Goal: Task Accomplishment & Management: Complete application form

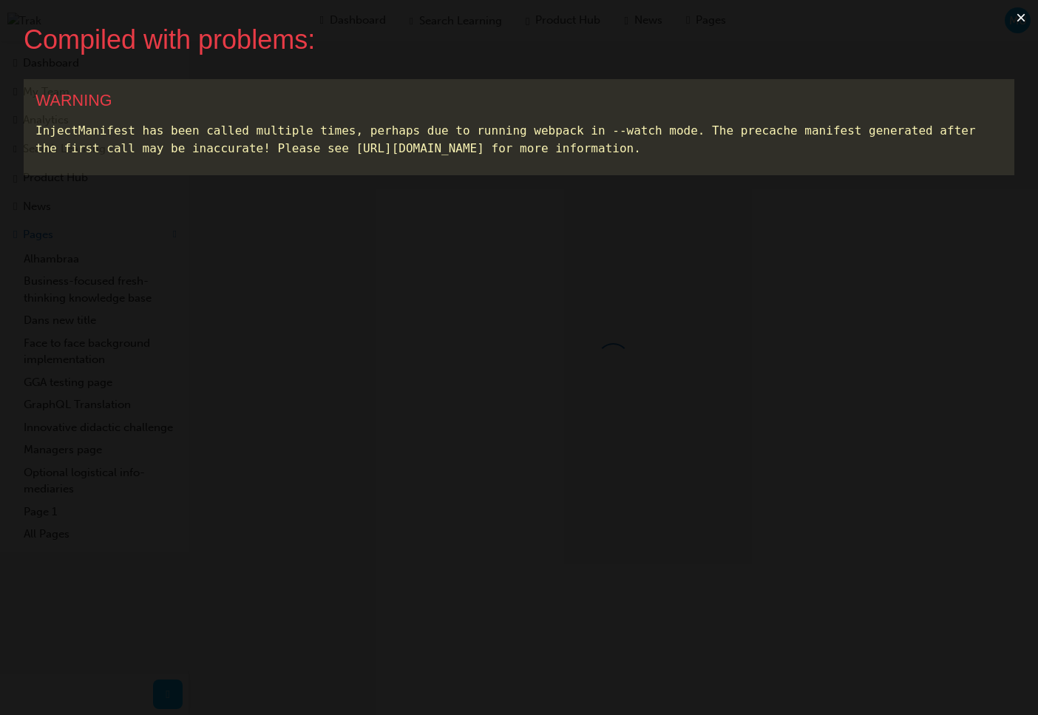
click at [1015, 24] on button "×" at bounding box center [1021, 17] width 34 height 35
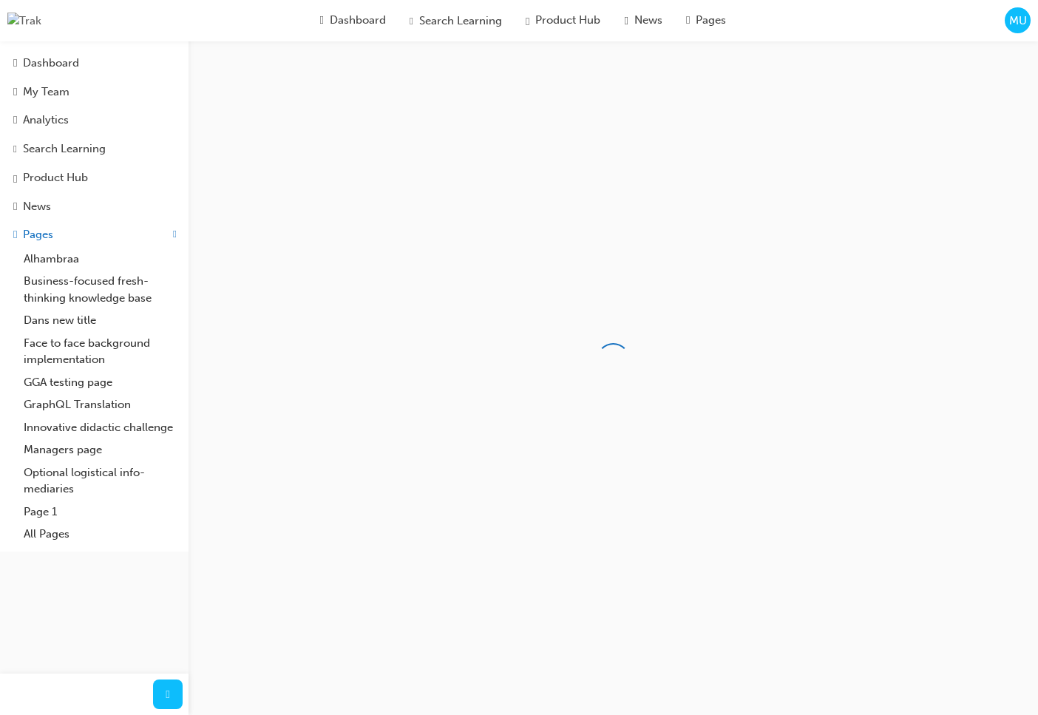
click at [1012, 24] on span "MU" at bounding box center [1018, 21] width 18 height 17
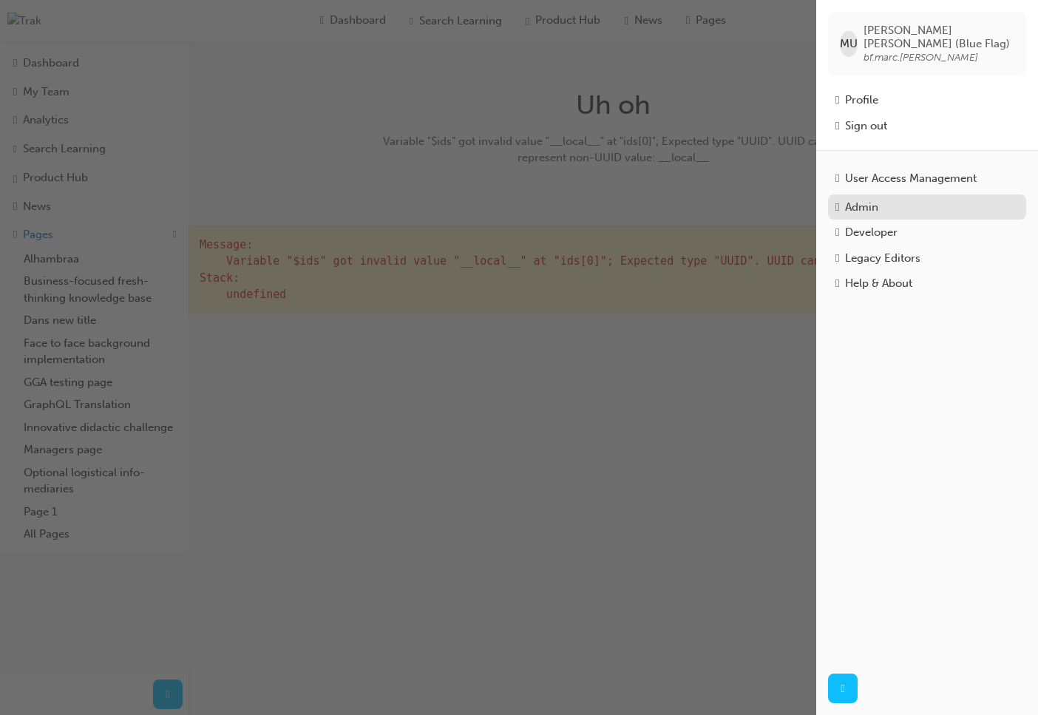
click at [892, 202] on div "Admin" at bounding box center [926, 207] width 183 height 17
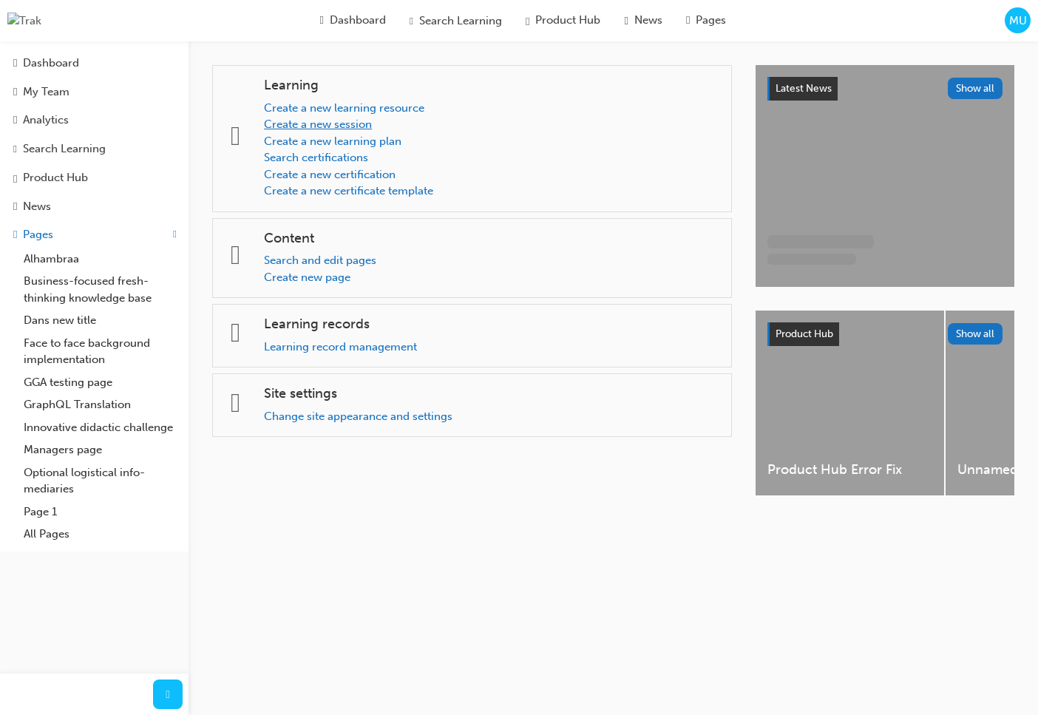
click at [355, 124] on link "Create a new session" at bounding box center [318, 123] width 108 height 13
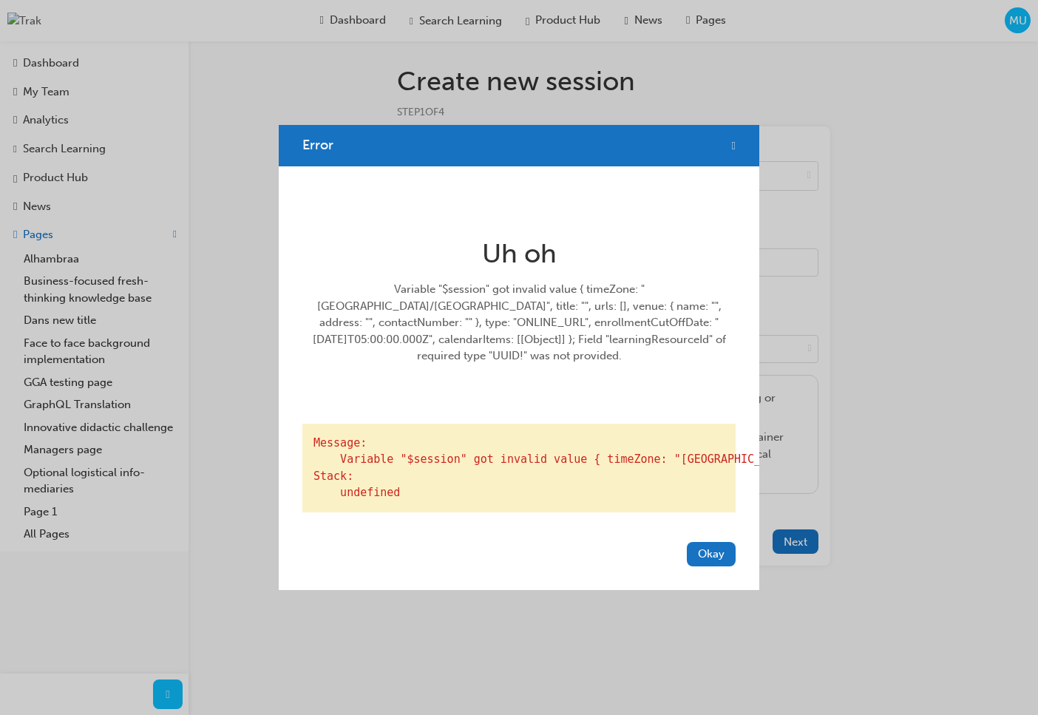
click at [732, 140] on span "cross-icon" at bounding box center [734, 145] width 4 height 13
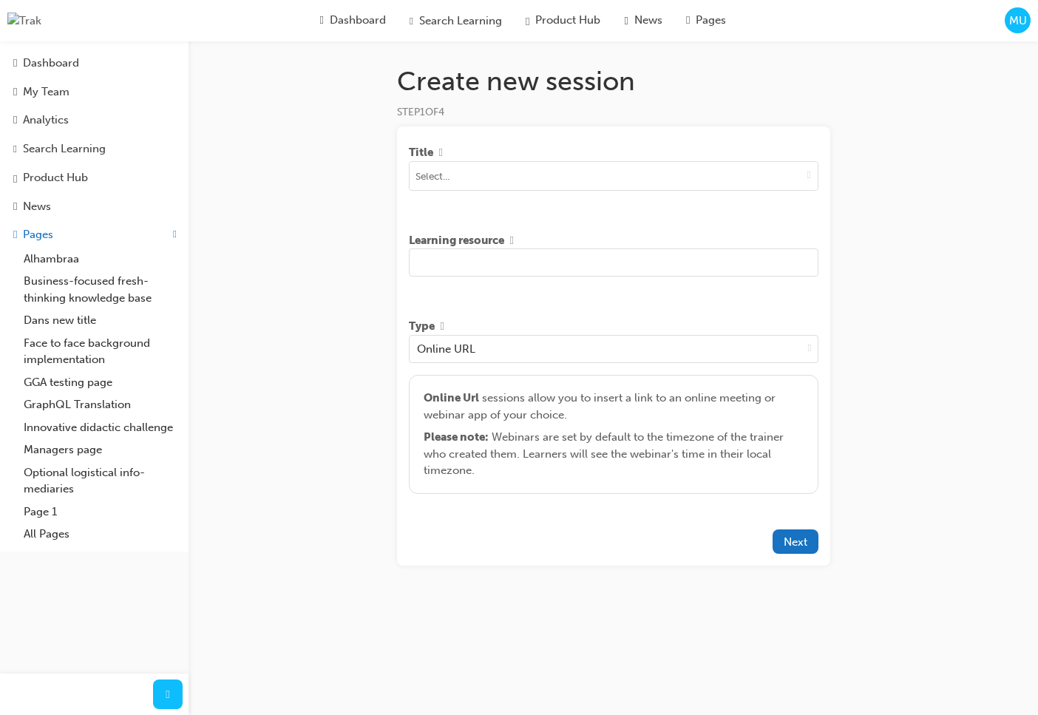
click at [1015, 24] on span "MU" at bounding box center [1018, 21] width 18 height 17
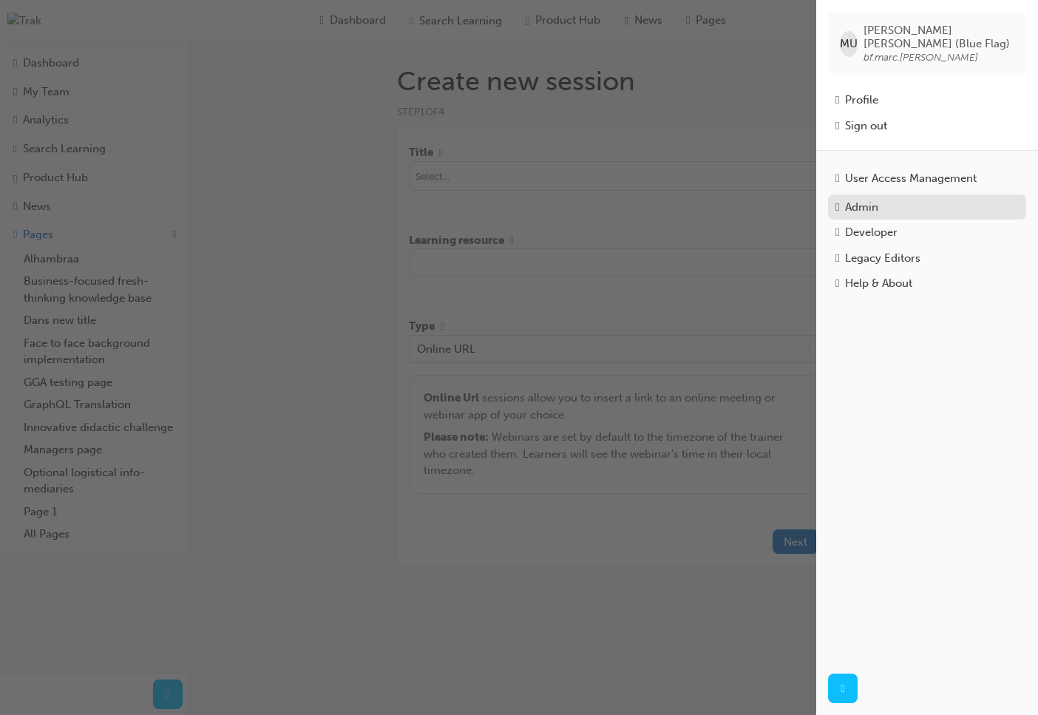
click at [910, 199] on div "Admin" at bounding box center [926, 207] width 183 height 17
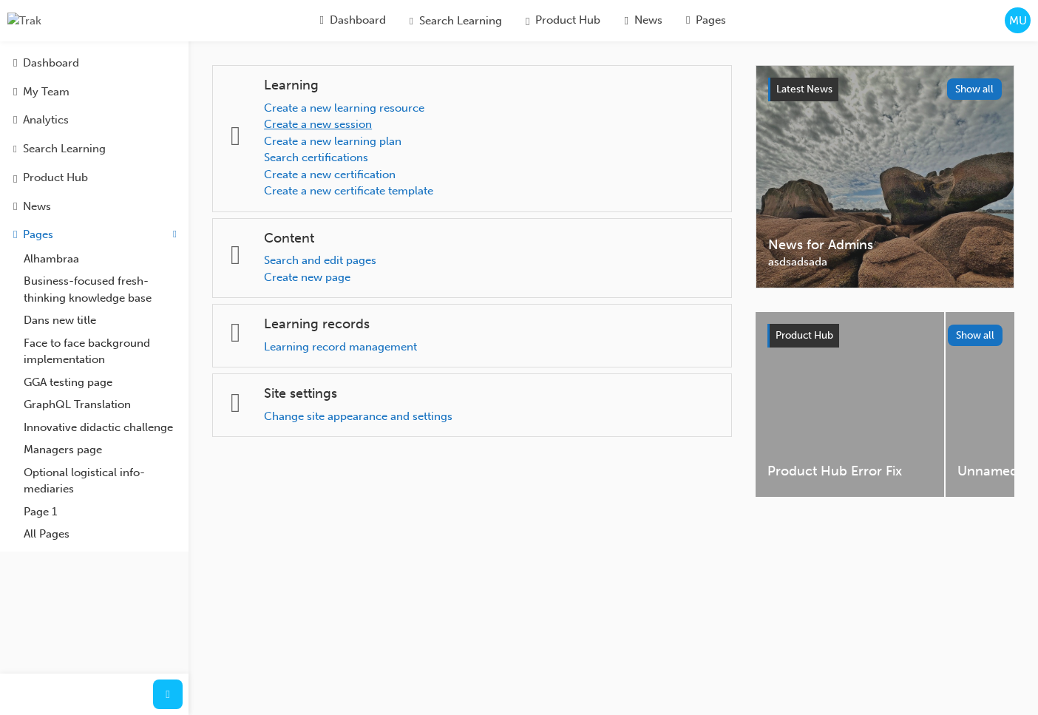
click at [364, 120] on link "Create a new session" at bounding box center [318, 123] width 108 height 13
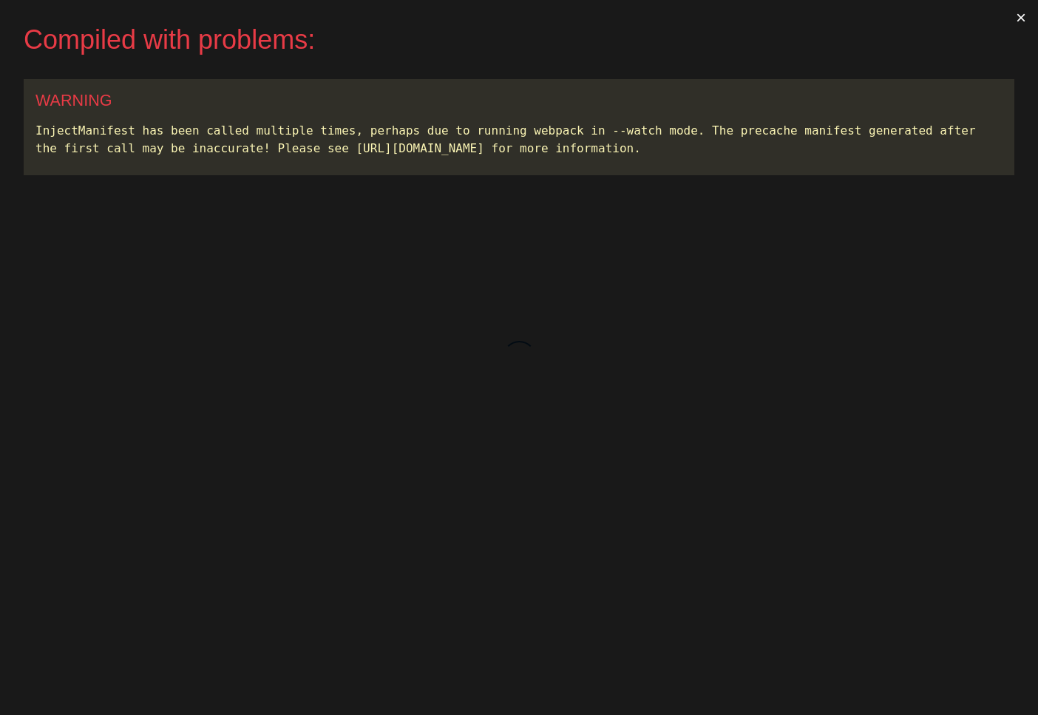
click at [1021, 17] on button "×" at bounding box center [1021, 17] width 34 height 35
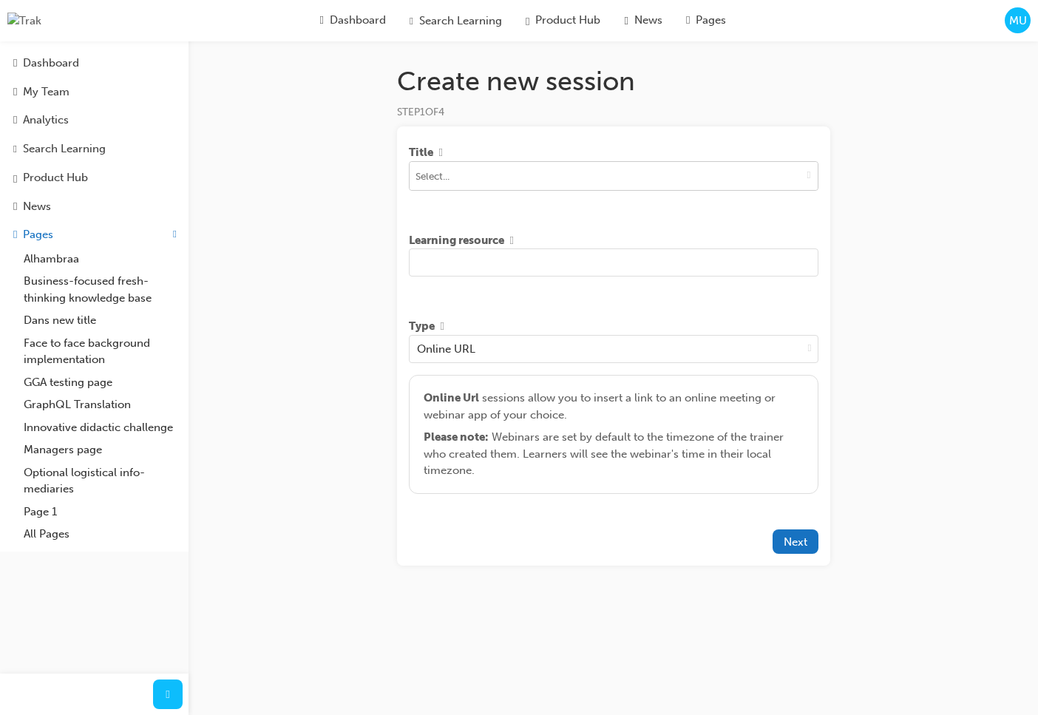
click at [757, 178] on input at bounding box center [613, 176] width 408 height 28
type input "asd"
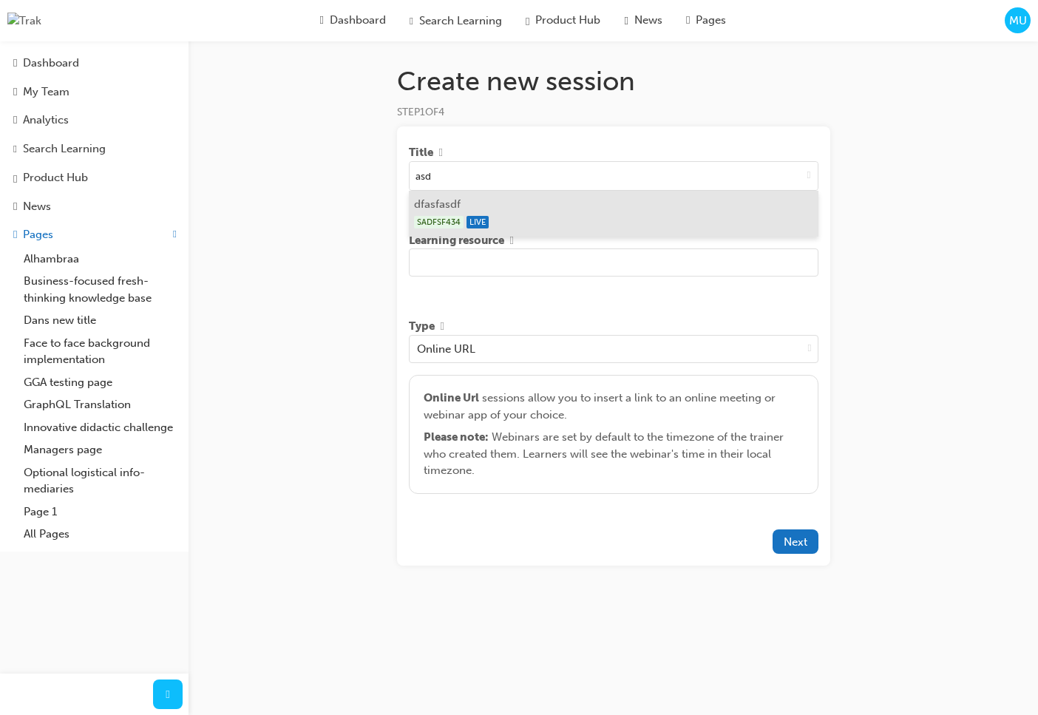
click at [564, 220] on div "SADFSF434 LIVE" at bounding box center [613, 222] width 398 height 18
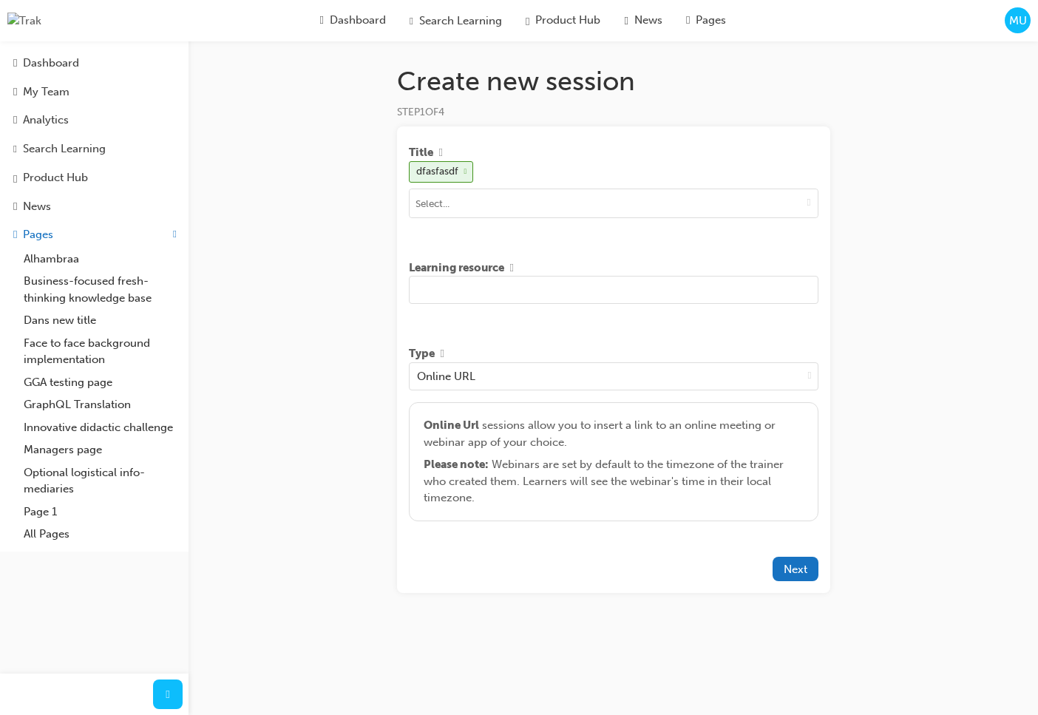
click at [559, 299] on input "text" at bounding box center [613, 290] width 409 height 28
type input "asd asd tyu tyu tyu tyu"
click at [783, 566] on span "Next" at bounding box center [795, 568] width 24 height 13
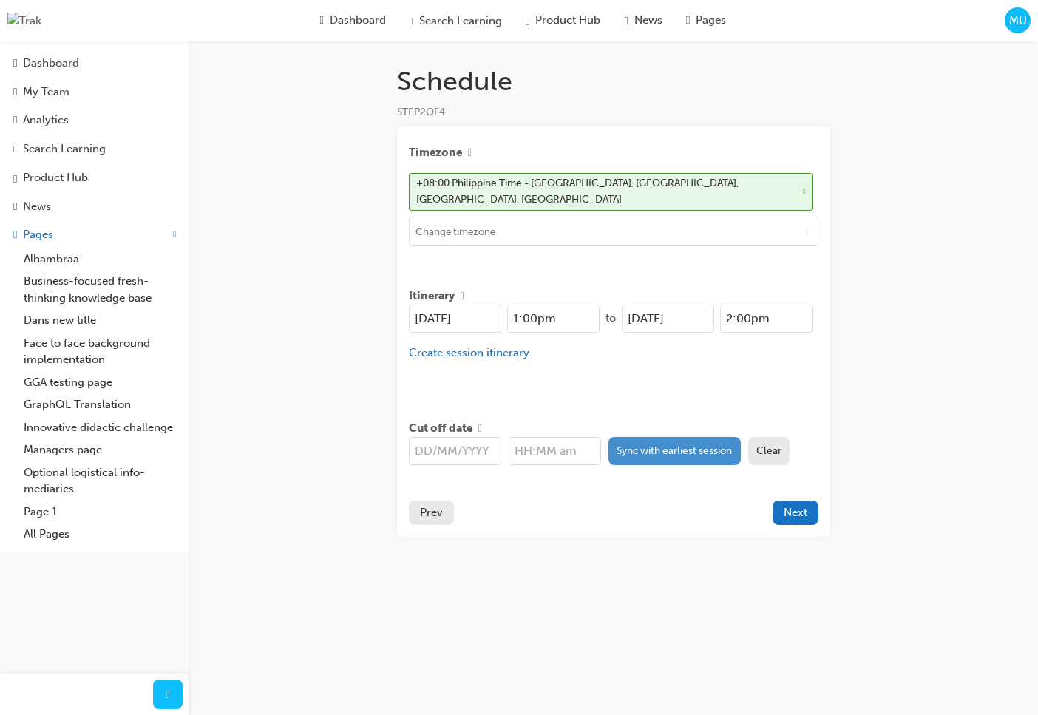
click at [672, 445] on button "Sync with earliest session" at bounding box center [674, 451] width 132 height 28
type input "20/08/2025"
type input "1:00pm"
click at [662, 484] on div "Timezone +08:00 Philippine Time - Quezon City, Manila, Caloocan City, Budta Iti…" at bounding box center [613, 331] width 433 height 410
click at [791, 505] on span "Next" at bounding box center [795, 511] width 24 height 13
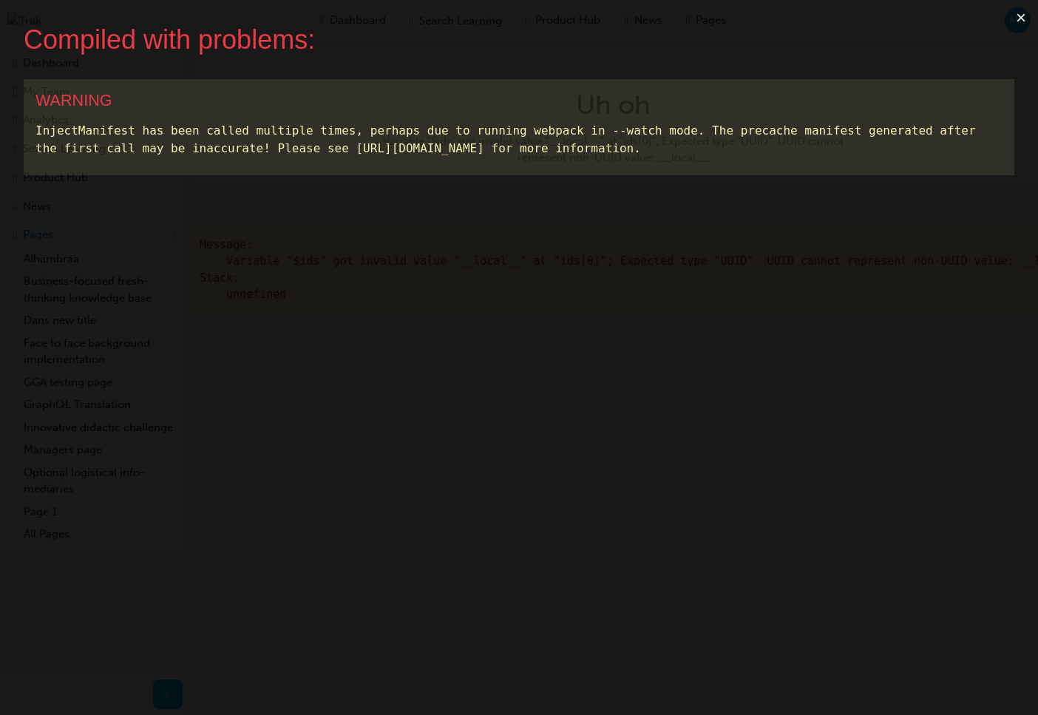
click at [1021, 16] on button "×" at bounding box center [1021, 17] width 34 height 35
click at [1027, 23] on button "×" at bounding box center [1021, 17] width 34 height 35
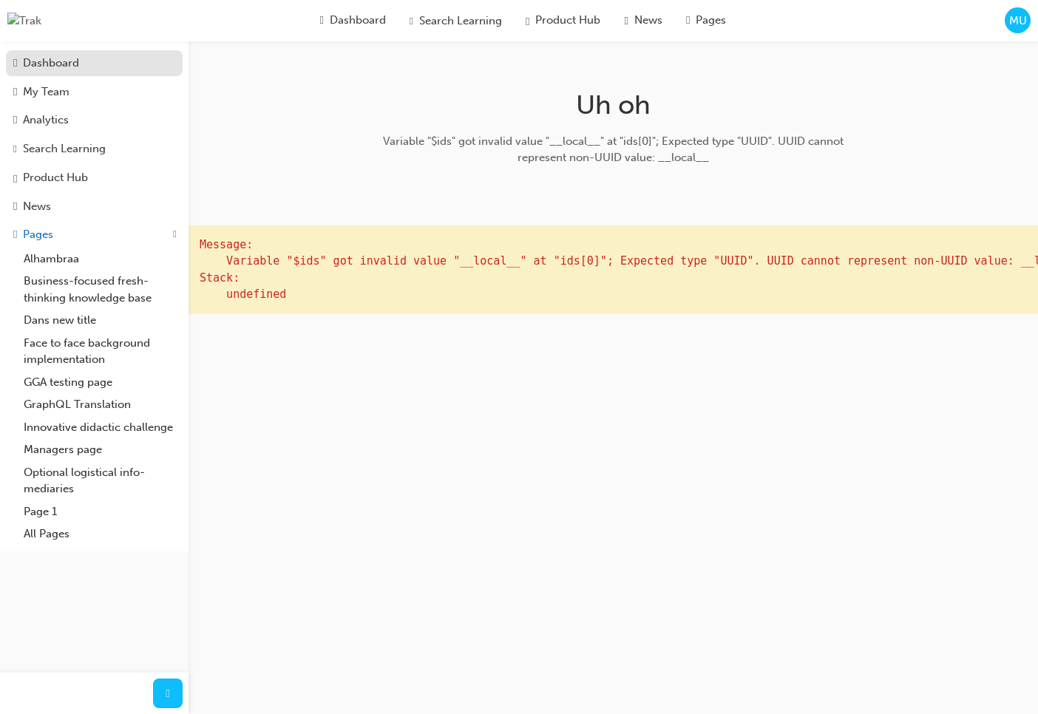
click at [75, 63] on div "Dashboard" at bounding box center [51, 63] width 56 height 17
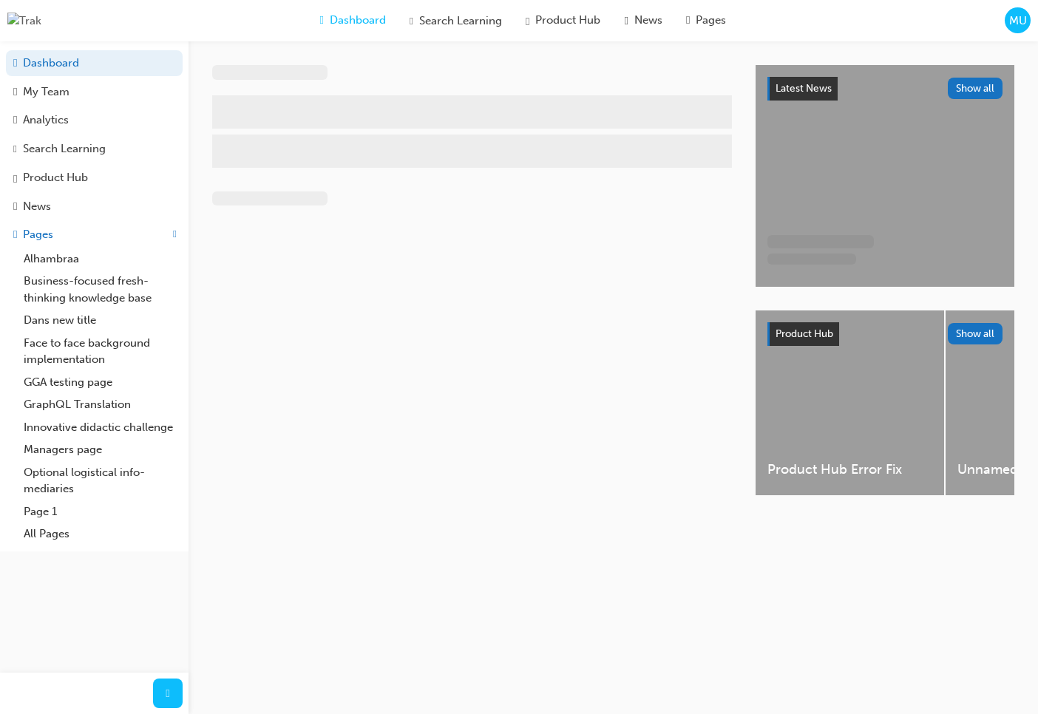
click at [1021, 25] on span "MU" at bounding box center [1018, 21] width 18 height 17
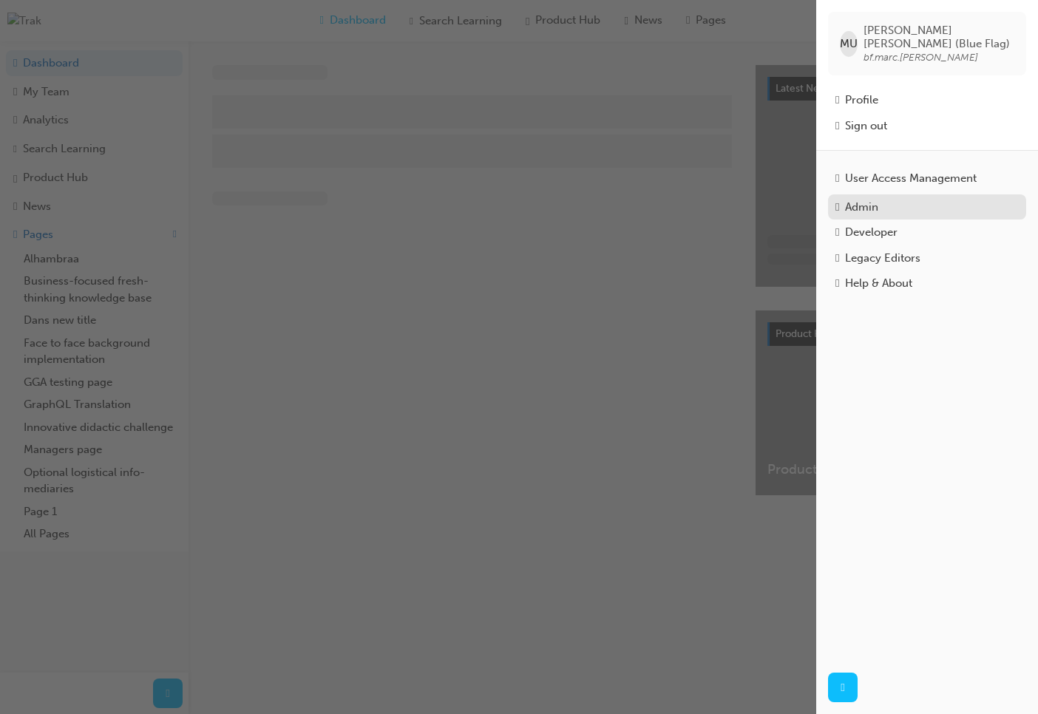
click at [888, 199] on div "Admin" at bounding box center [926, 207] width 183 height 17
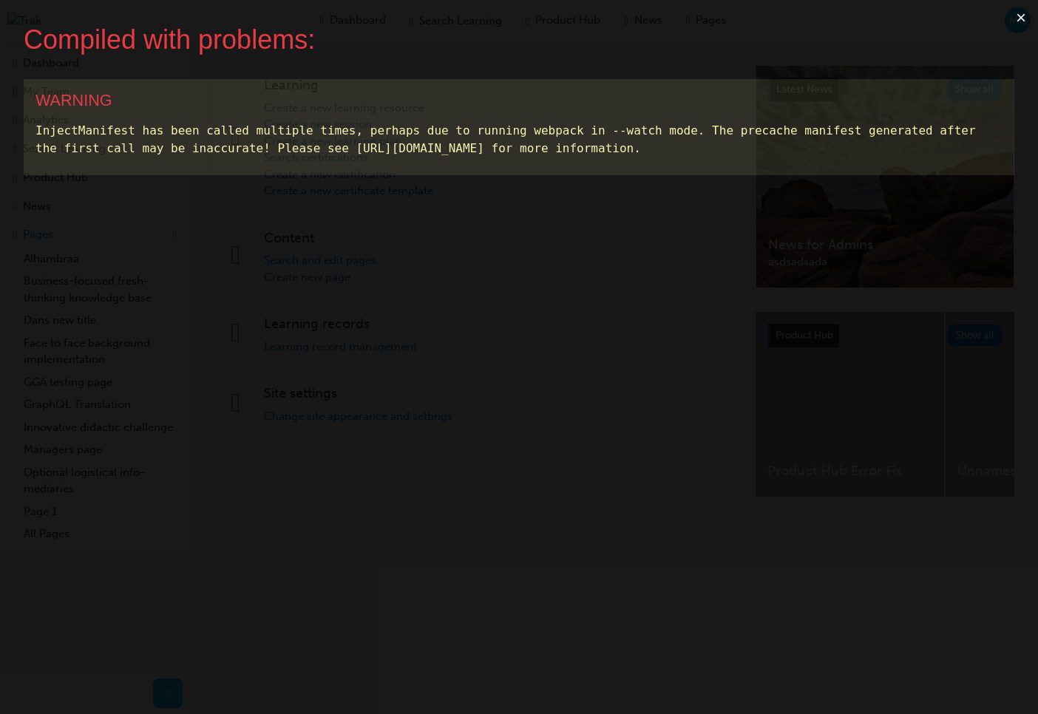
click at [1014, 16] on button "×" at bounding box center [1021, 17] width 34 height 35
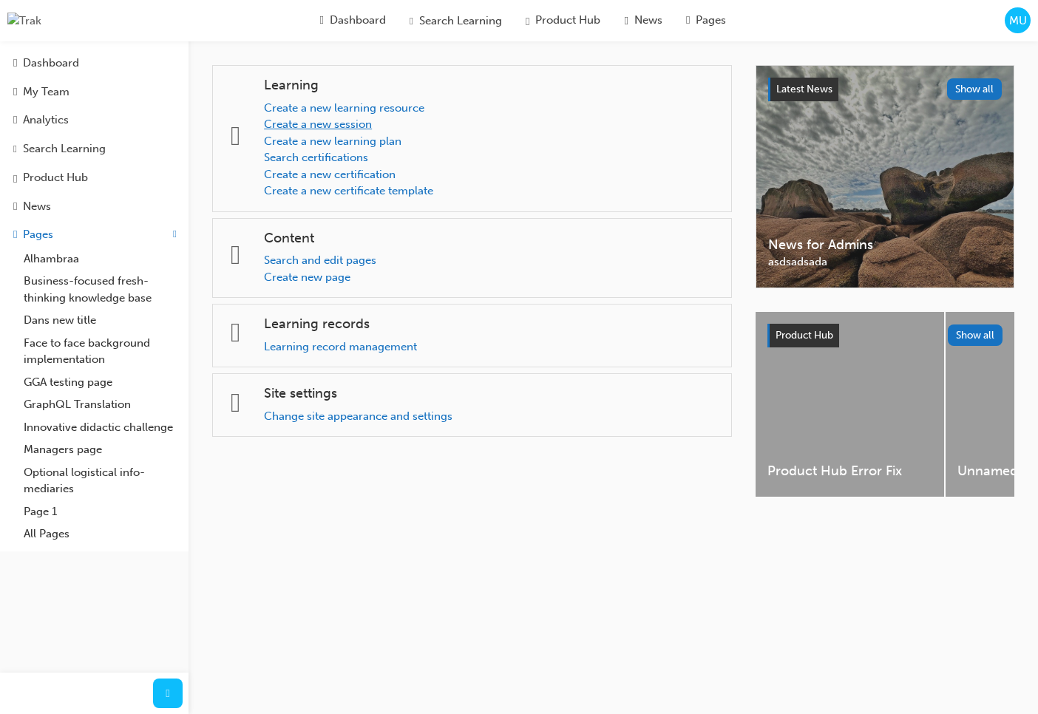
click at [372, 120] on link "Create a new session" at bounding box center [318, 123] width 108 height 13
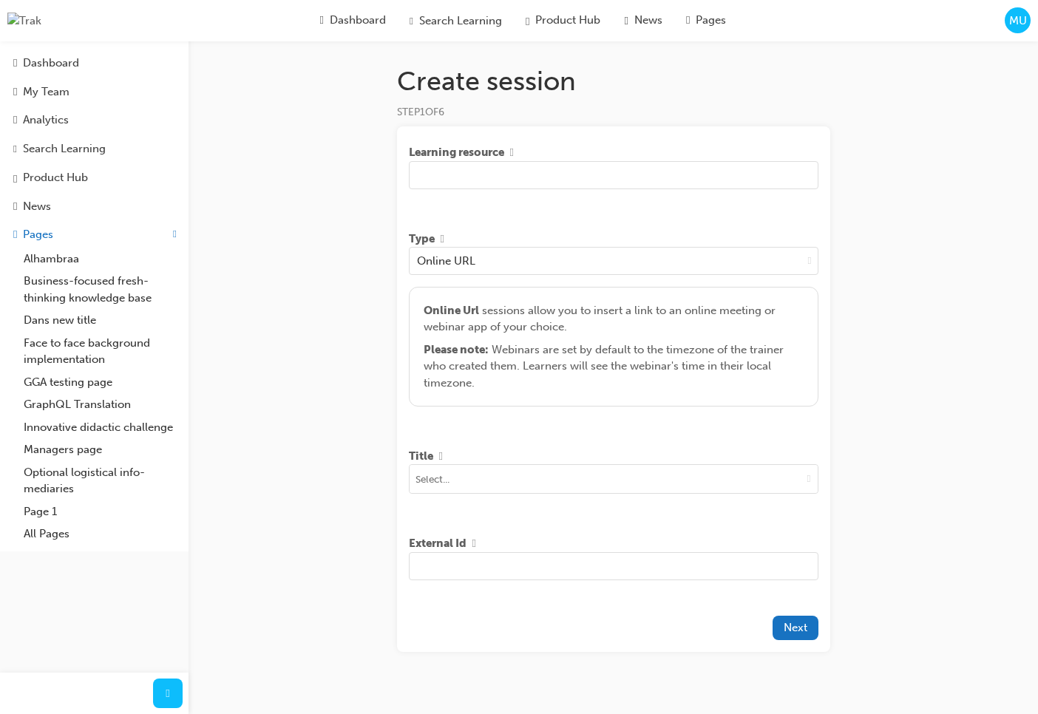
click at [628, 162] on input "text" at bounding box center [613, 175] width 409 height 28
click at [625, 170] on input "text" at bounding box center [613, 175] width 409 height 28
type input "dsfsdsfdf"
drag, startPoint x: 608, startPoint y: 244, endPoint x: 608, endPoint y: 234, distance: 10.3
click at [608, 244] on div "Type" at bounding box center [613, 239] width 409 height 17
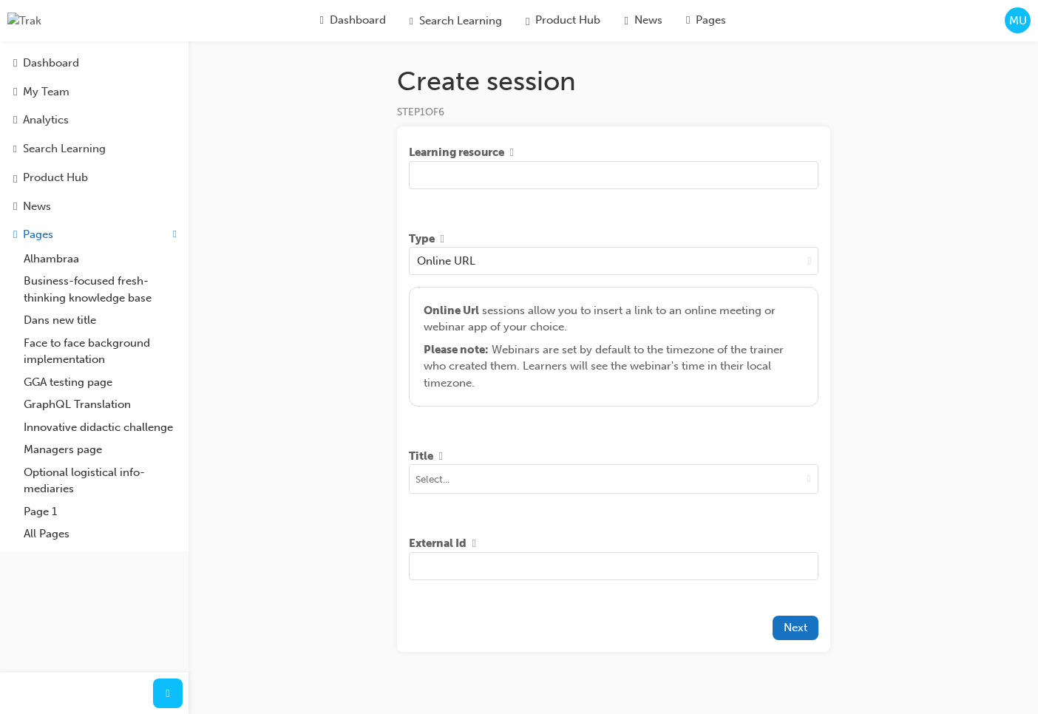
click at [608, 233] on div "Type" at bounding box center [613, 239] width 409 height 17
click at [675, 486] on input at bounding box center [613, 479] width 408 height 28
click at [845, 472] on div "Create session STEP 1 OF 6 Learning resource Type Online URL Online Url session…" at bounding box center [613, 382] width 480 height 634
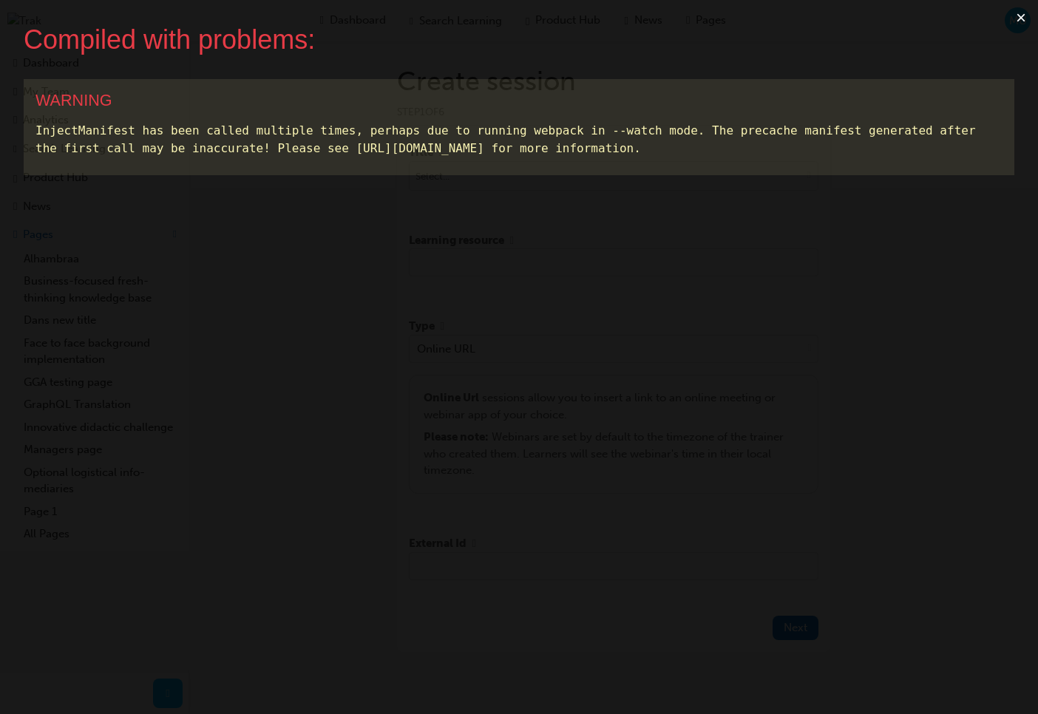
drag, startPoint x: 954, startPoint y: 105, endPoint x: 1007, endPoint y: 47, distance: 78.4
click at [955, 105] on div "WARNING" at bounding box center [518, 100] width 967 height 19
click at [1021, 19] on button "×" at bounding box center [1021, 17] width 34 height 35
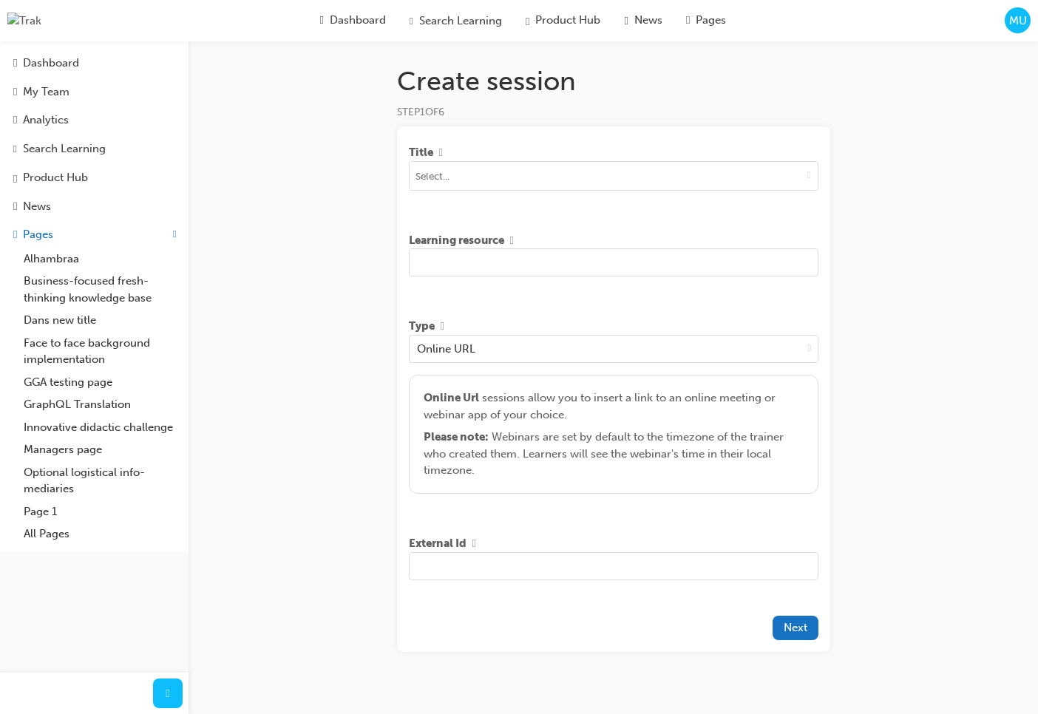
scroll to position [28, 0]
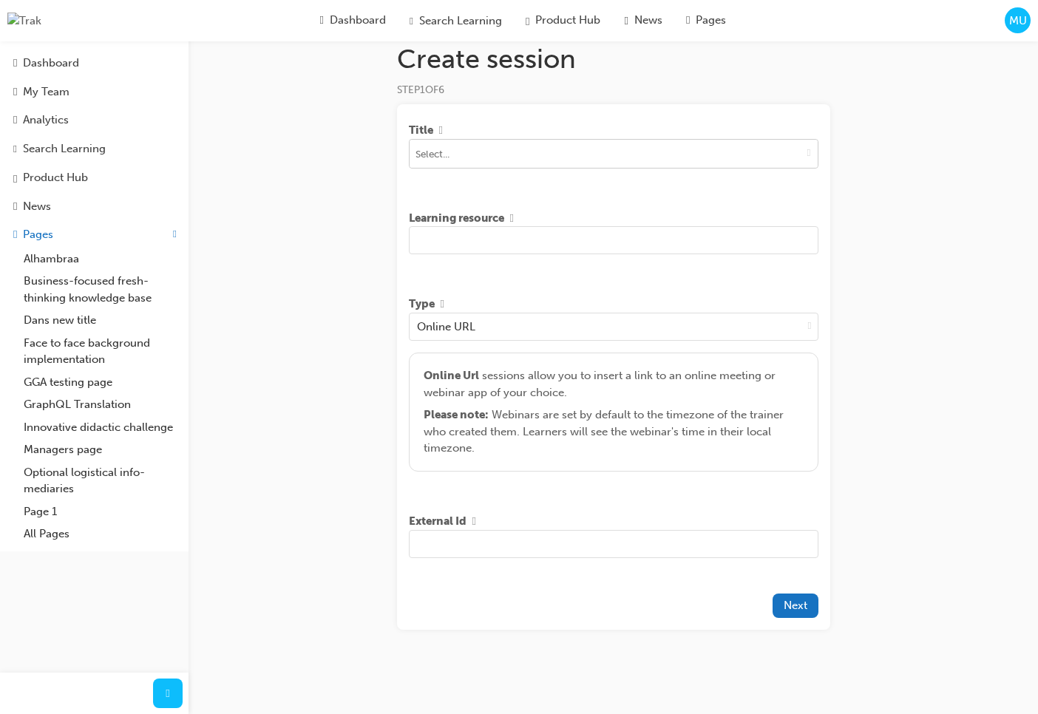
click at [811, 152] on button "toggle menu" at bounding box center [808, 154] width 17 height 28
type input "asd"
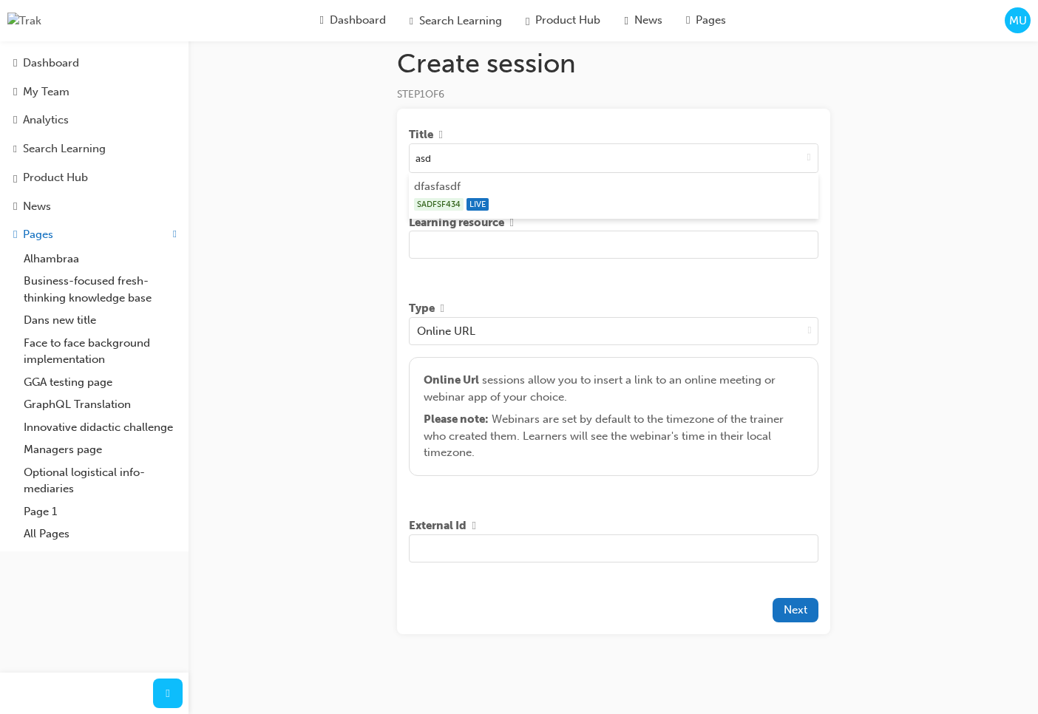
scroll to position [19, 0]
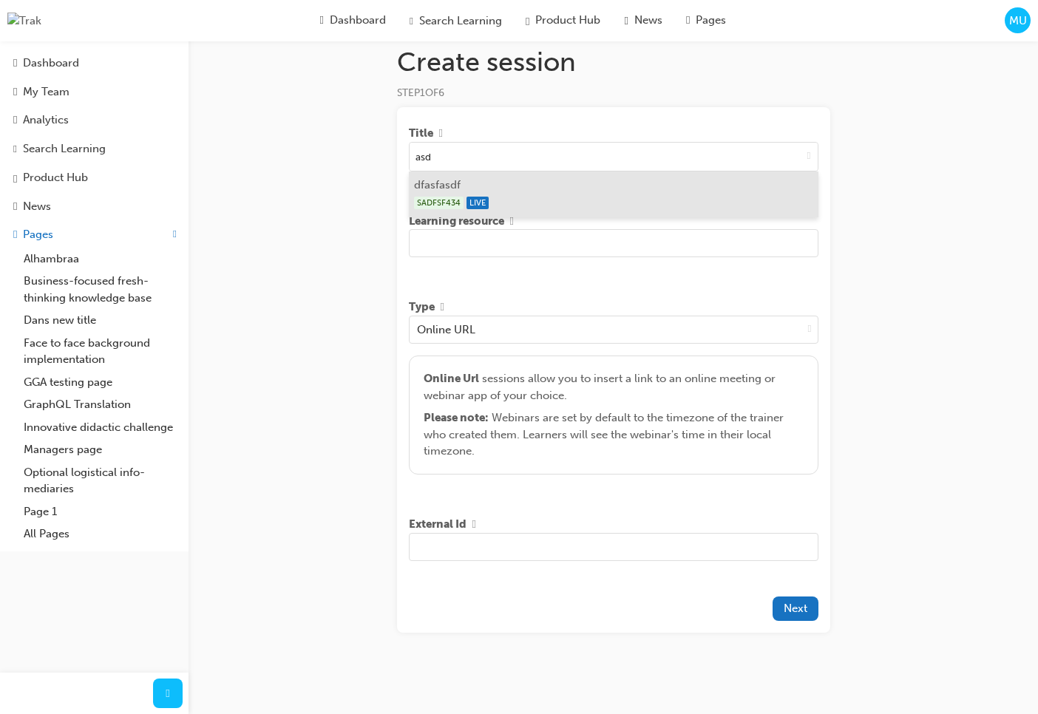
click at [625, 201] on div "SADFSF434 LIVE" at bounding box center [613, 203] width 398 height 18
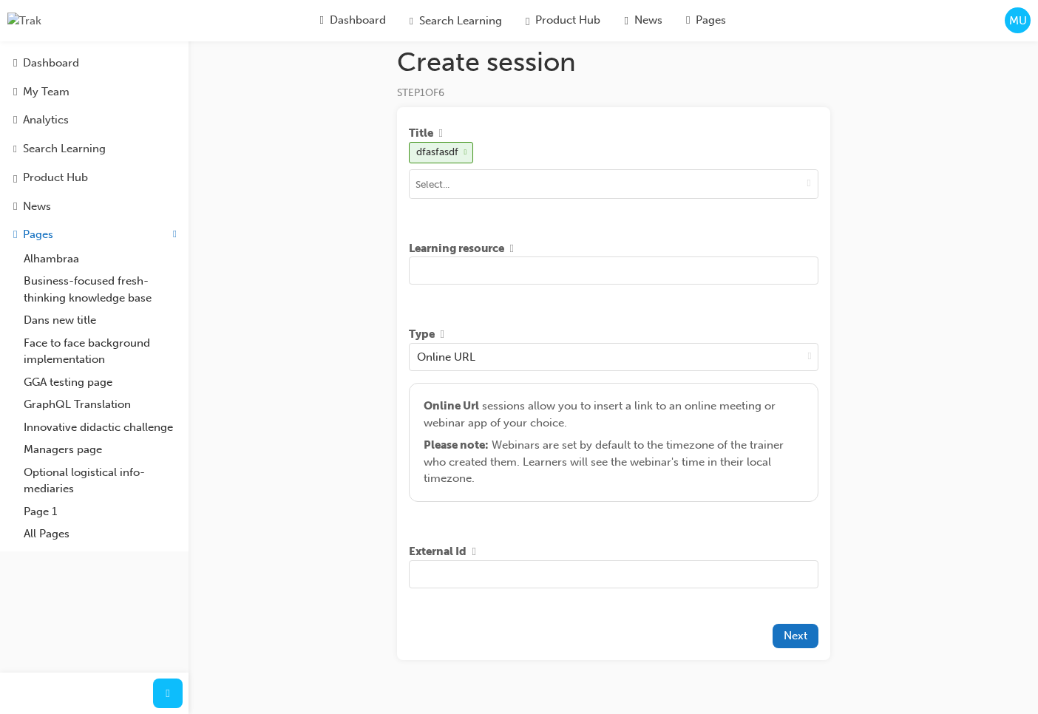
click at [610, 270] on input "text" at bounding box center [613, 270] width 409 height 28
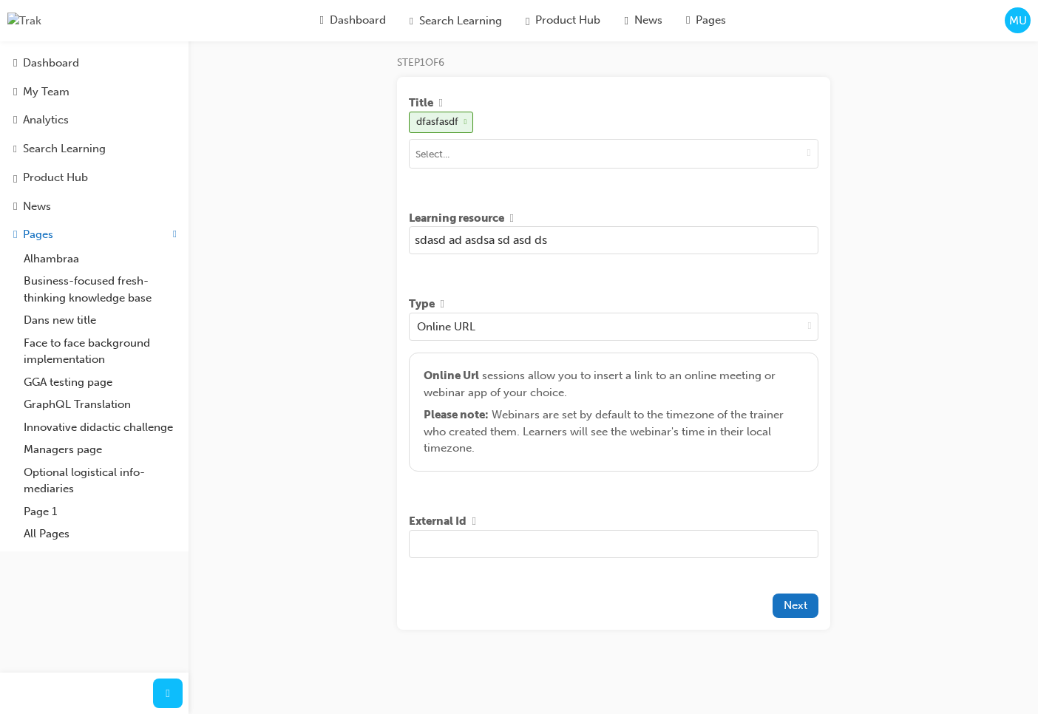
type input "sdasd ad asdsa sd asd ds"
drag, startPoint x: 636, startPoint y: 517, endPoint x: 721, endPoint y: 580, distance: 106.1
click at [640, 517] on div "External Id" at bounding box center [613, 521] width 409 height 17
click at [783, 611] on span "Next" at bounding box center [795, 605] width 24 height 13
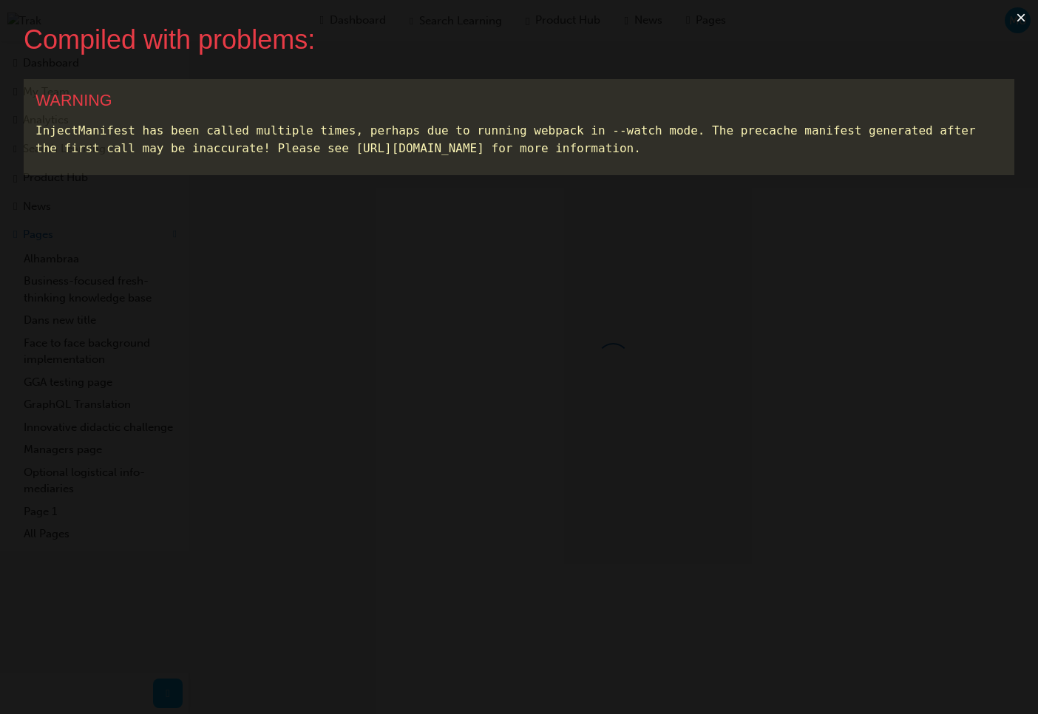
scroll to position [0, 0]
click at [1022, 23] on button "×" at bounding box center [1021, 17] width 34 height 35
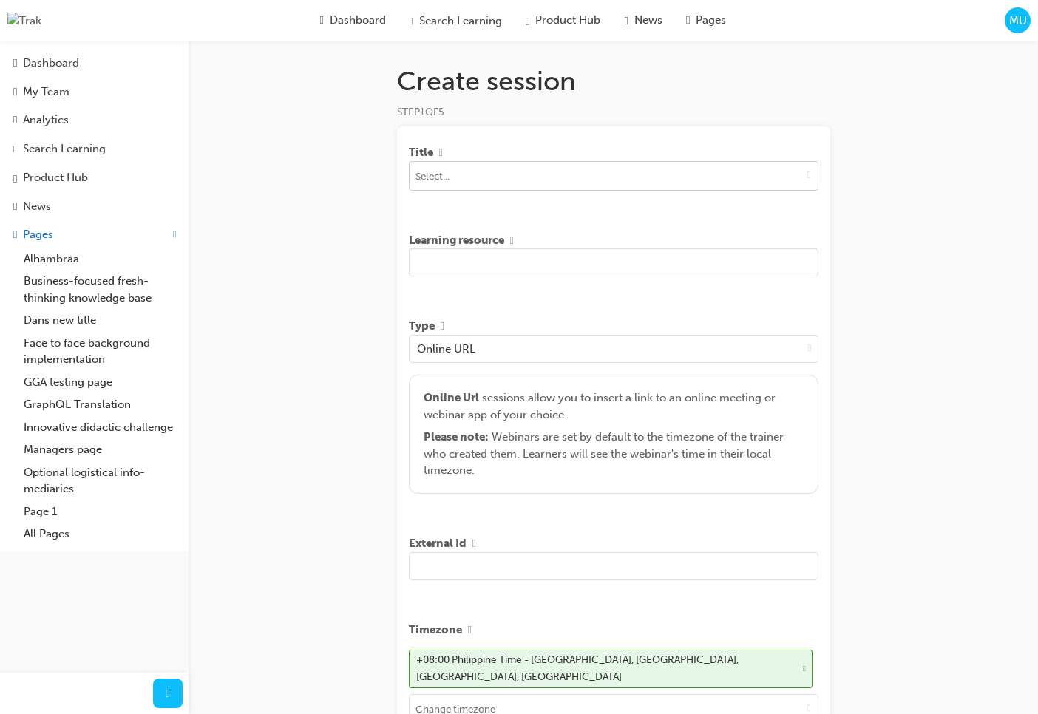
click at [807, 176] on span "down-icon" at bounding box center [809, 174] width 4 height 13
type input "asd"
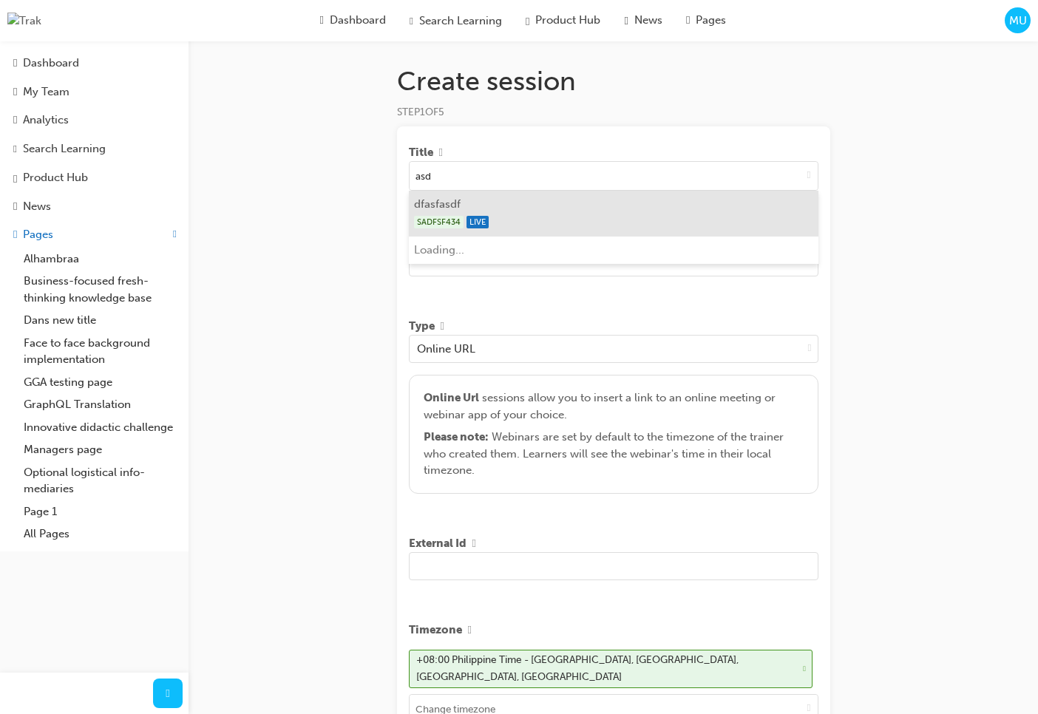
click at [610, 225] on div "SADFSF434 LIVE" at bounding box center [613, 222] width 398 height 18
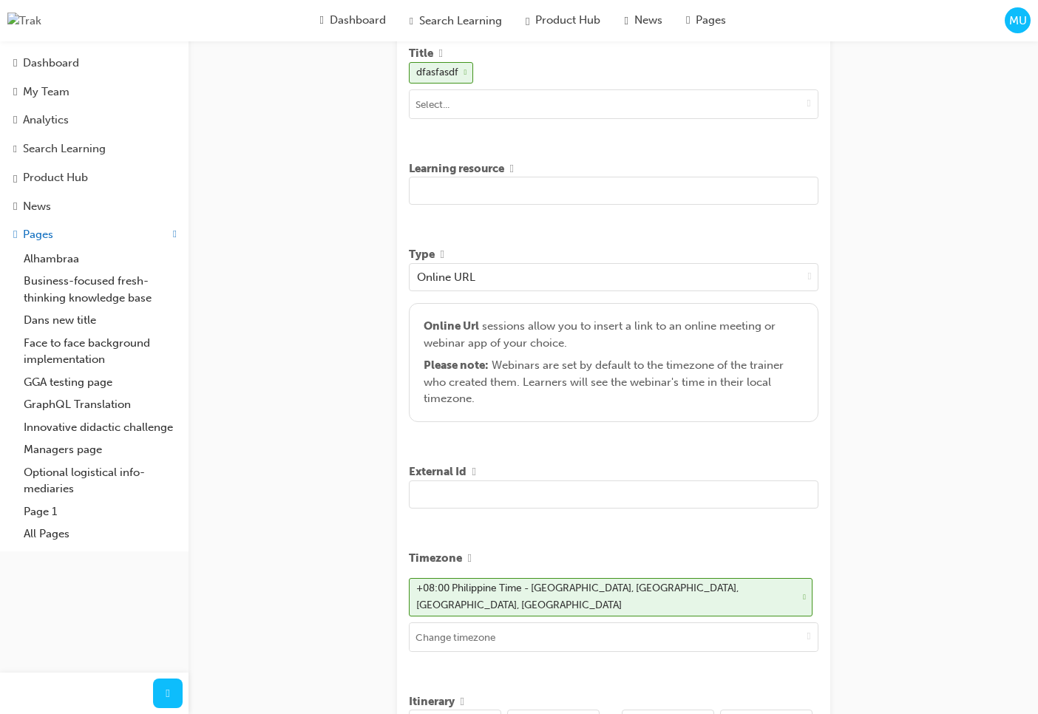
scroll to position [101, 0]
click at [613, 192] on input "text" at bounding box center [613, 188] width 409 height 28
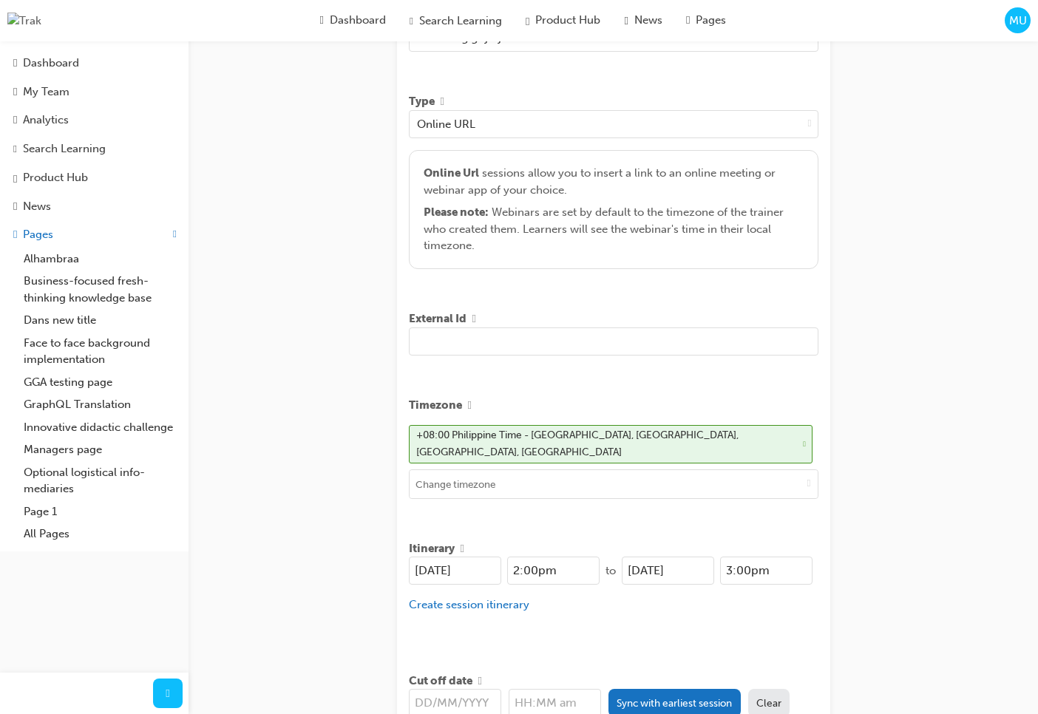
scroll to position [349, 0]
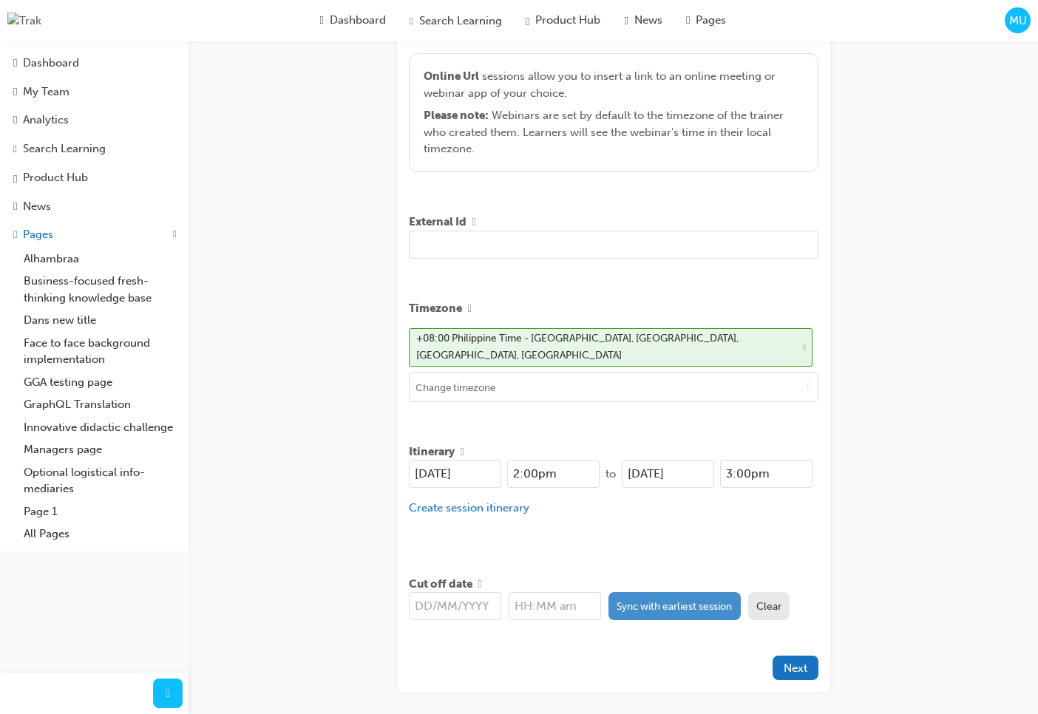
type input "asd df dfg ghj hjk"
click at [687, 596] on button "Sync with earliest session" at bounding box center [674, 606] width 132 height 28
type input "[DATE]"
type input "2:00pm"
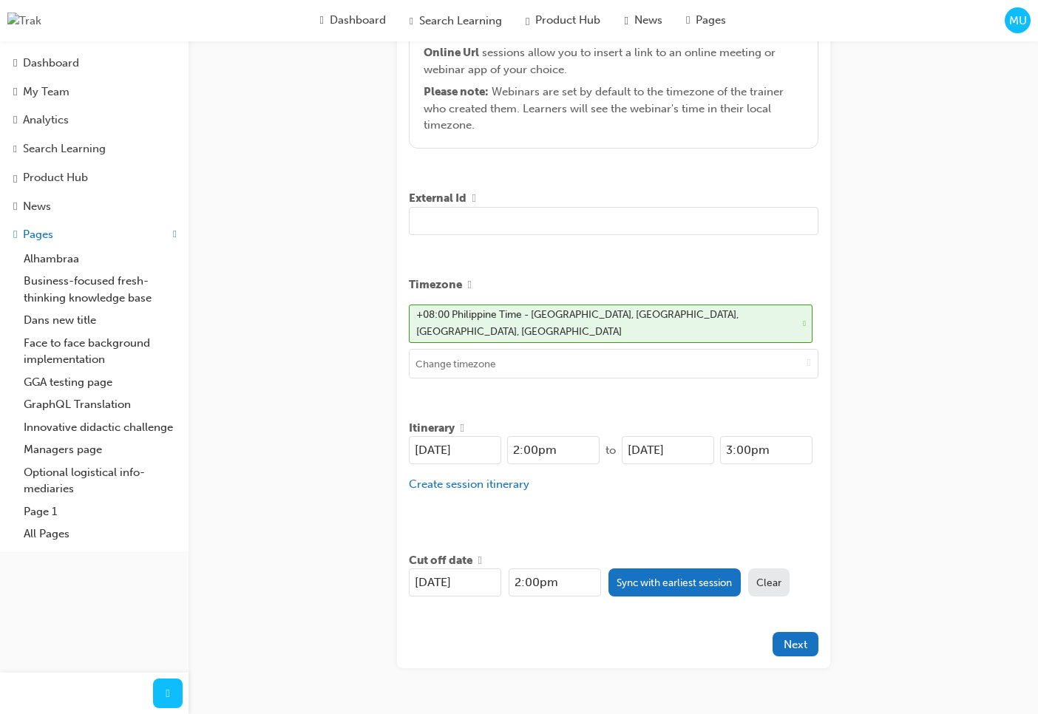
scroll to position [405, 0]
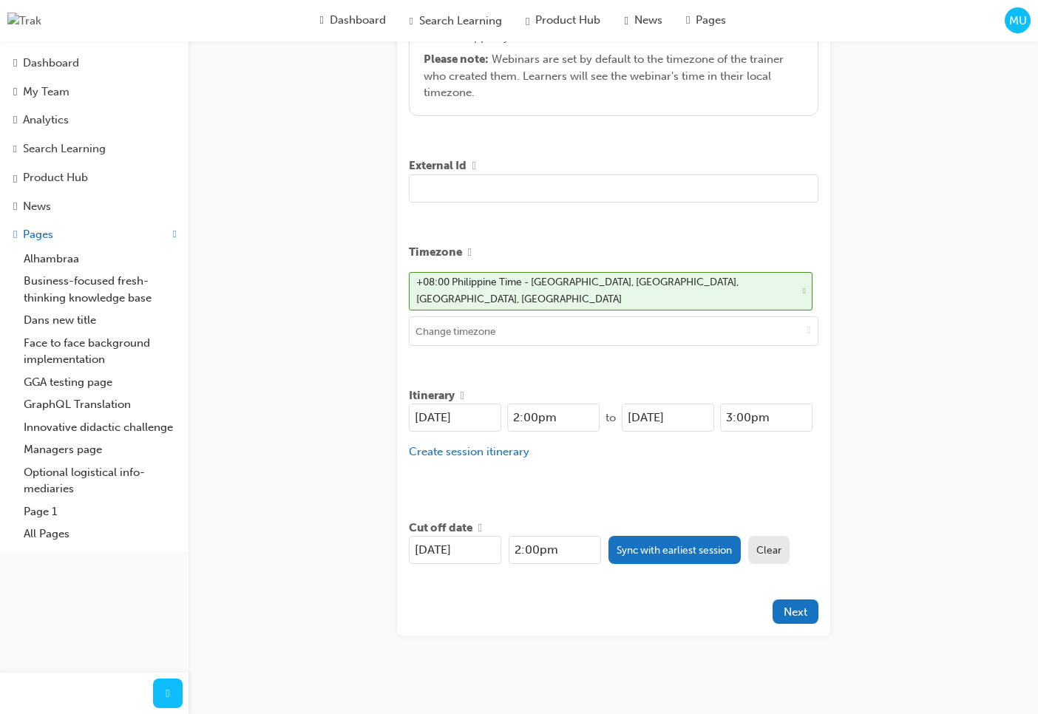
drag, startPoint x: 933, startPoint y: 545, endPoint x: 915, endPoint y: 627, distance: 83.4
click at [935, 548] on div "Create session STEP 1 OF 5 Title dfasfasdf Learning resource asd df dfg ghj hjk…" at bounding box center [519, 157] width 1038 height 1125
click at [805, 605] on span "Next" at bounding box center [795, 611] width 24 height 13
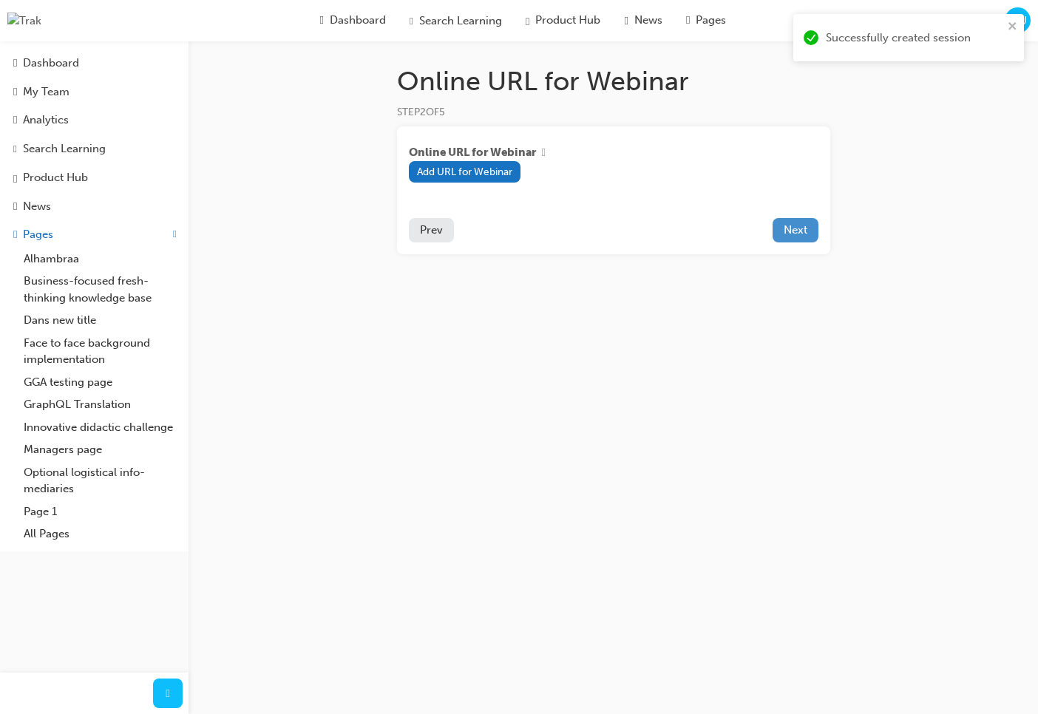
click at [800, 233] on span "Next" at bounding box center [795, 229] width 24 height 13
click at [794, 226] on span "Next" at bounding box center [795, 229] width 24 height 13
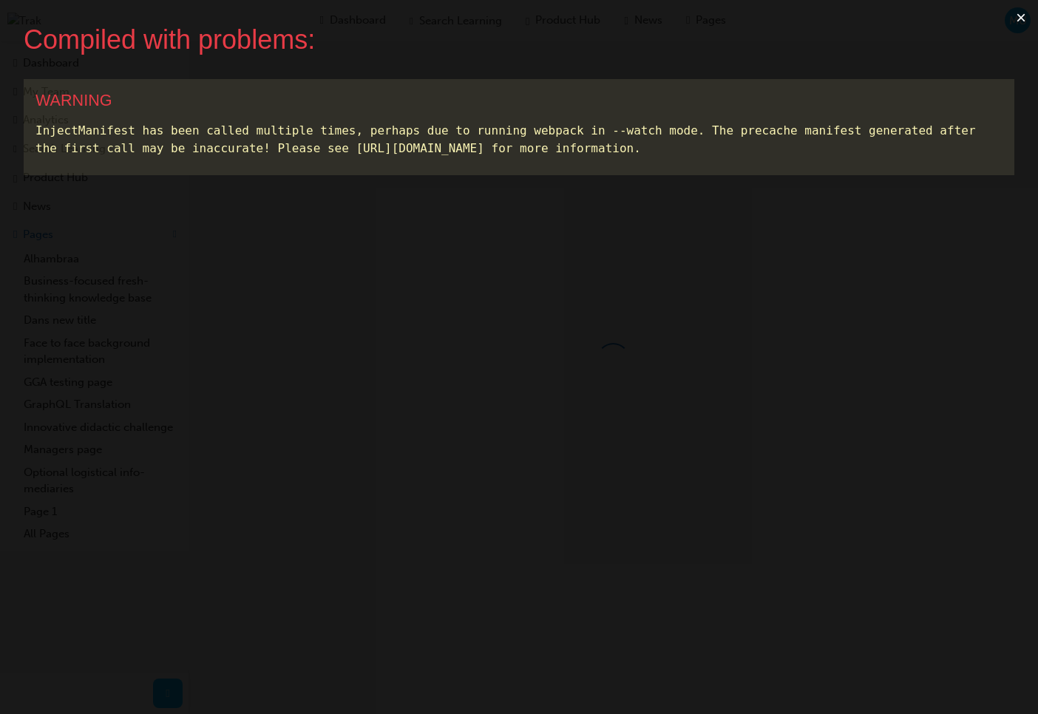
click at [1023, 21] on button "×" at bounding box center [1021, 17] width 34 height 35
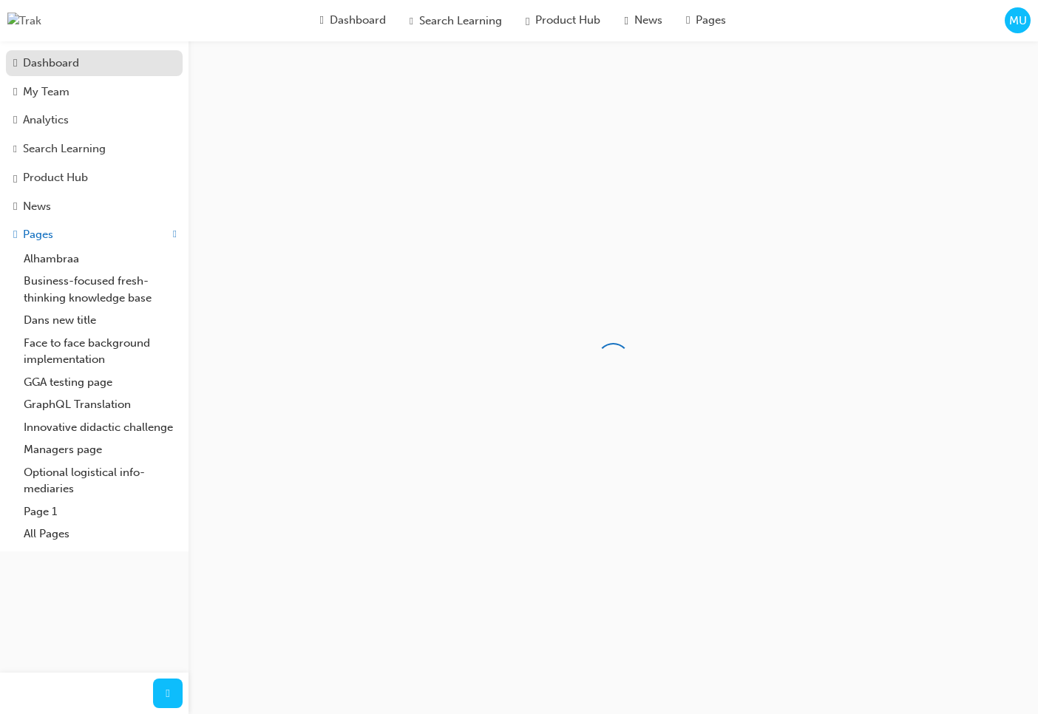
click at [78, 52] on link "Dashboard" at bounding box center [94, 63] width 177 height 26
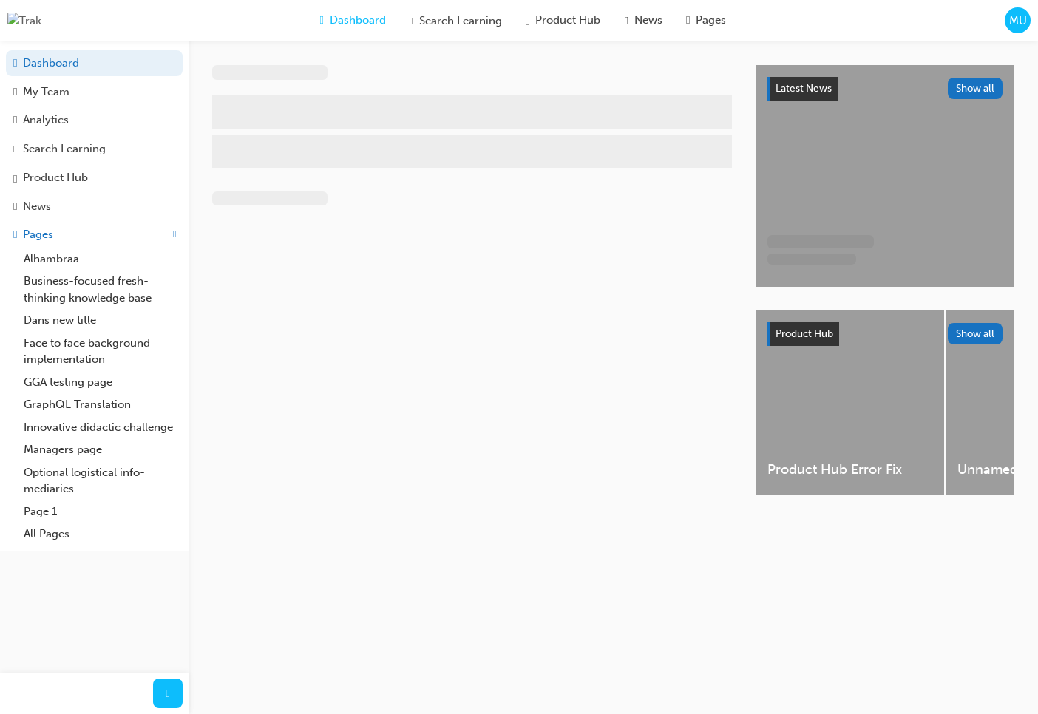
click at [1025, 25] on div "MU" at bounding box center [1017, 20] width 26 height 26
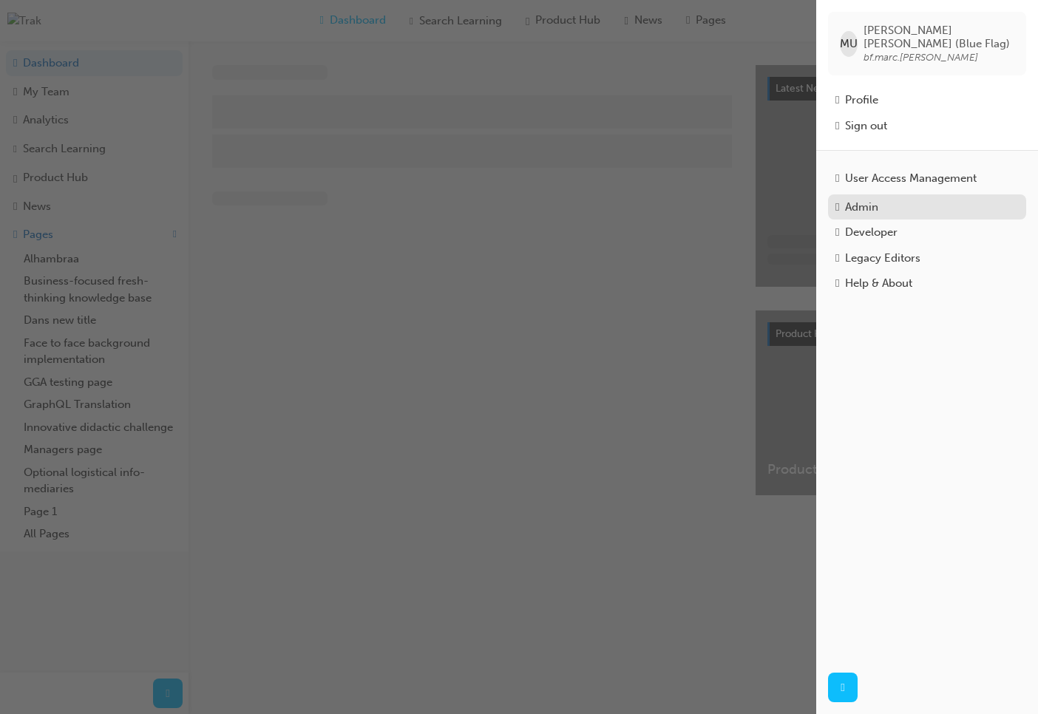
click at [902, 205] on div "Admin" at bounding box center [926, 207] width 183 height 17
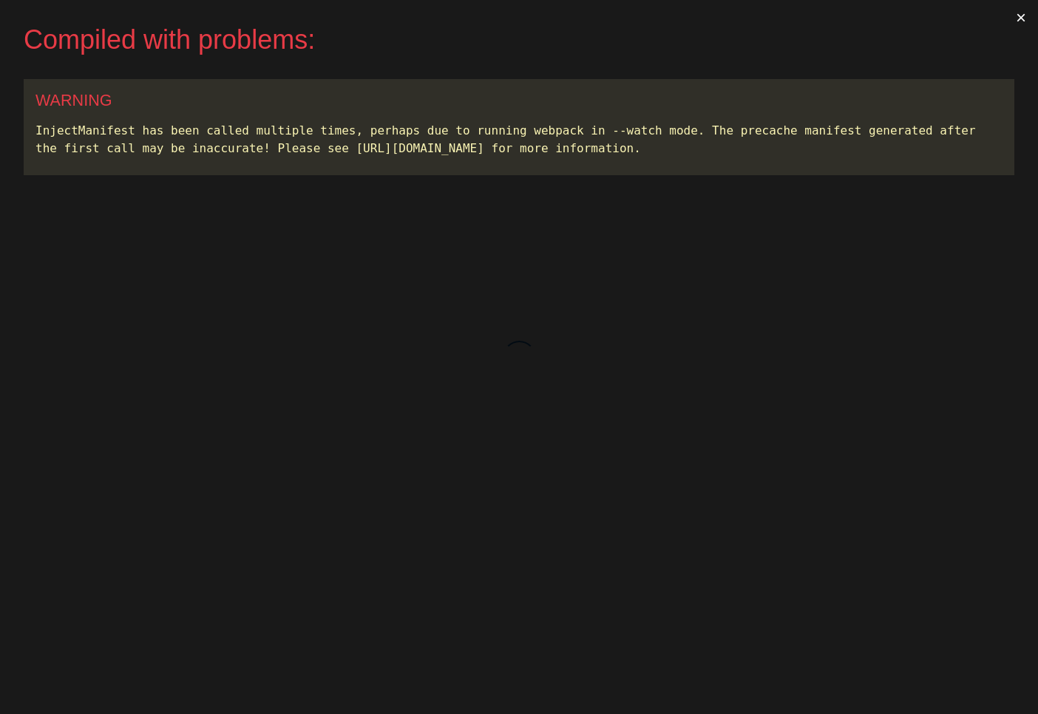
click at [1020, 21] on button "×" at bounding box center [1021, 17] width 34 height 35
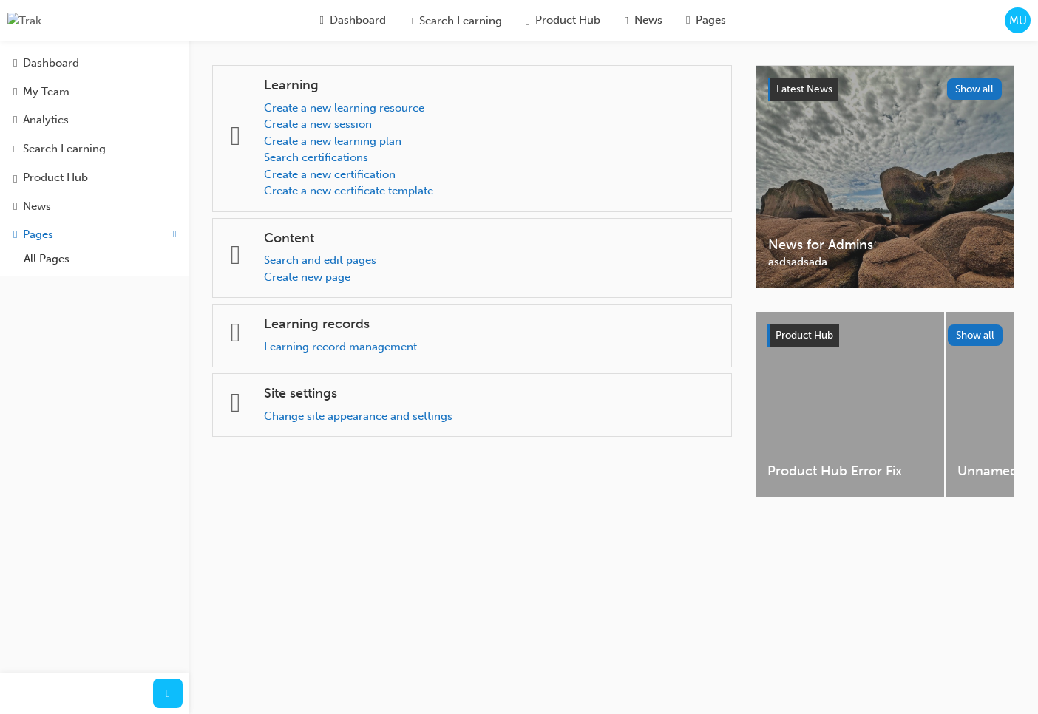
click at [344, 124] on link "Create a new session" at bounding box center [318, 123] width 108 height 13
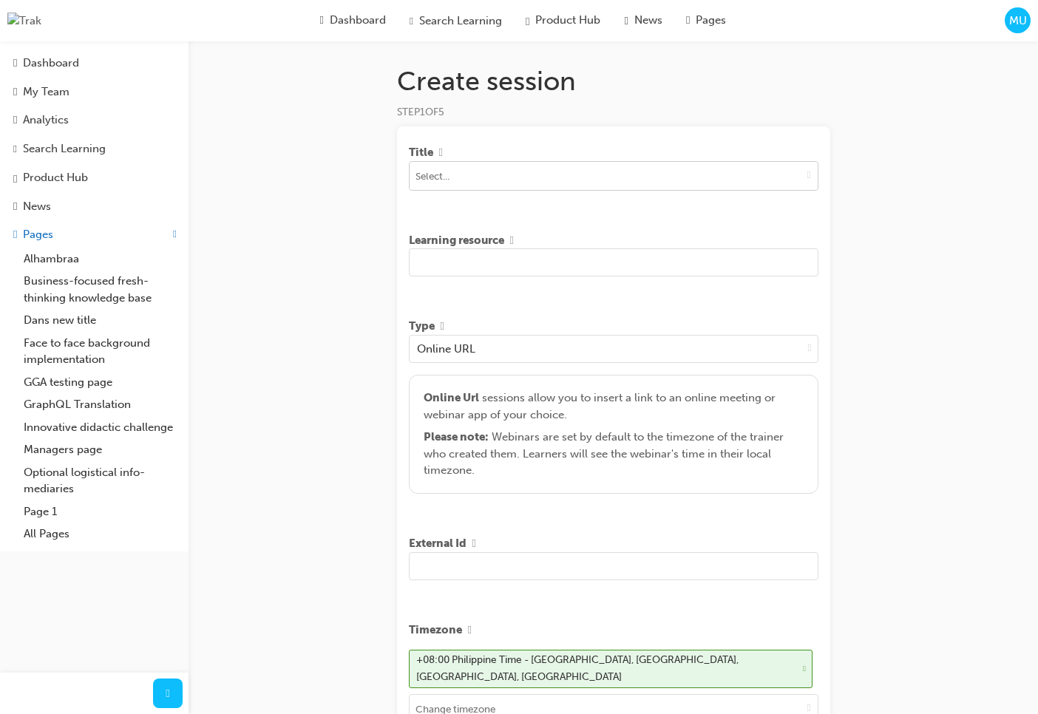
click at [811, 178] on button "toggle menu" at bounding box center [808, 176] width 17 height 28
type input "test"
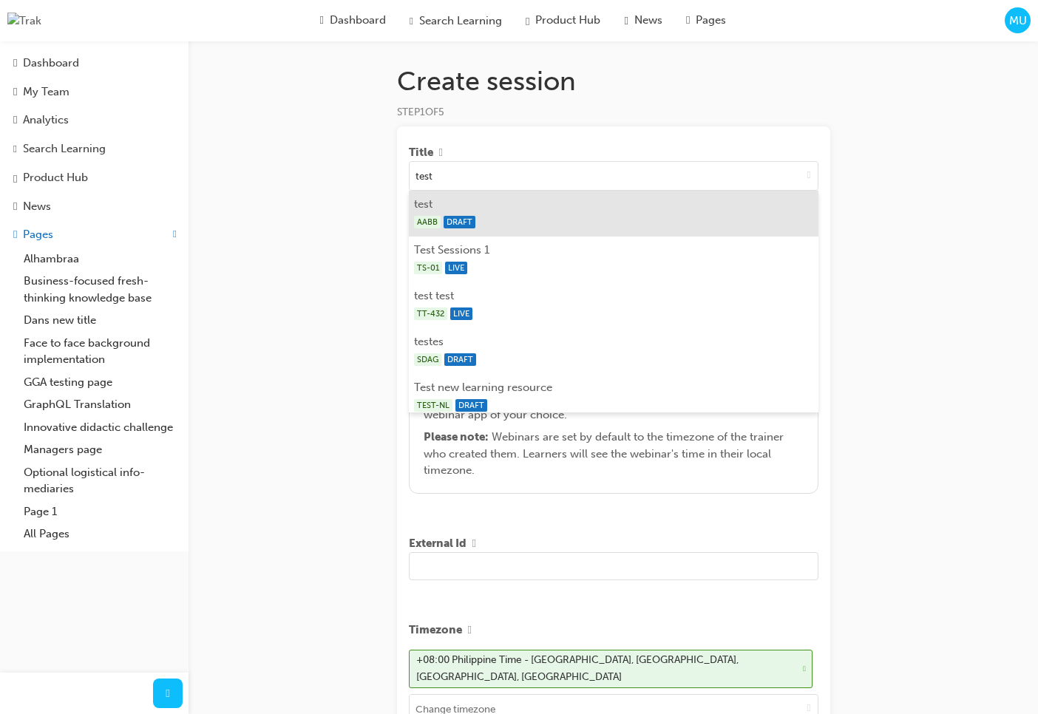
click at [630, 212] on li "test AABB DRAFT" at bounding box center [613, 214] width 409 height 46
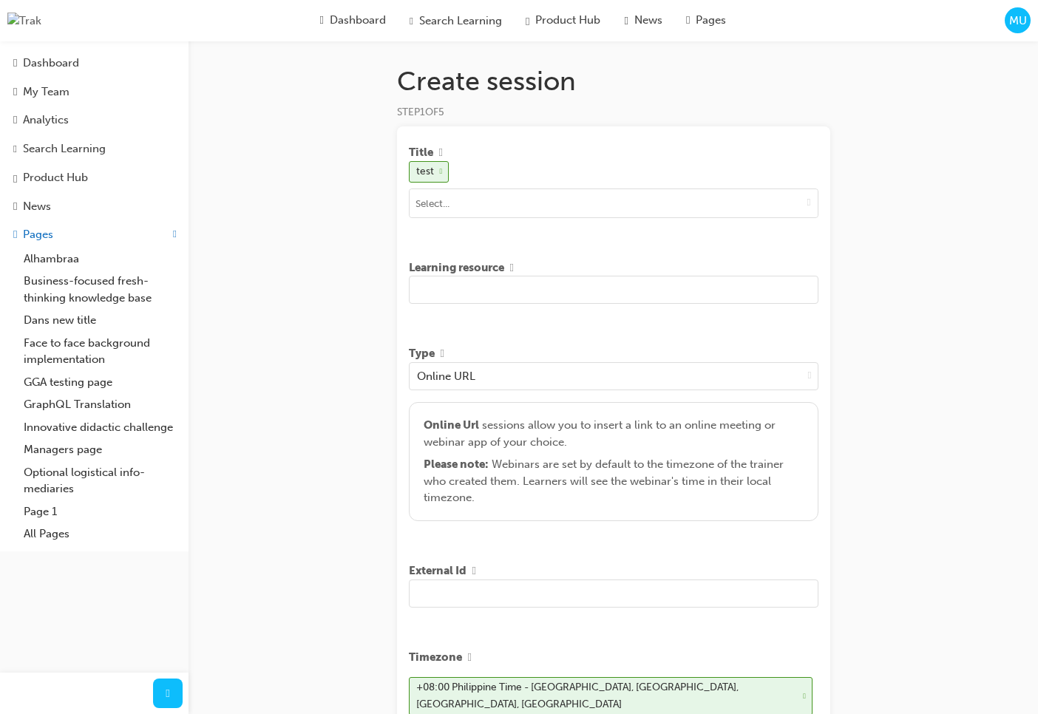
click at [535, 279] on input "text" at bounding box center [613, 290] width 409 height 28
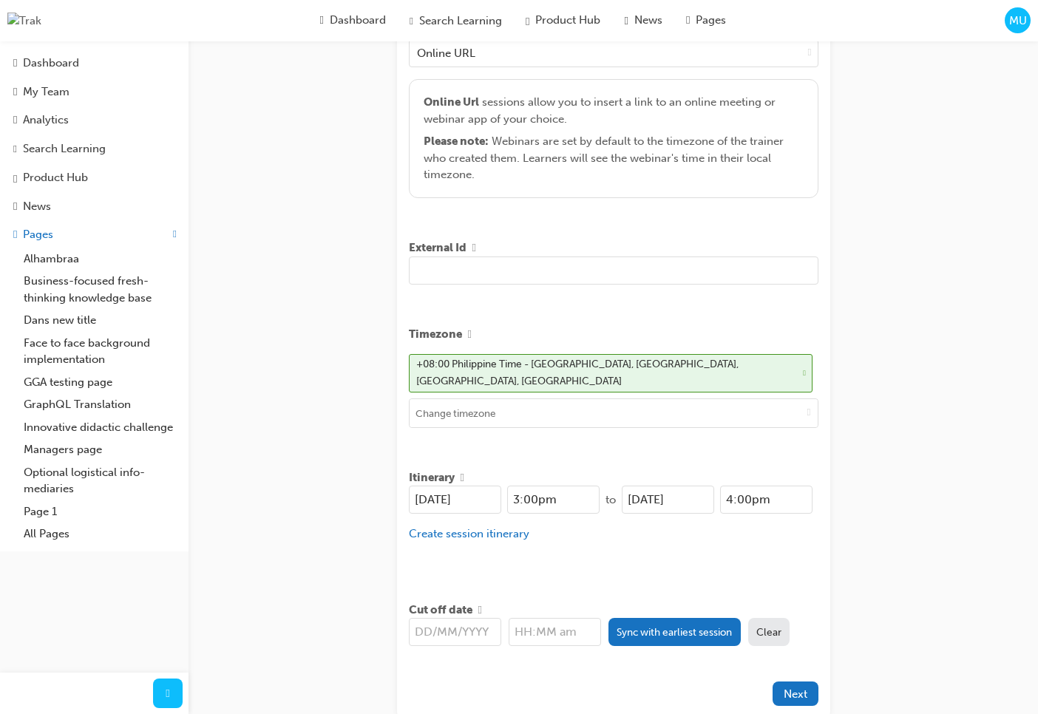
scroll to position [405, 0]
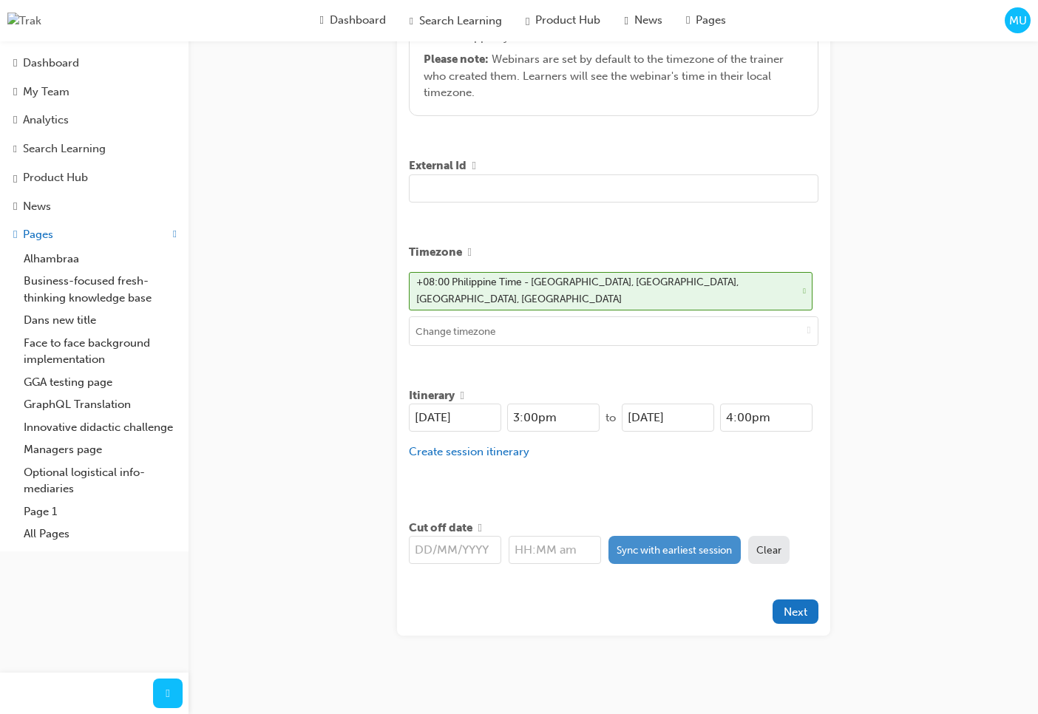
type input "another test"
click at [616, 553] on button "Sync with earliest session" at bounding box center [674, 550] width 132 height 28
type input "[DATE]"
type input "3:00pm"
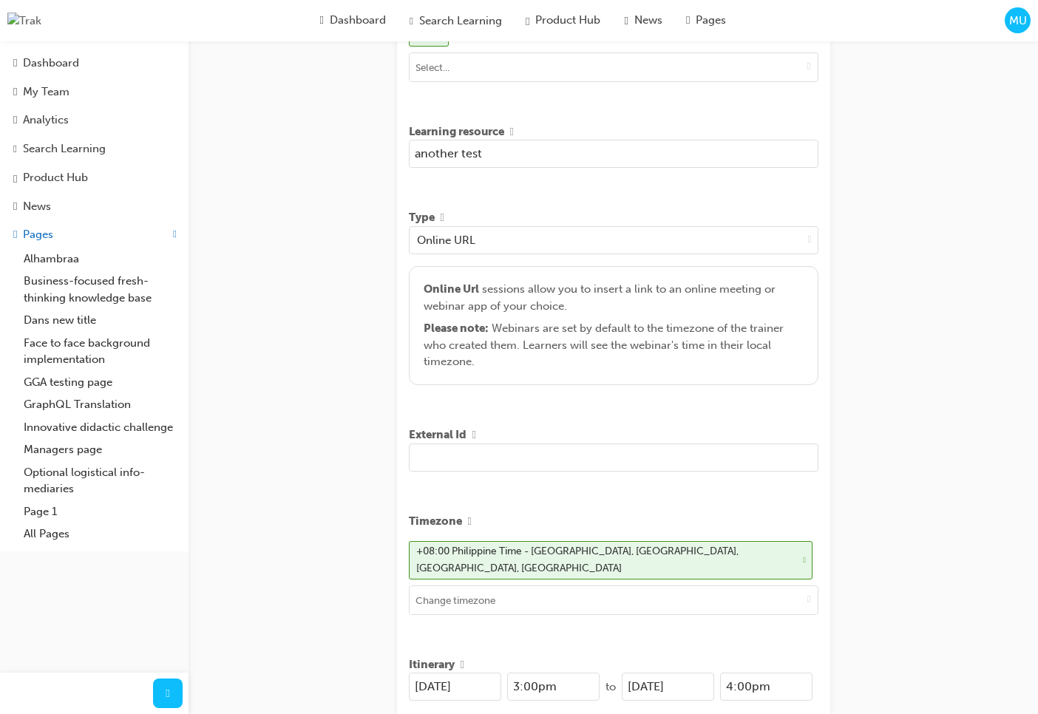
scroll to position [93, 0]
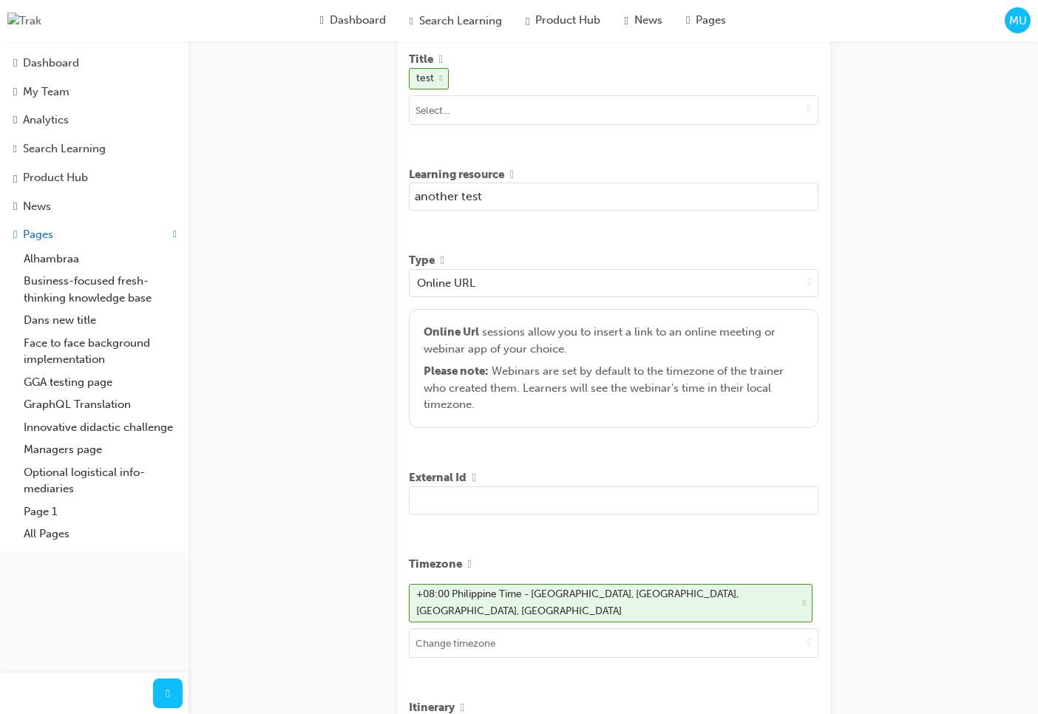
click at [860, 462] on div "Create session STEP 1 OF 5 Title test Learning resource another test Type Onlin…" at bounding box center [519, 469] width 1038 height 1125
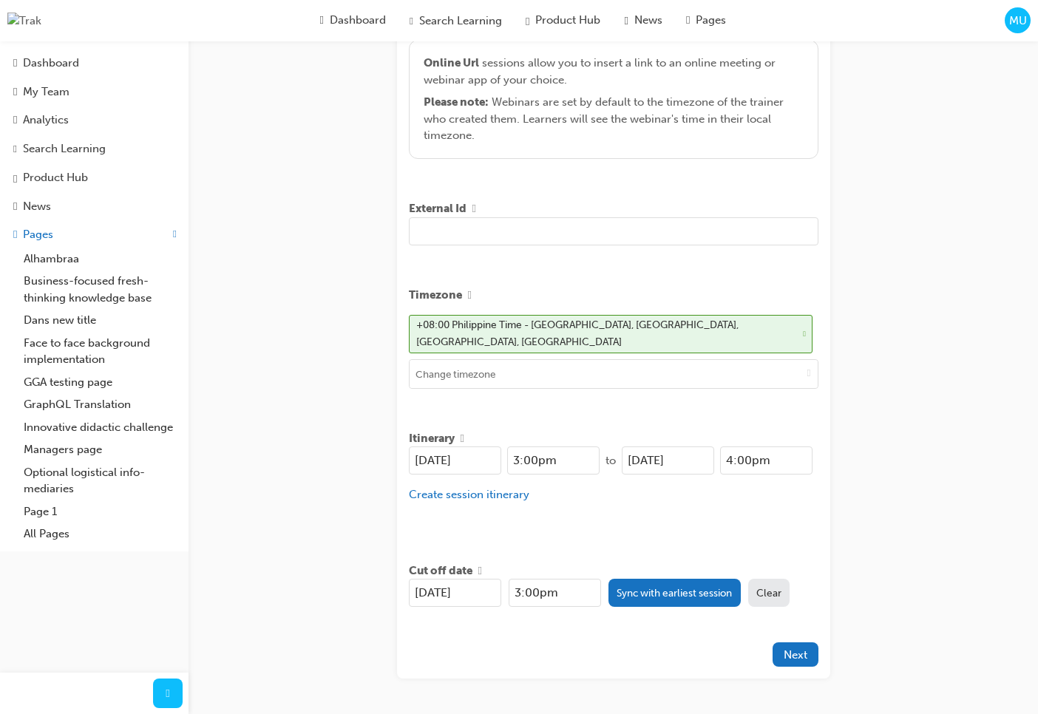
scroll to position [405, 0]
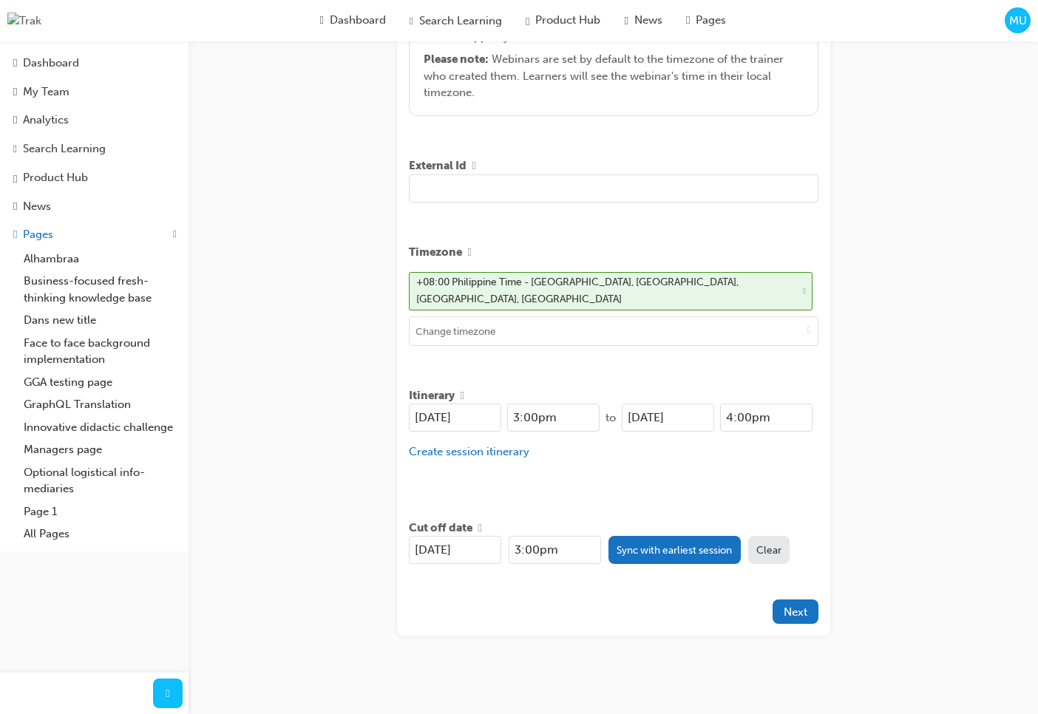
click at [859, 475] on div "Create session STEP 1 OF 5 Title test Learning resource another test Type Onlin…" at bounding box center [519, 157] width 1038 height 1125
click at [797, 610] on span "Next" at bounding box center [795, 611] width 24 height 13
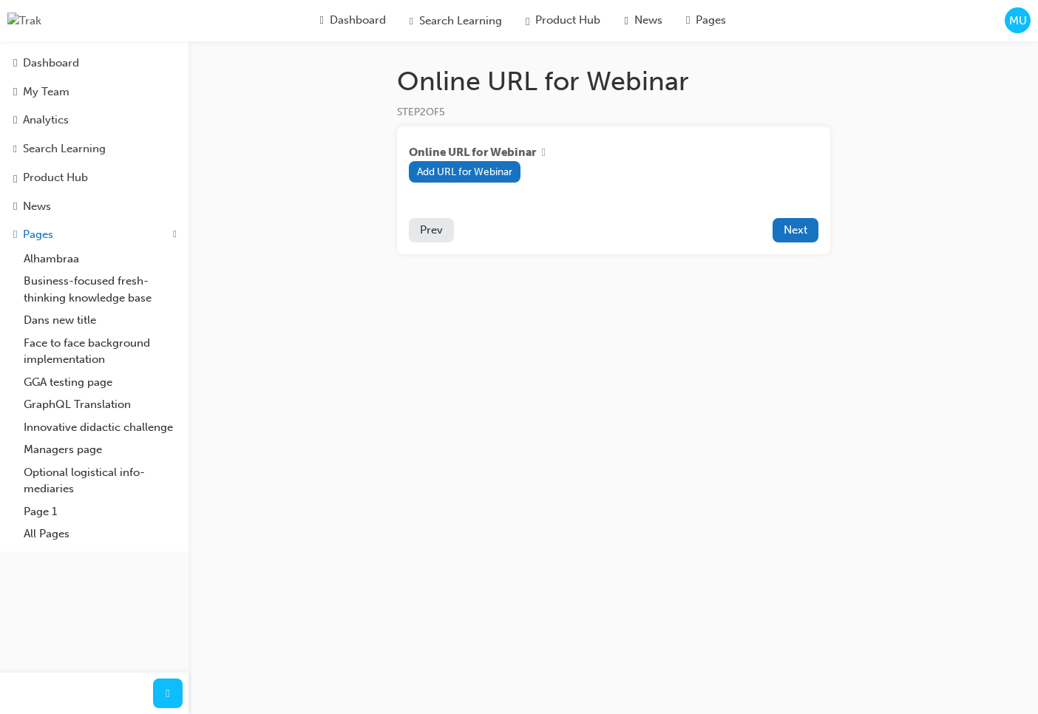
click at [772, 327] on div "Online URL for Webinar STEP 2 OF 5 Online URL for Webinar Add URL for Webinar P…" at bounding box center [519, 357] width 1038 height 714
click at [799, 219] on button "Next" at bounding box center [795, 230] width 46 height 24
click at [435, 233] on span "Prev" at bounding box center [431, 229] width 23 height 13
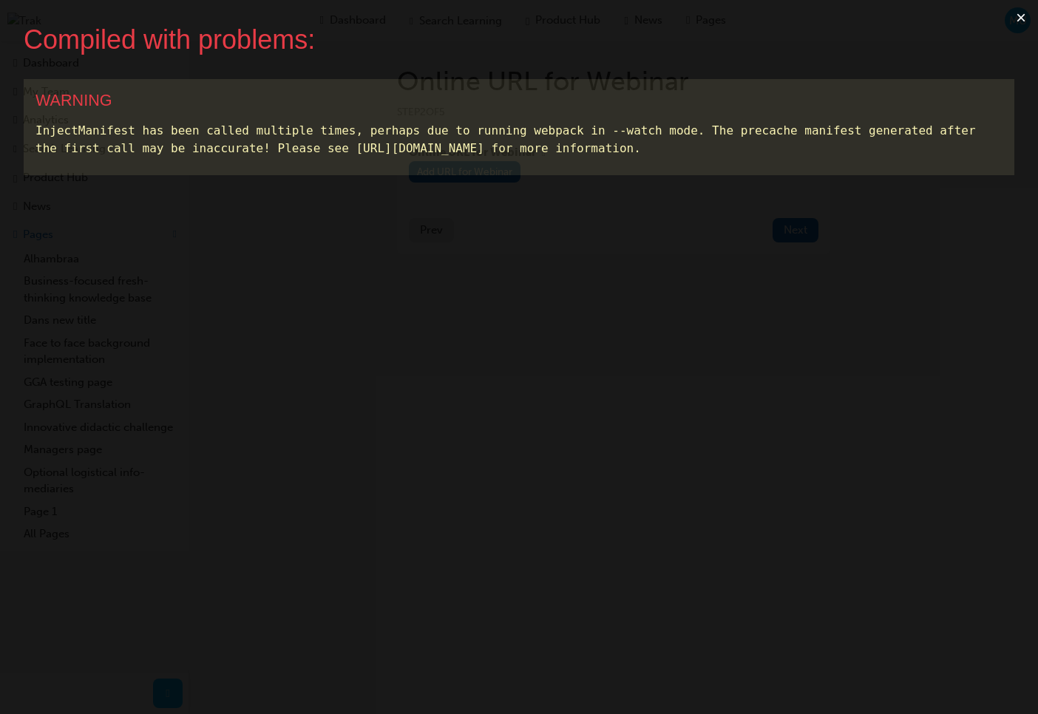
click at [1015, 20] on button "×" at bounding box center [1021, 17] width 34 height 35
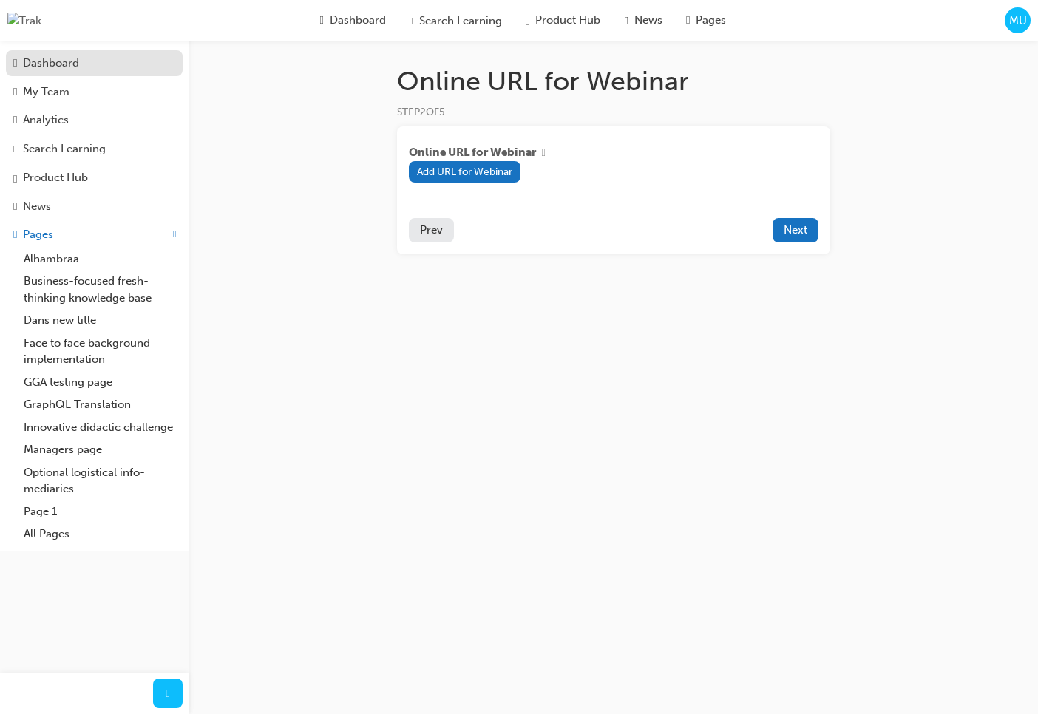
click at [64, 65] on div "Dashboard" at bounding box center [51, 63] width 56 height 17
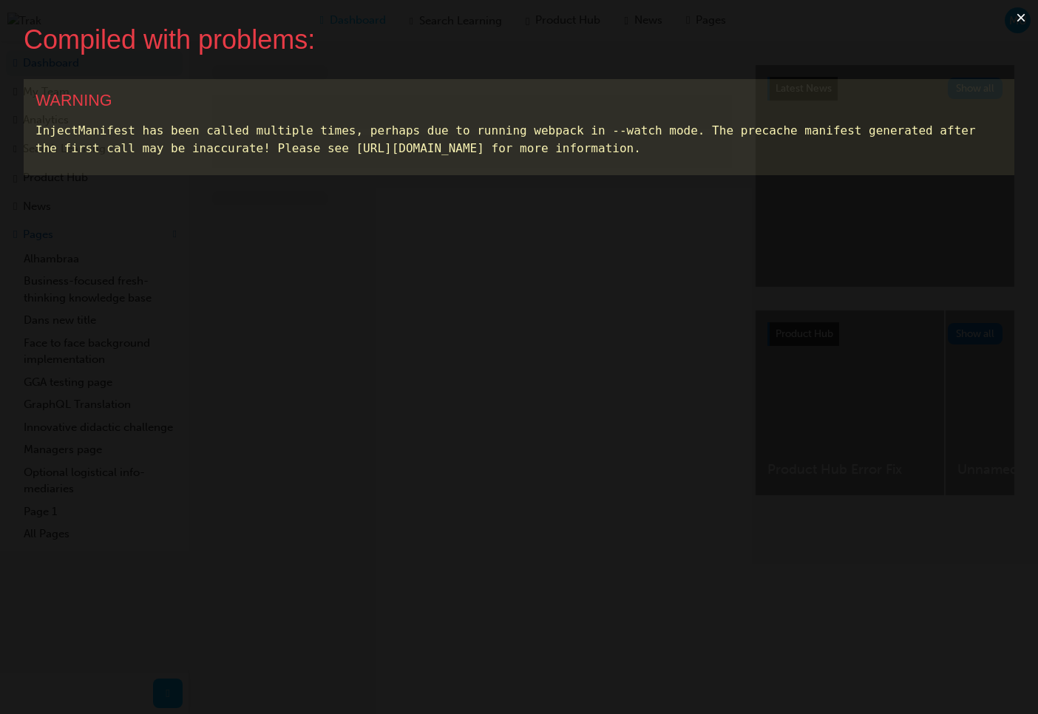
click at [1020, 21] on button "×" at bounding box center [1021, 17] width 34 height 35
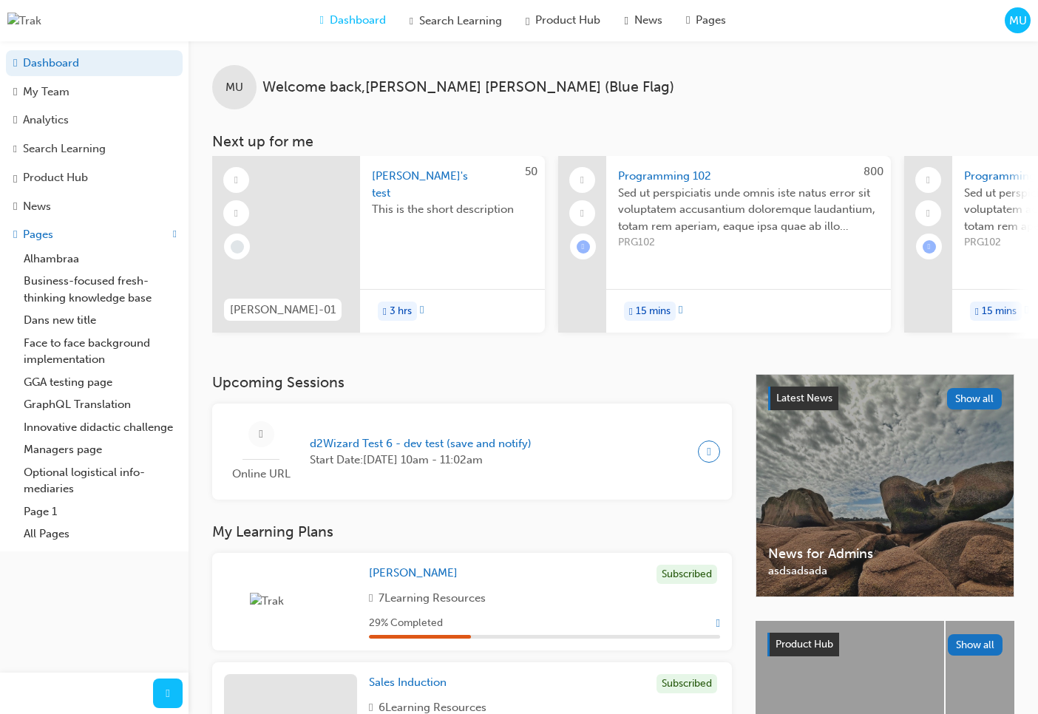
click at [1010, 21] on span "MU" at bounding box center [1018, 21] width 18 height 17
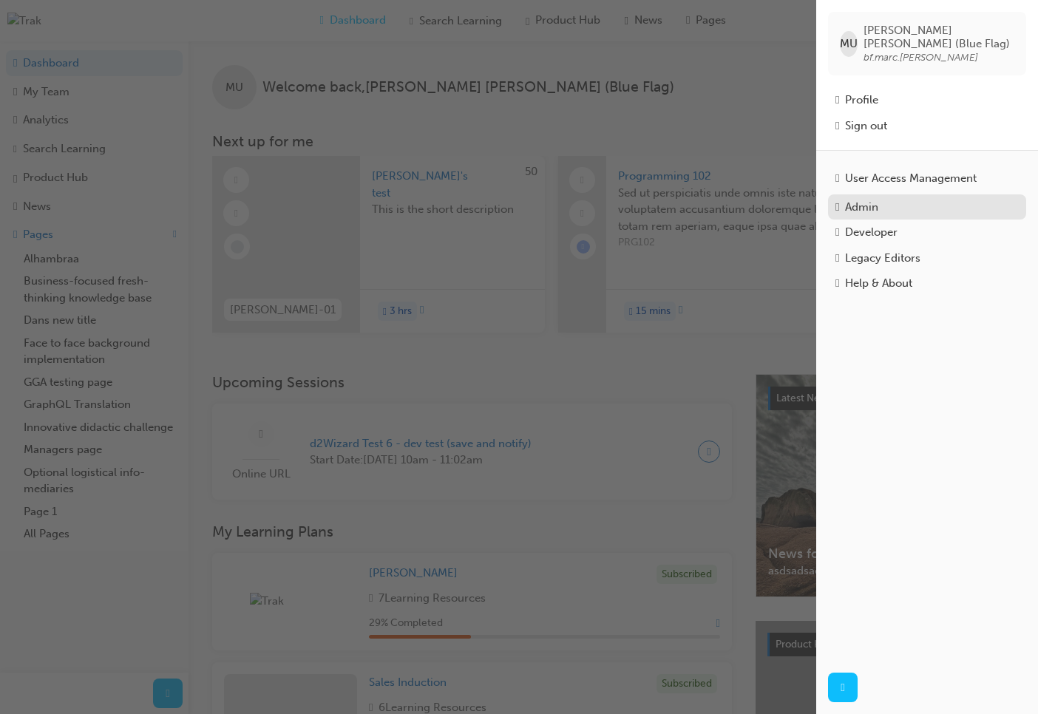
click at [878, 200] on div "Admin" at bounding box center [861, 207] width 33 height 17
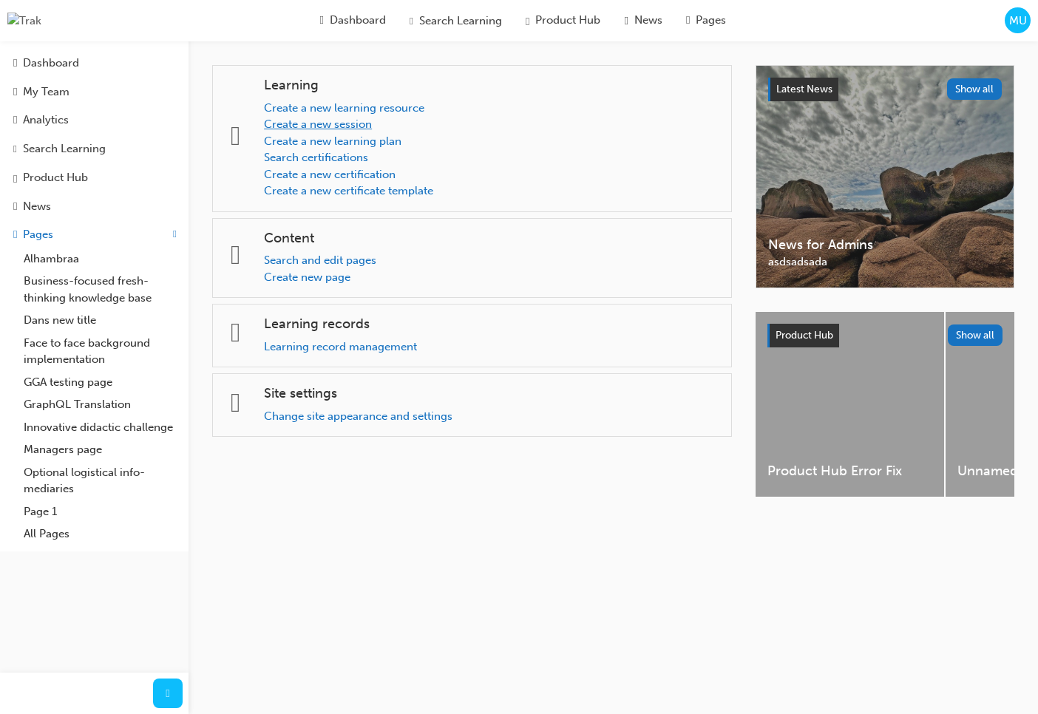
click at [344, 123] on link "Create a new session" at bounding box center [318, 123] width 108 height 13
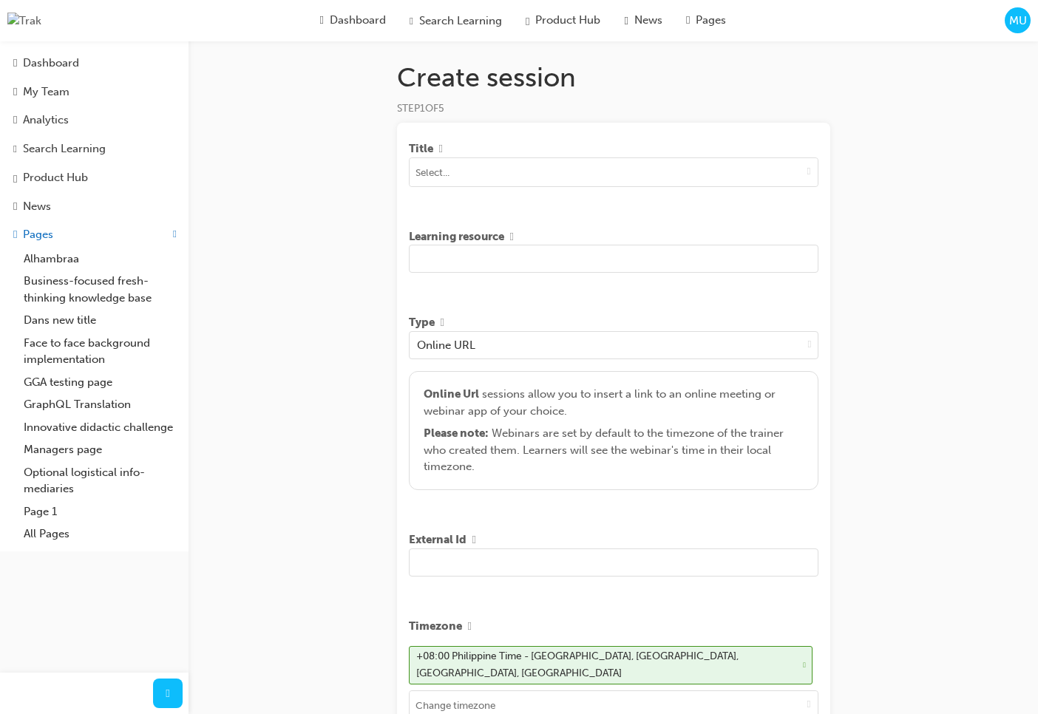
scroll to position [1, 0]
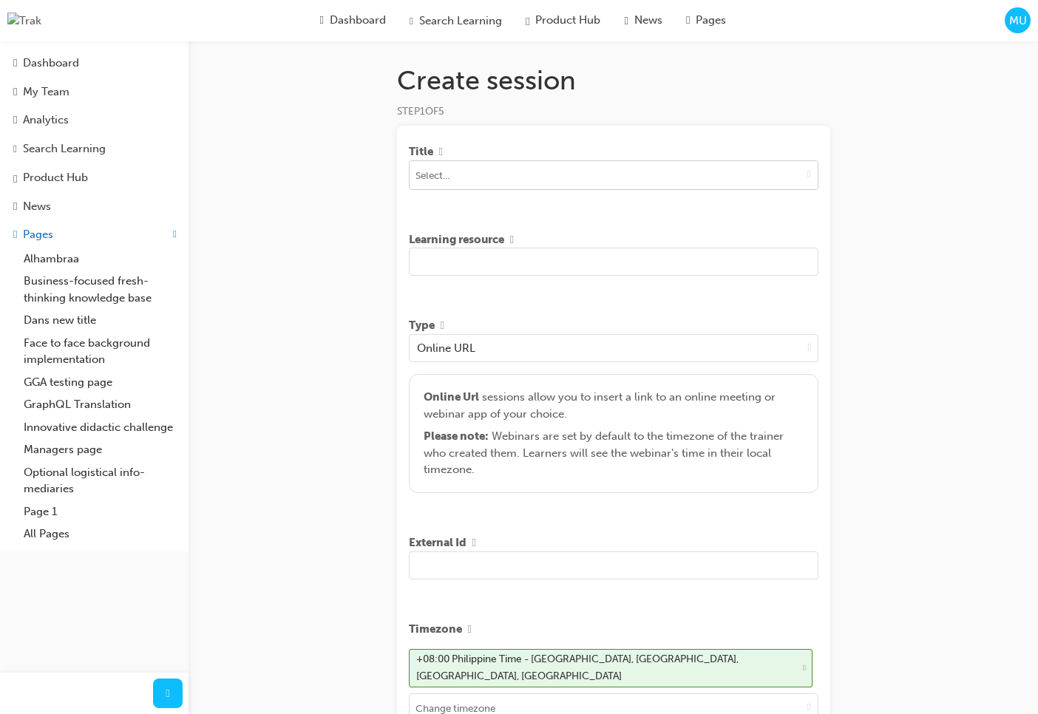
click at [490, 171] on input at bounding box center [613, 175] width 408 height 28
type input "asd"
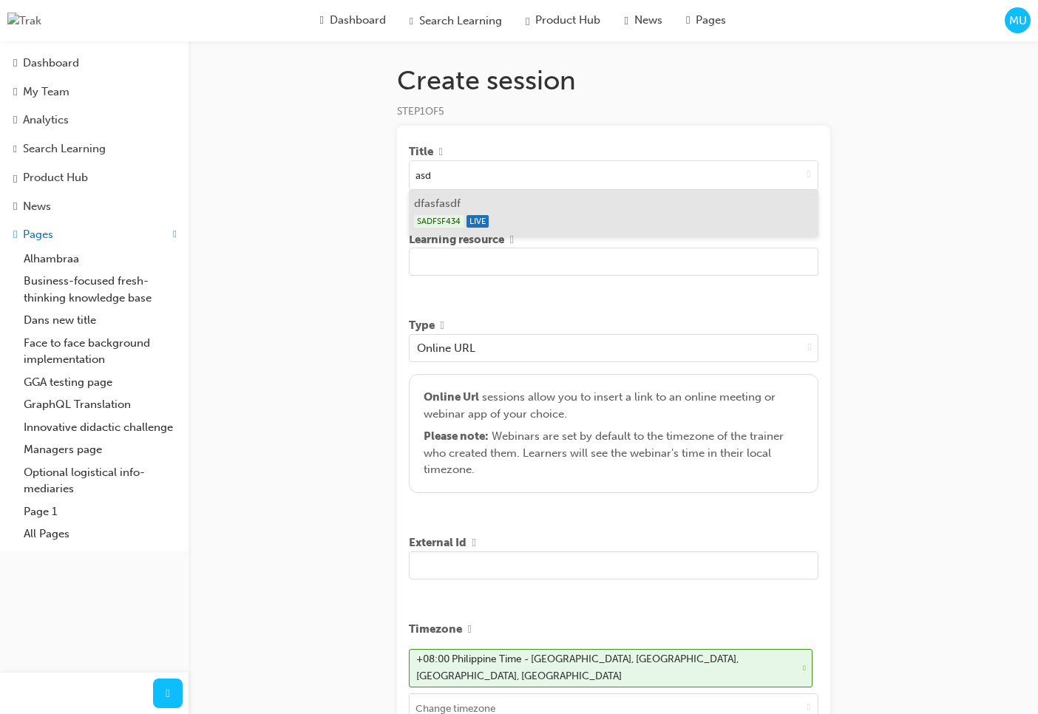
click at [529, 218] on div "SADFSF434 LIVE" at bounding box center [613, 221] width 398 height 18
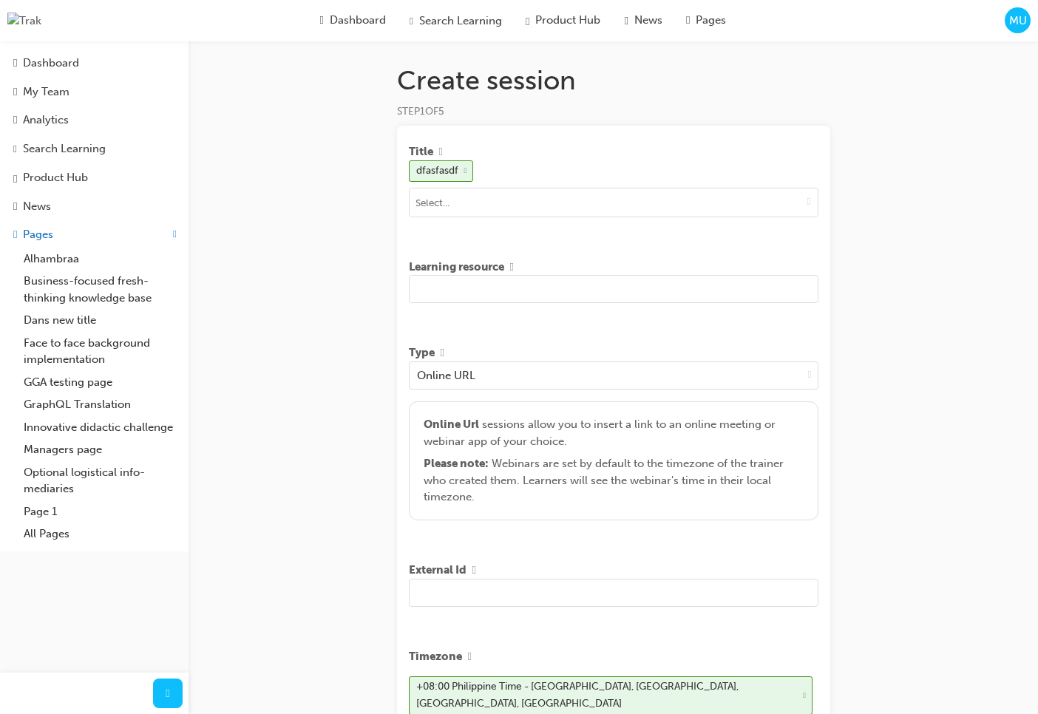
click at [536, 295] on input "text" at bounding box center [613, 289] width 409 height 28
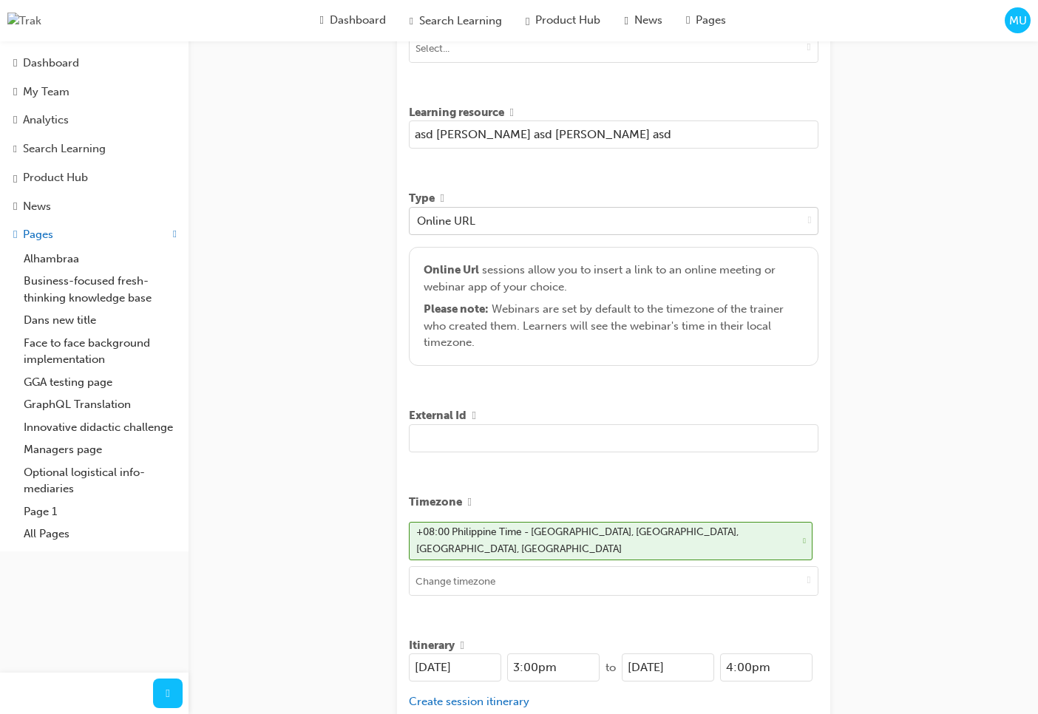
scroll to position [124, 0]
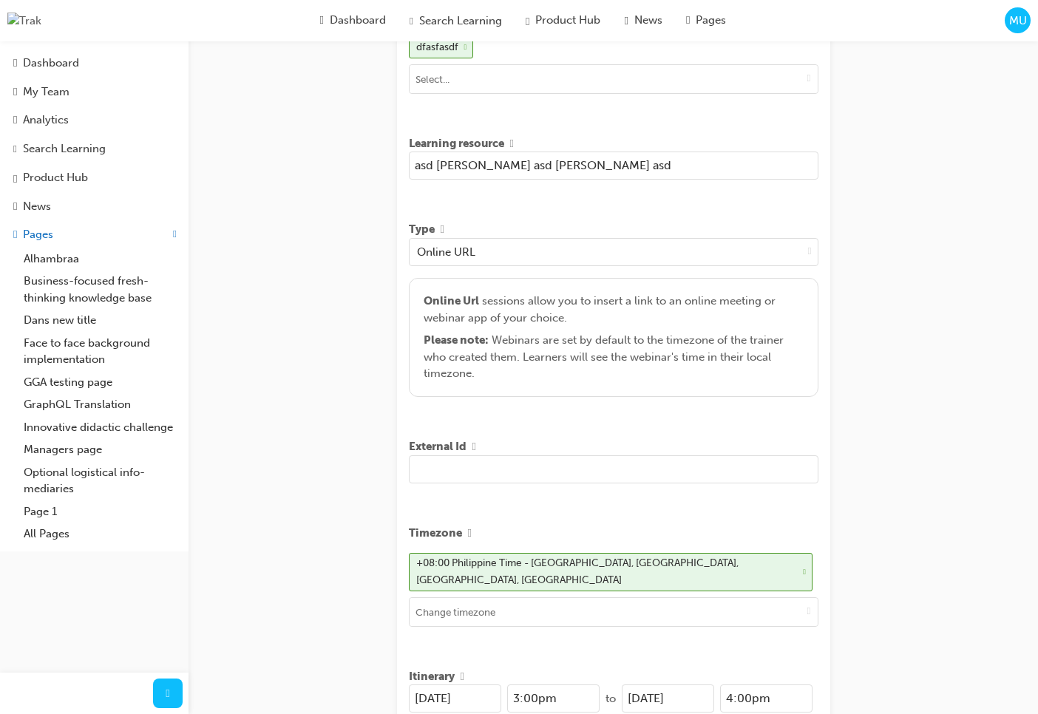
click at [585, 168] on input "asd sad sad asd sad sad asd" at bounding box center [613, 165] width 409 height 28
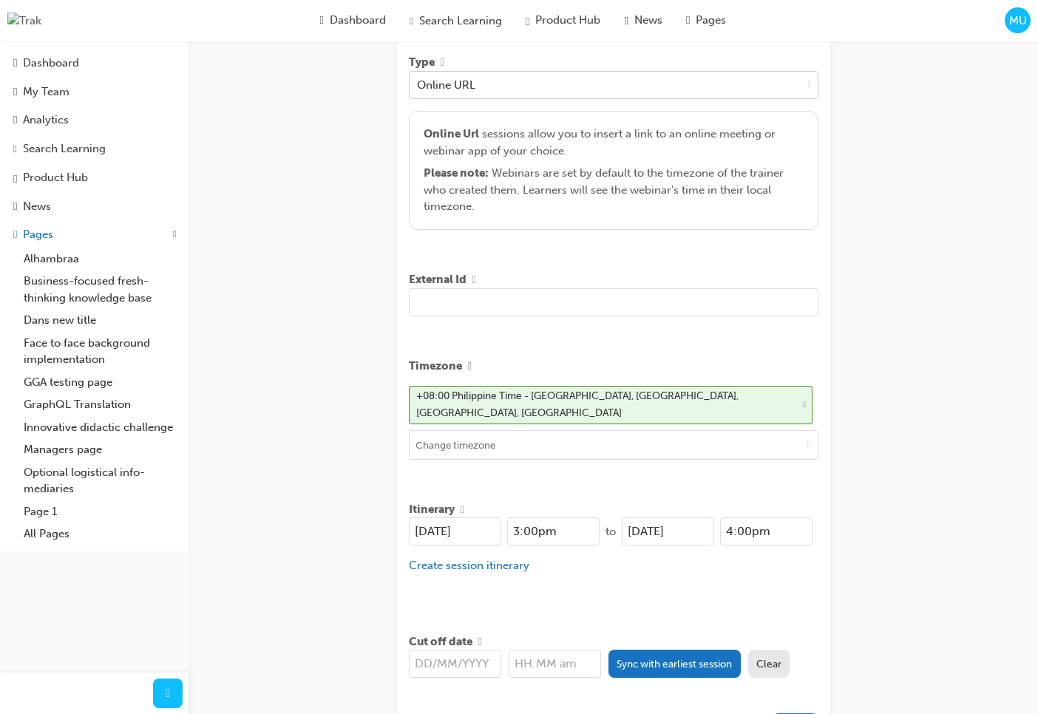
scroll to position [405, 0]
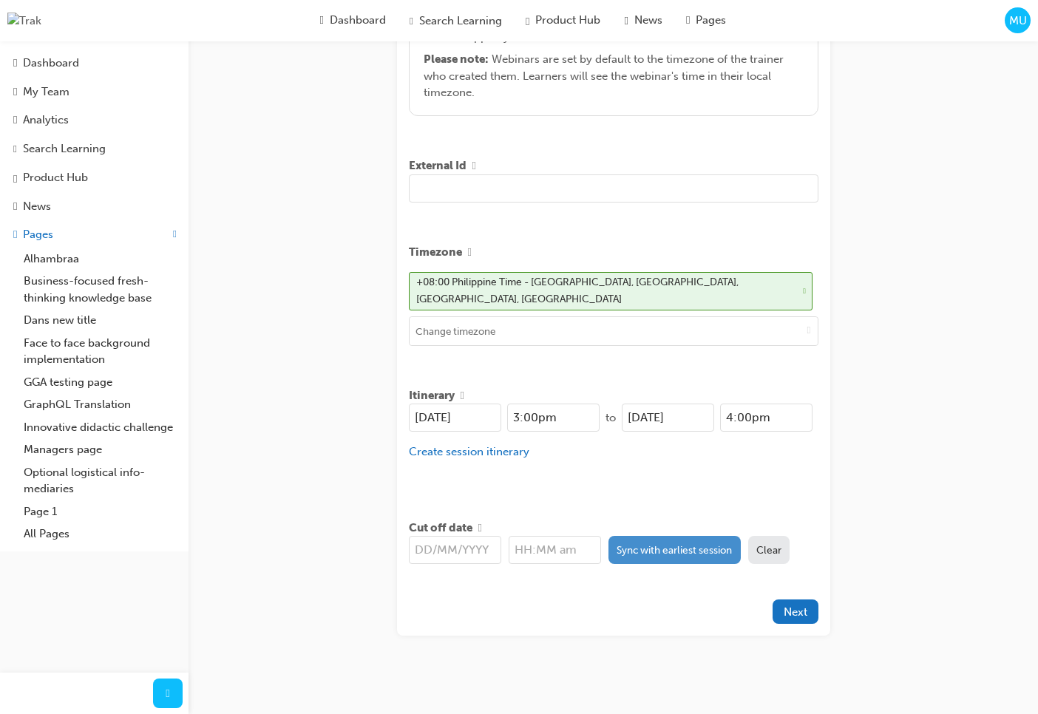
type input "asd sad sad asd sad sad asd 2"
click at [647, 541] on button "Sync with earliest session" at bounding box center [674, 550] width 132 height 28
type input "[DATE]"
type input "3:00pm"
click at [649, 472] on div "Itinerary 20/08/2025 3:00pm to 20/08/2025 4:00pm Create session itinerary" at bounding box center [613, 435] width 409 height 109
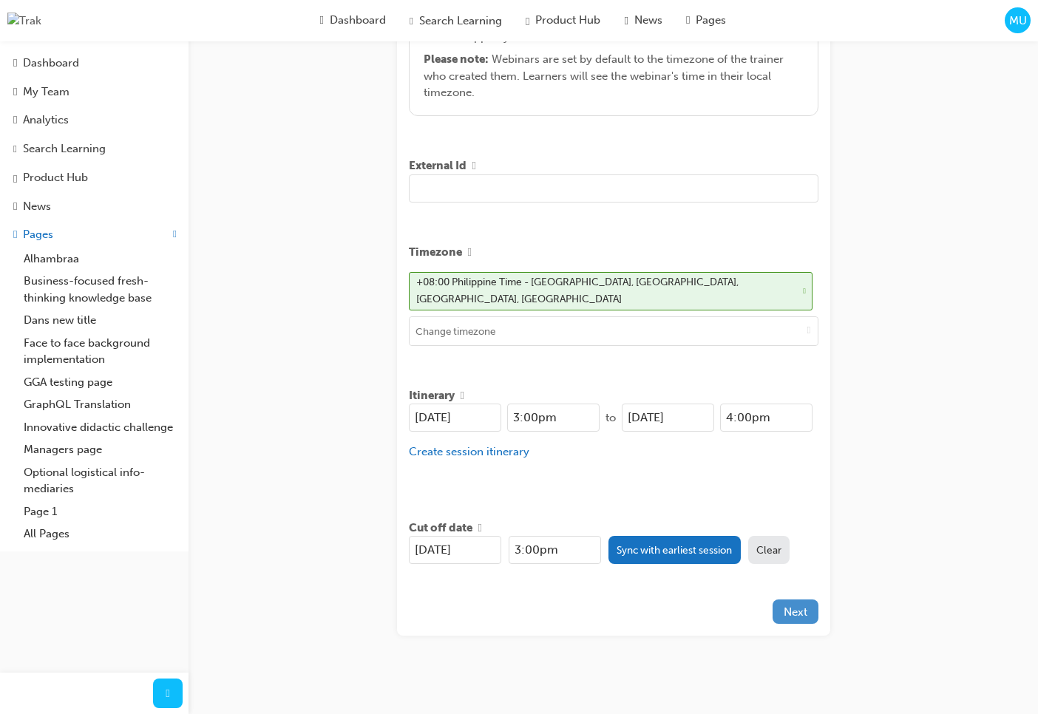
drag, startPoint x: 750, startPoint y: 600, endPoint x: 791, endPoint y: 609, distance: 41.6
click at [752, 599] on div at bounding box center [591, 611] width 364 height 24
click at [791, 609] on span "Next" at bounding box center [795, 611] width 24 height 13
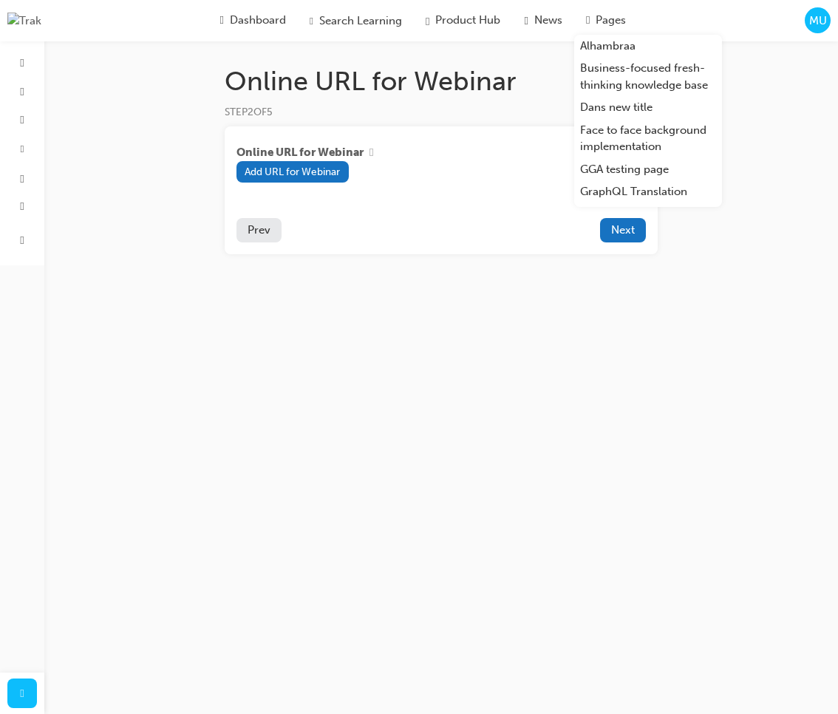
drag, startPoint x: 627, startPoint y: 379, endPoint x: 786, endPoint y: 64, distance: 353.6
click at [628, 378] on div "Online URL for Webinar STEP 2 OF 5 Online URL for Webinar Add URL for Webinar P…" at bounding box center [419, 357] width 838 height 714
click at [796, 69] on div "Online URL for Webinar STEP 2 OF 5 Online URL for Webinar Add URL for Webinar P…" at bounding box center [419, 357] width 838 height 714
click at [786, 74] on div "Online URL for Webinar STEP 2 OF 5 Online URL for Webinar Add URL for Webinar P…" at bounding box center [419, 357] width 838 height 714
click at [720, 260] on div "Online URL for Webinar STEP 2 OF 5 Online URL for Webinar Add URL for Webinar P…" at bounding box center [419, 357] width 838 height 714
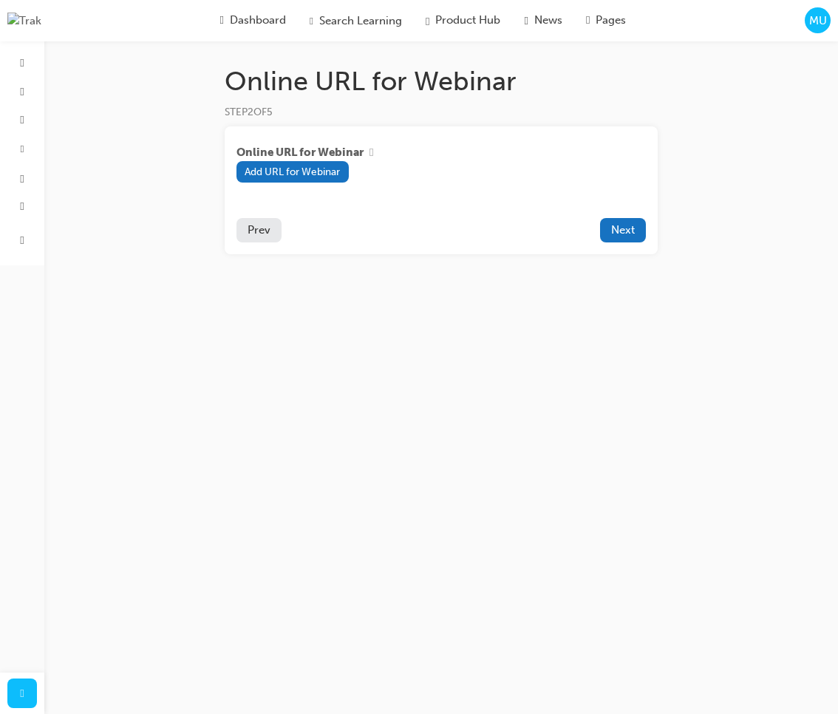
drag, startPoint x: 536, startPoint y: 306, endPoint x: 644, endPoint y: 270, distance: 114.3
click at [540, 304] on div "Online URL for Webinar STEP 2 OF 5 Online URL for Webinar Add URL for Webinar P…" at bounding box center [419, 357] width 838 height 714
click at [629, 239] on button "Next" at bounding box center [623, 230] width 46 height 24
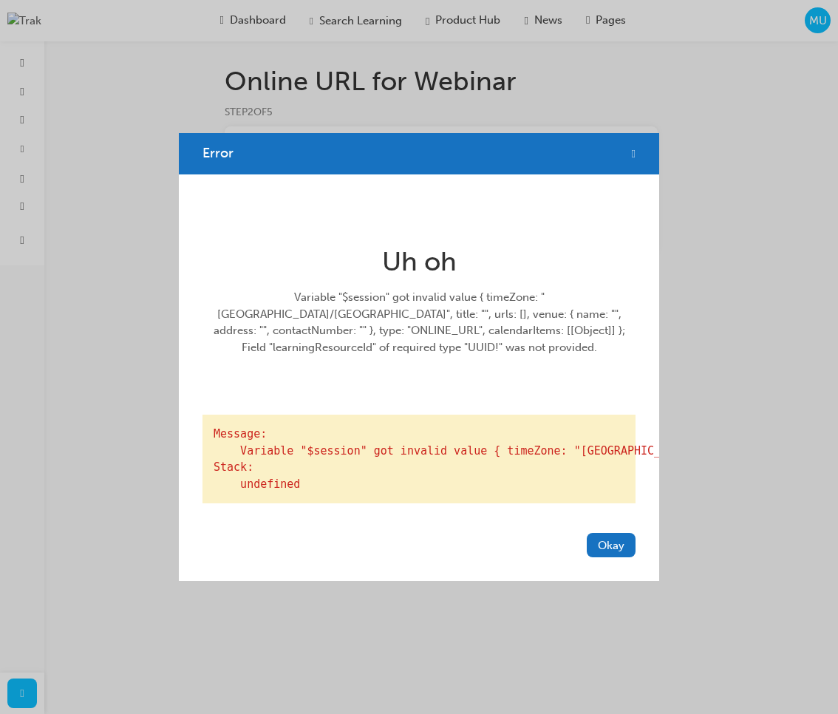
click at [632, 147] on span "cross-icon" at bounding box center [634, 153] width 4 height 13
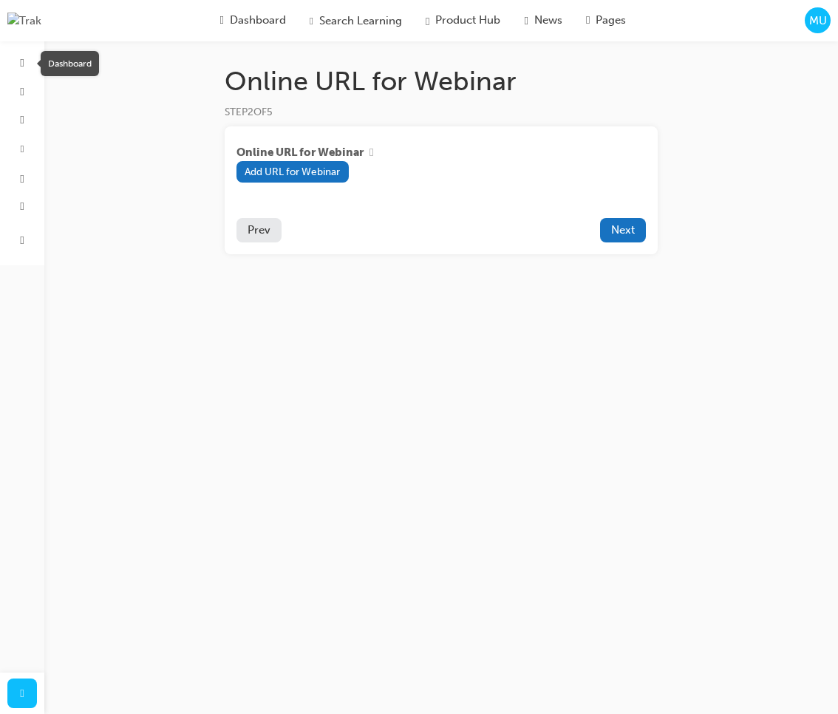
click at [53, 64] on div "Dashboard" at bounding box center [70, 63] width 58 height 25
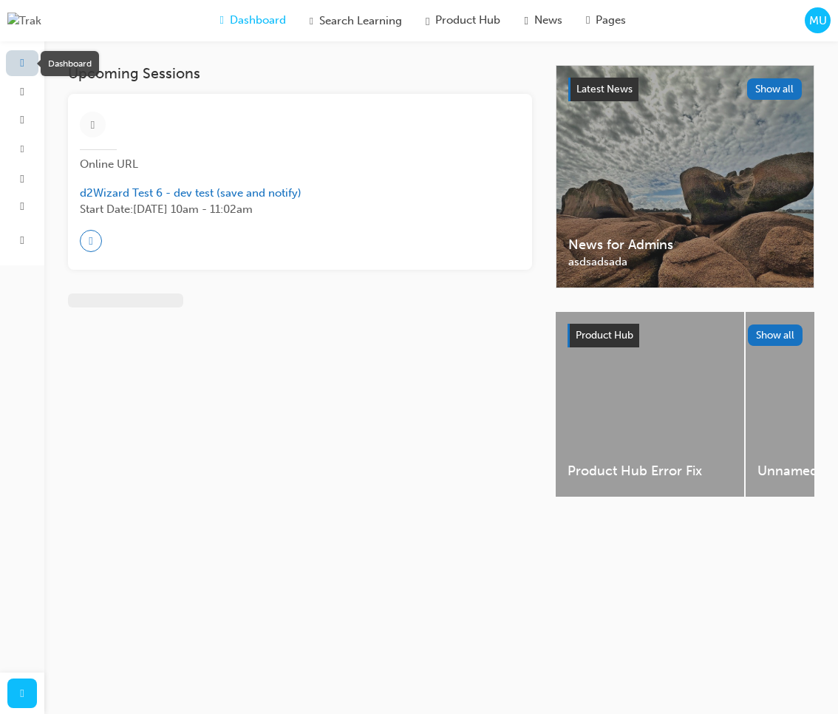
click at [24, 65] on span "guage-icon" at bounding box center [22, 62] width 4 height 13
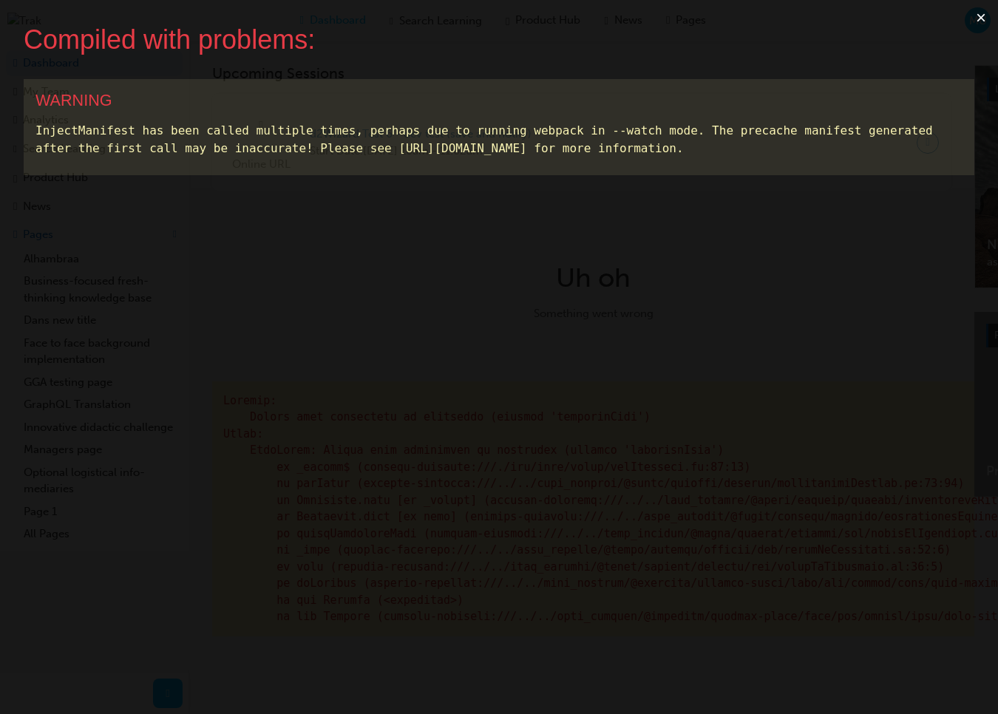
click at [976, 15] on button "×" at bounding box center [981, 17] width 34 height 35
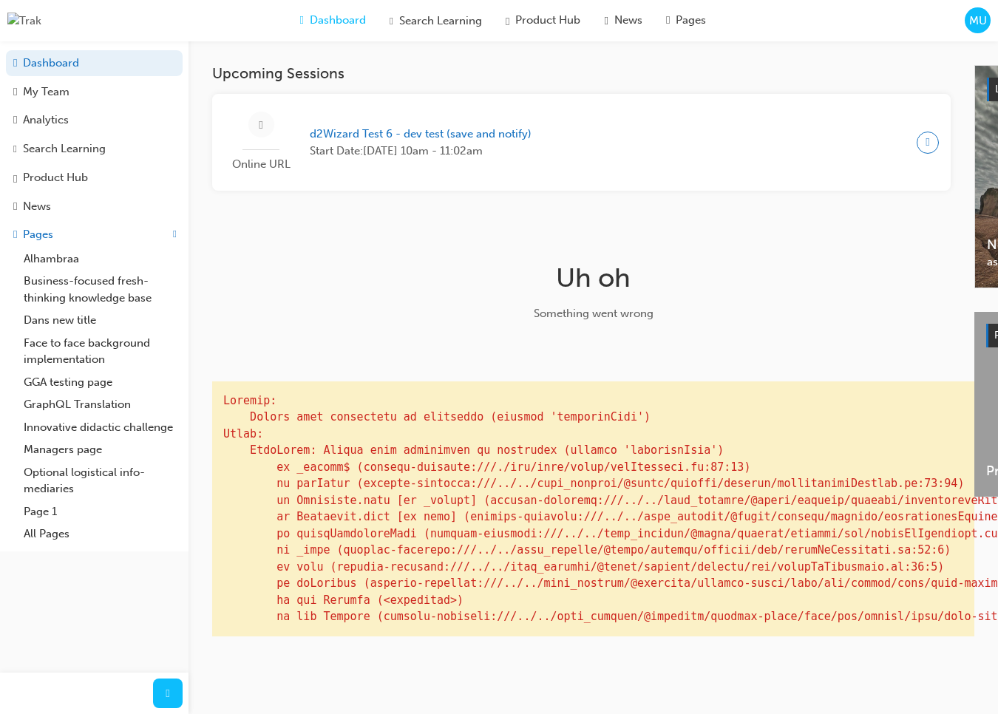
click at [977, 24] on span "MU" at bounding box center [978, 21] width 18 height 17
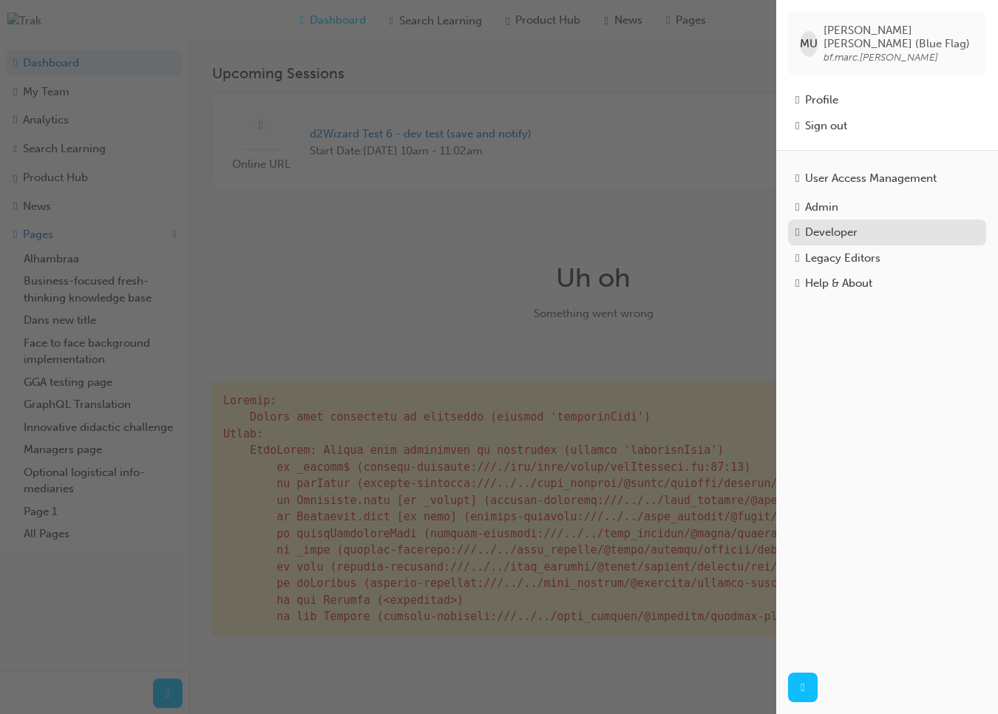
click at [857, 224] on div "Developer" at bounding box center [831, 232] width 52 height 17
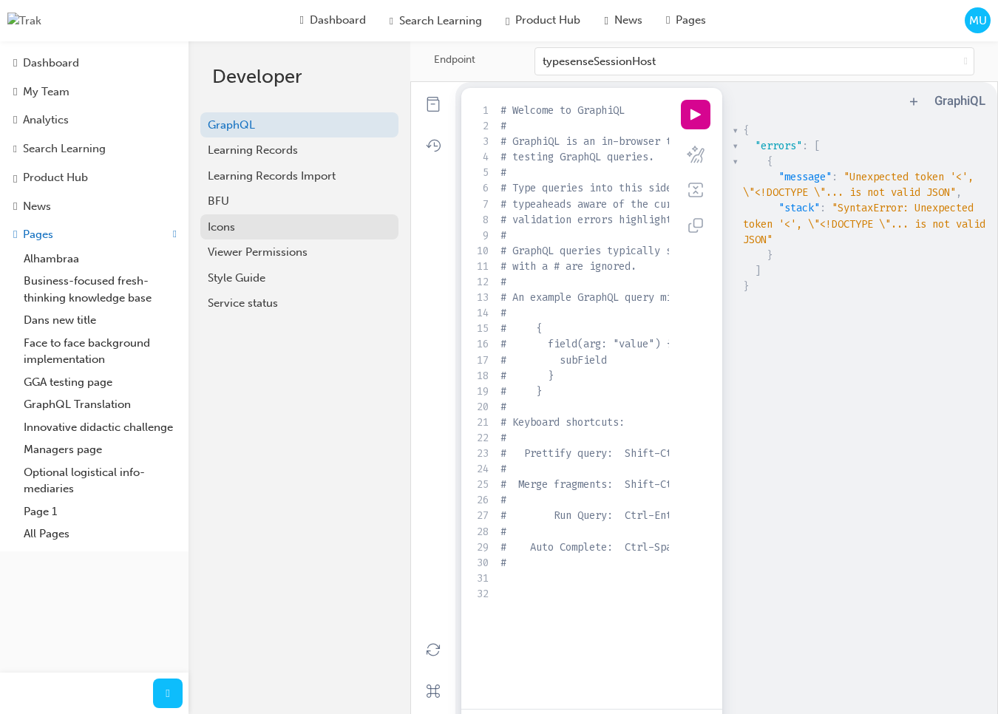
click at [257, 225] on div "Icons" at bounding box center [299, 227] width 183 height 17
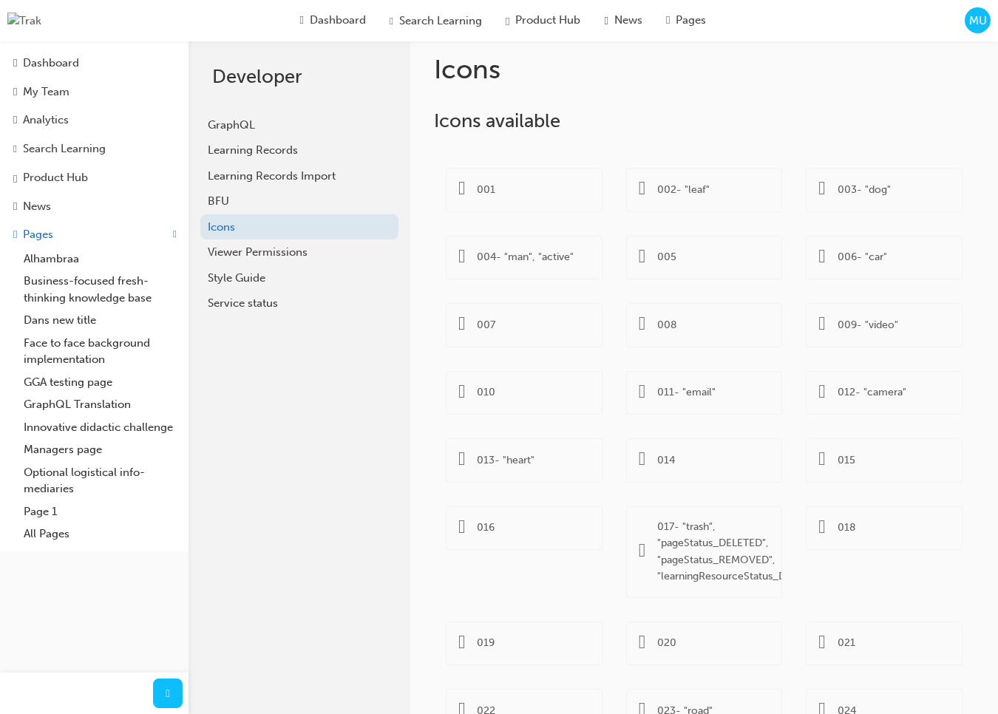
click at [969, 24] on span "MU" at bounding box center [978, 21] width 18 height 17
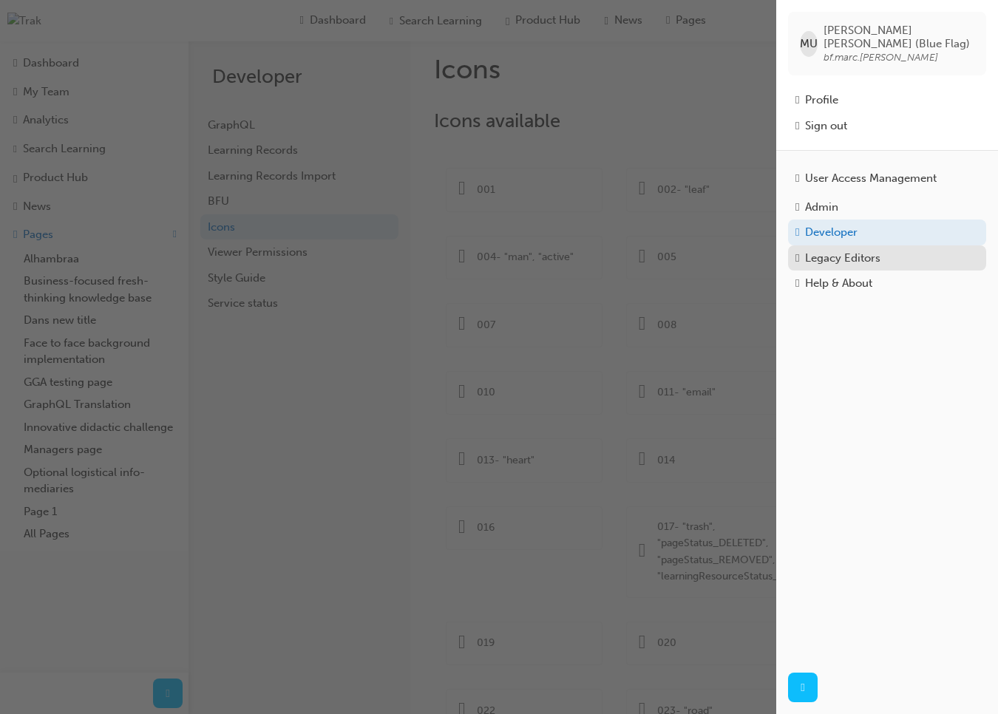
click at [845, 250] on div "Legacy Editors" at bounding box center [842, 258] width 75 height 17
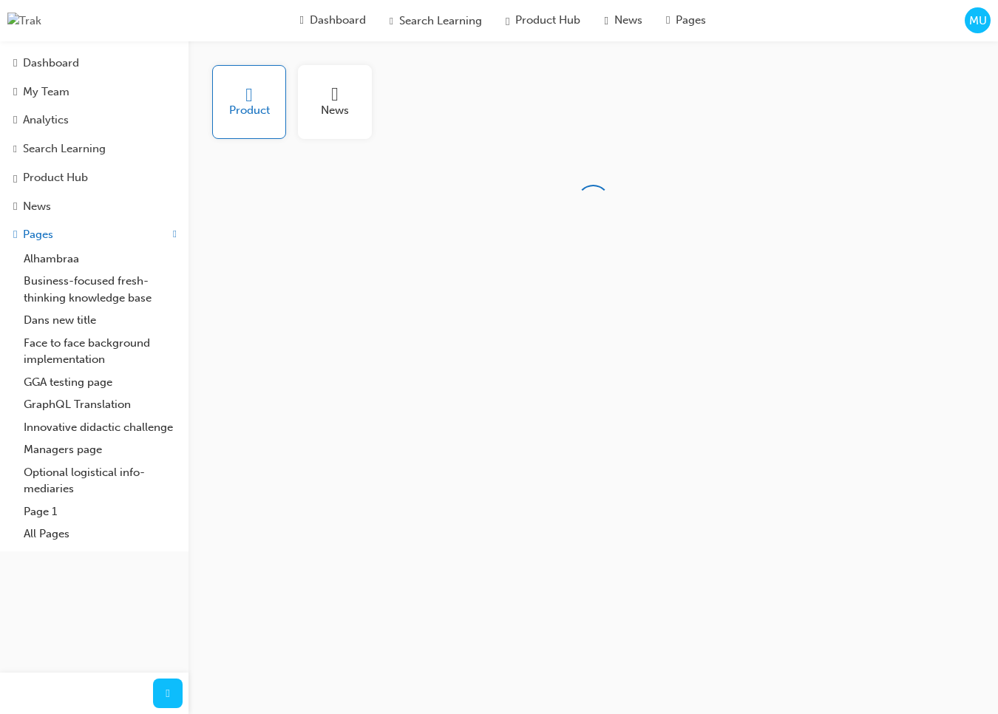
click at [973, 22] on span "MU" at bounding box center [978, 21] width 18 height 17
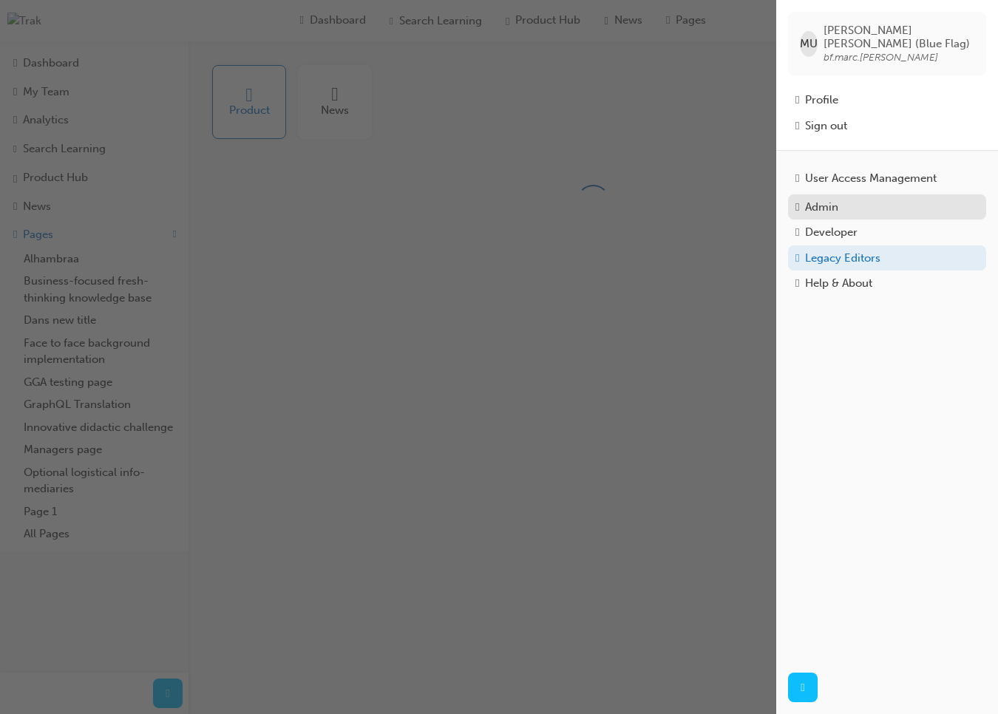
click at [838, 199] on div "Admin" at bounding box center [821, 207] width 33 height 17
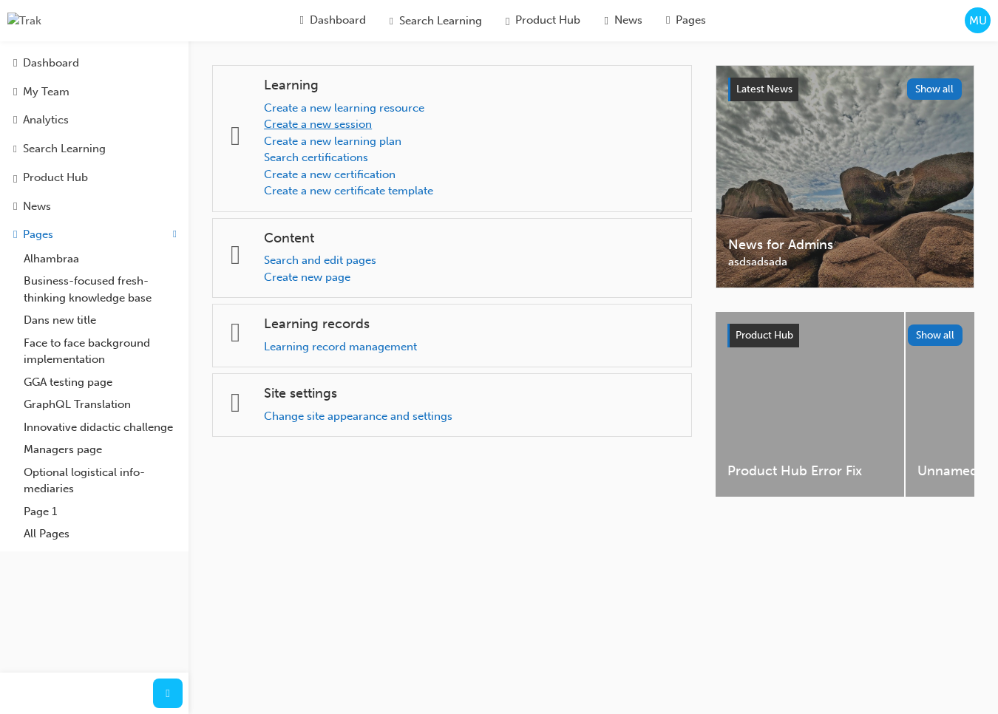
click at [347, 131] on link "Create a new session" at bounding box center [318, 123] width 108 height 13
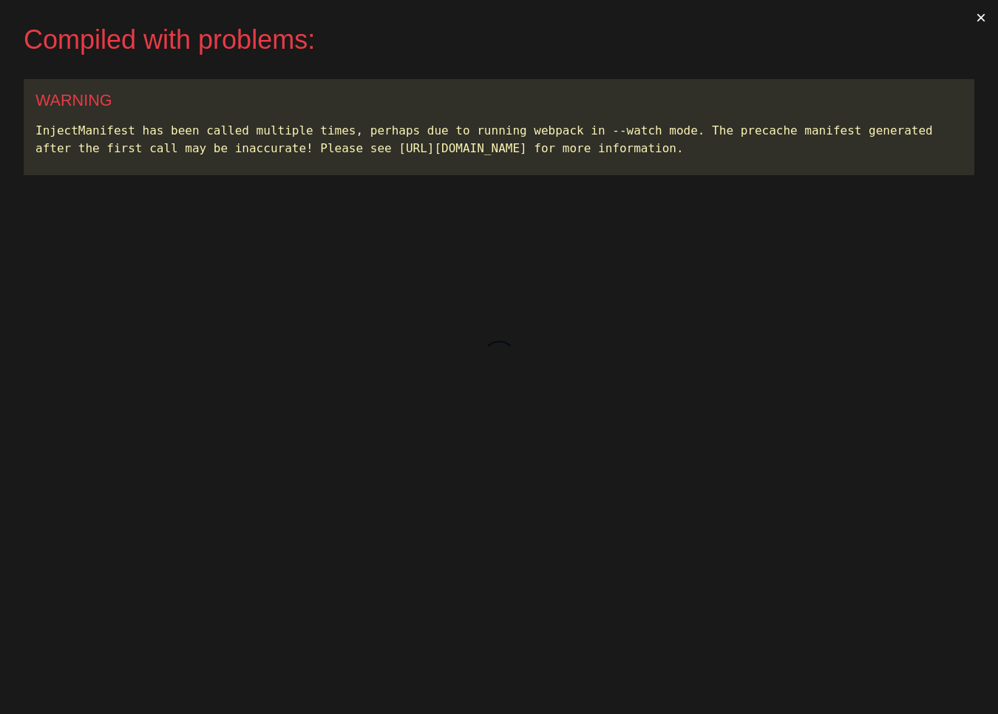
click at [976, 17] on button "×" at bounding box center [981, 17] width 34 height 35
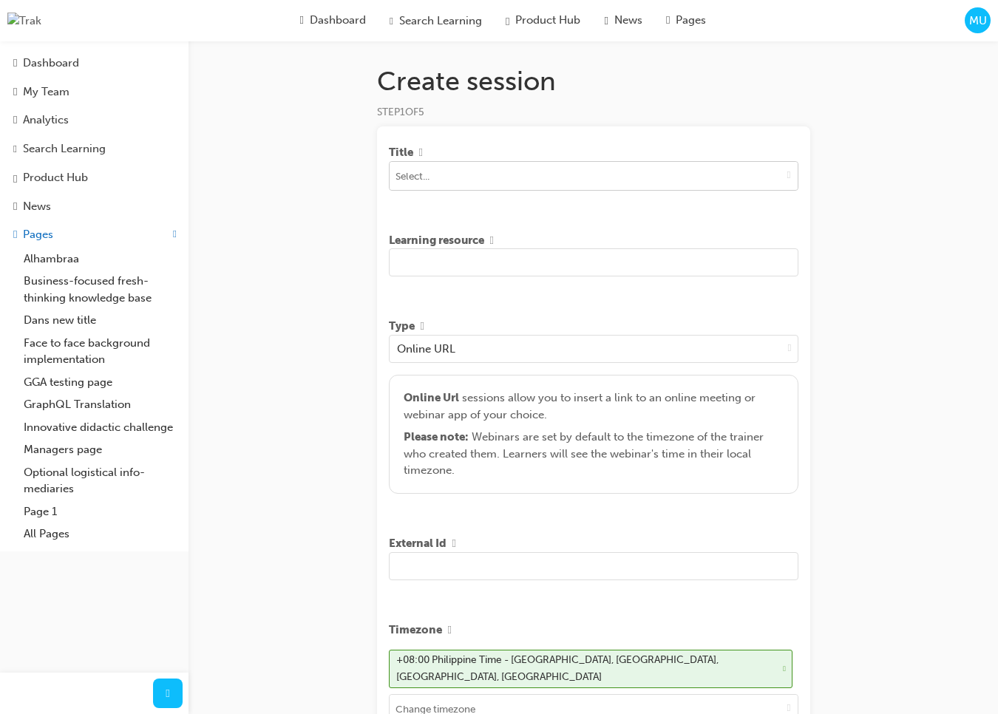
click at [787, 176] on span "down-icon" at bounding box center [789, 174] width 4 height 13
type input "a"
type input "asd"
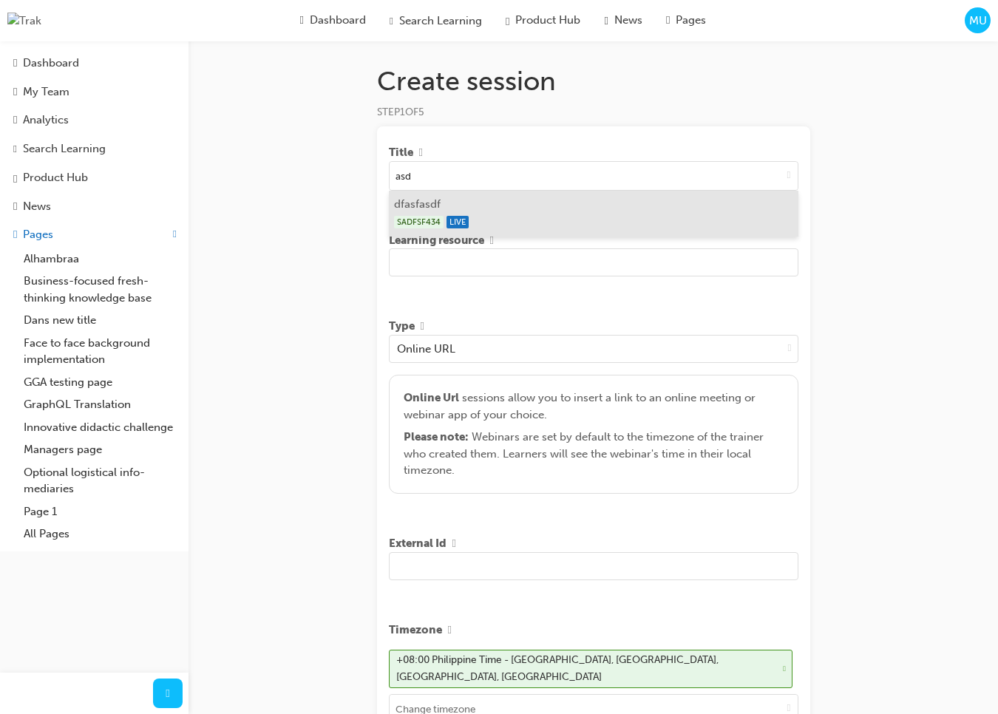
click at [582, 217] on div "SADFSF434 LIVE" at bounding box center [593, 222] width 398 height 18
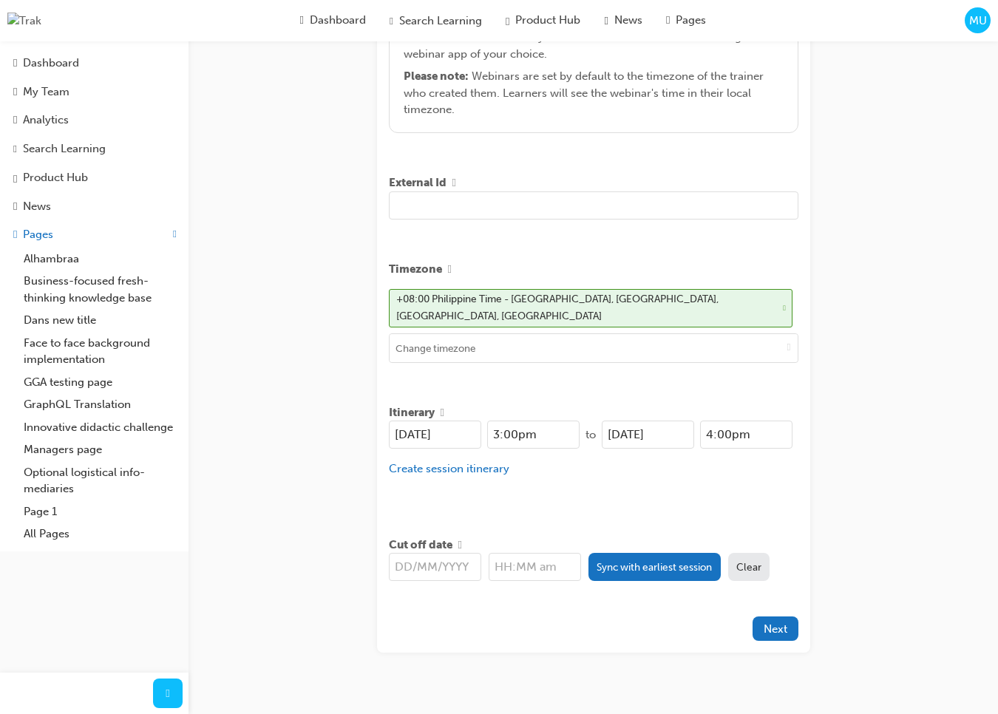
scroll to position [395, 0]
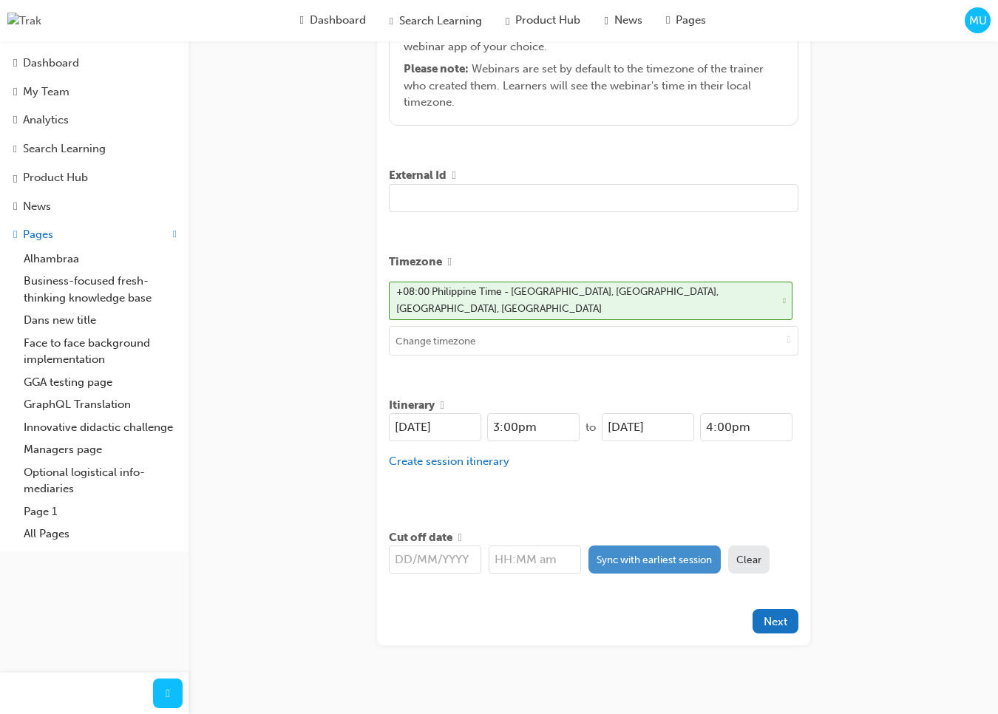
click at [647, 563] on button "Sync with earliest session" at bounding box center [654, 559] width 132 height 28
type input "[DATE]"
type input "3:00pm"
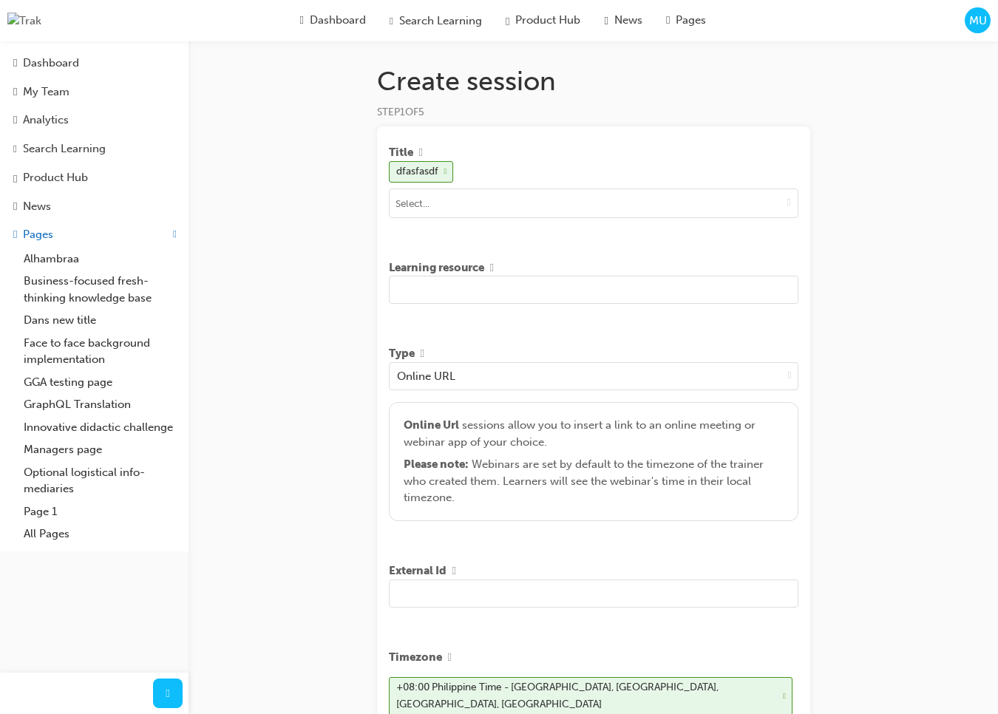
scroll to position [405, 0]
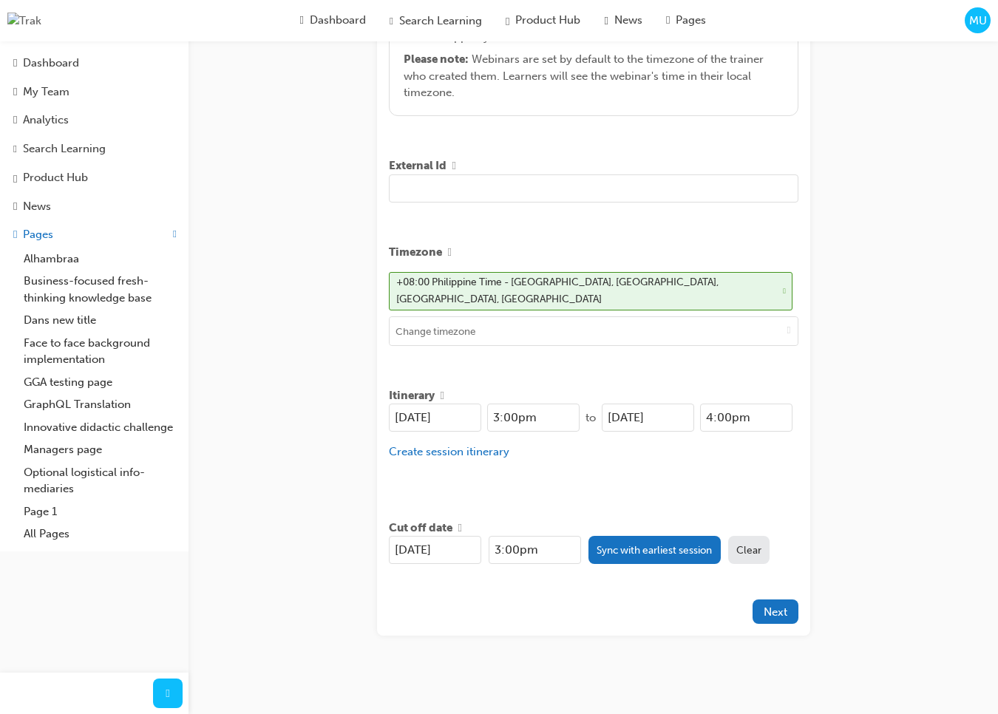
click at [576, 200] on input "text" at bounding box center [593, 188] width 409 height 28
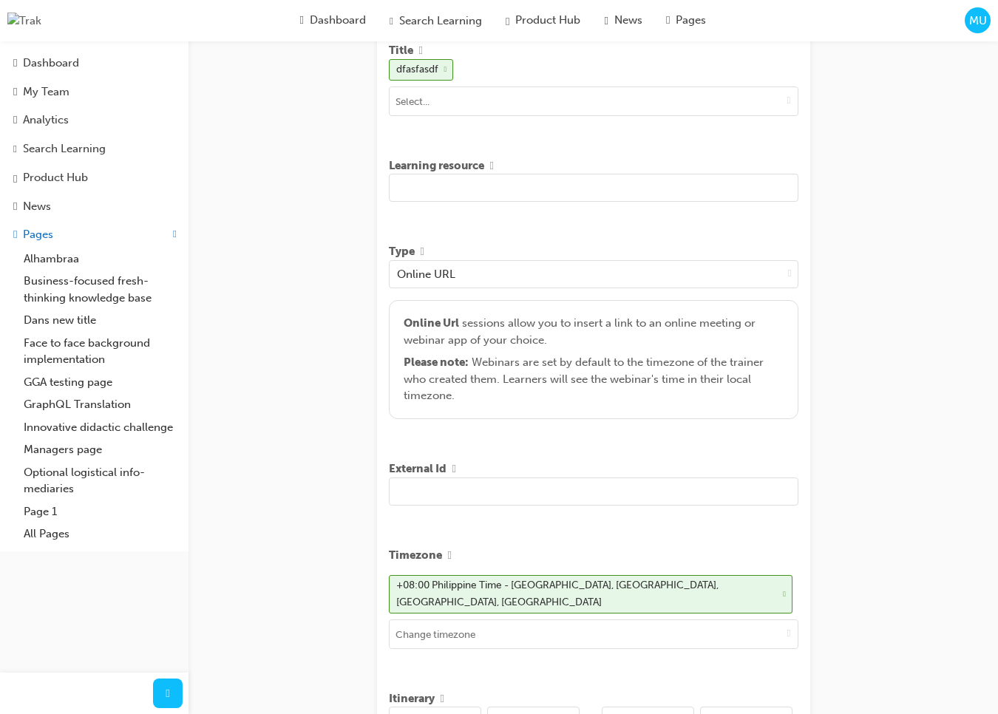
scroll to position [106, 0]
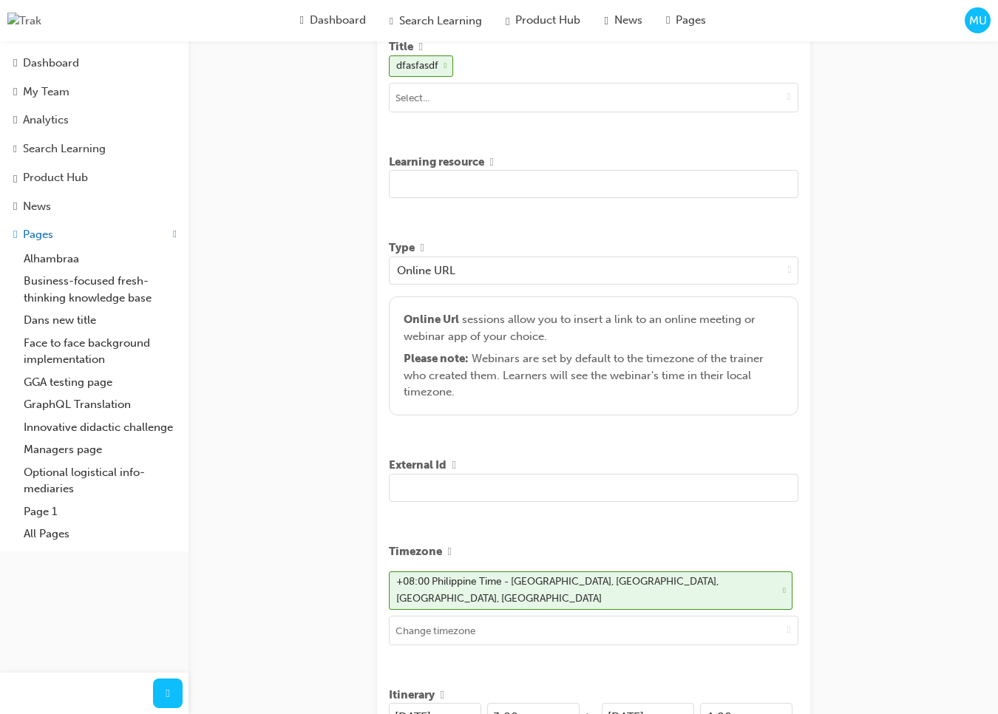
click at [534, 192] on input "text" at bounding box center [593, 184] width 409 height 28
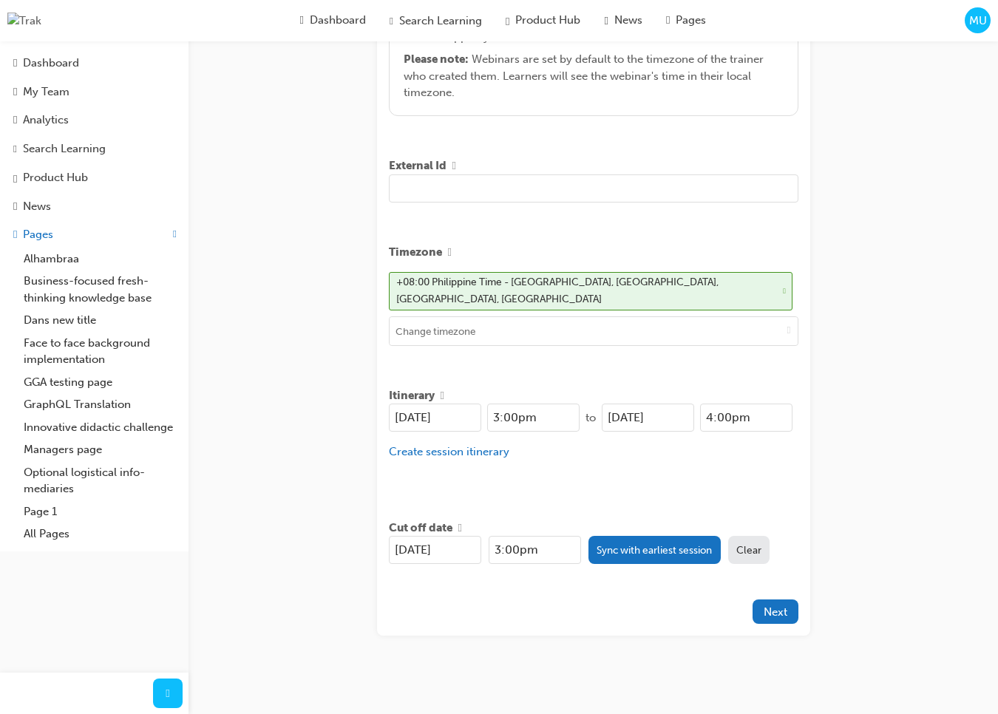
type input "gfhfh gfh fgh gfh gfh fghfg hgfh"
click at [848, 517] on div "Create session STEP 1 OF 5 Title dfasfasdf Learning resource gfhfh gfh fgh gfh …" at bounding box center [499, 157] width 998 height 1125
click at [780, 605] on span "Next" at bounding box center [775, 611] width 24 height 13
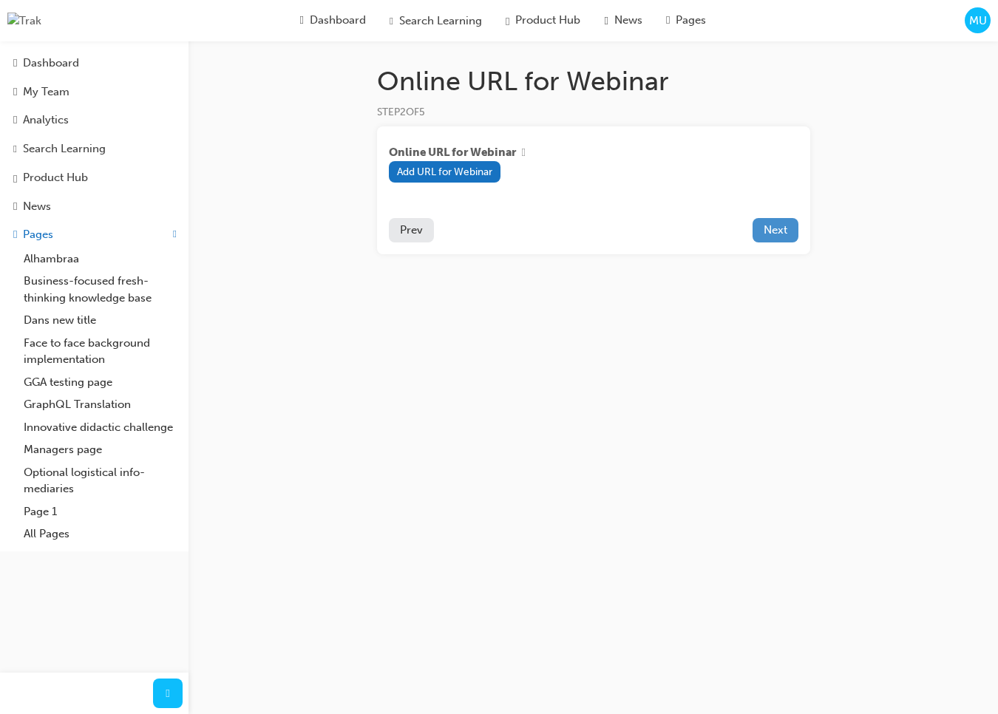
click at [774, 229] on span "Next" at bounding box center [775, 229] width 24 height 13
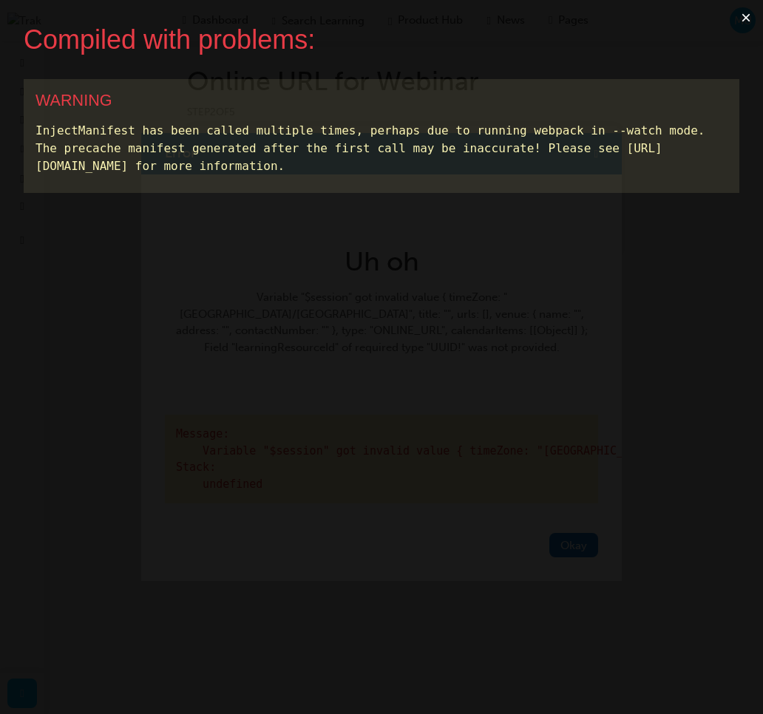
click at [745, 16] on button "×" at bounding box center [746, 17] width 34 height 35
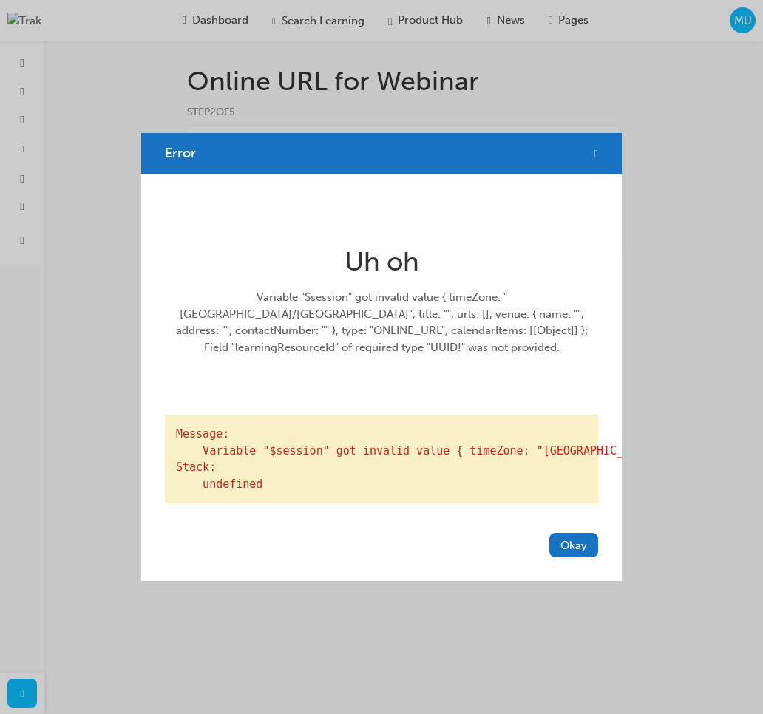
drag, startPoint x: 590, startPoint y: 135, endPoint x: 577, endPoint y: 142, distance: 14.2
click at [594, 147] on span "cross-icon" at bounding box center [596, 153] width 4 height 13
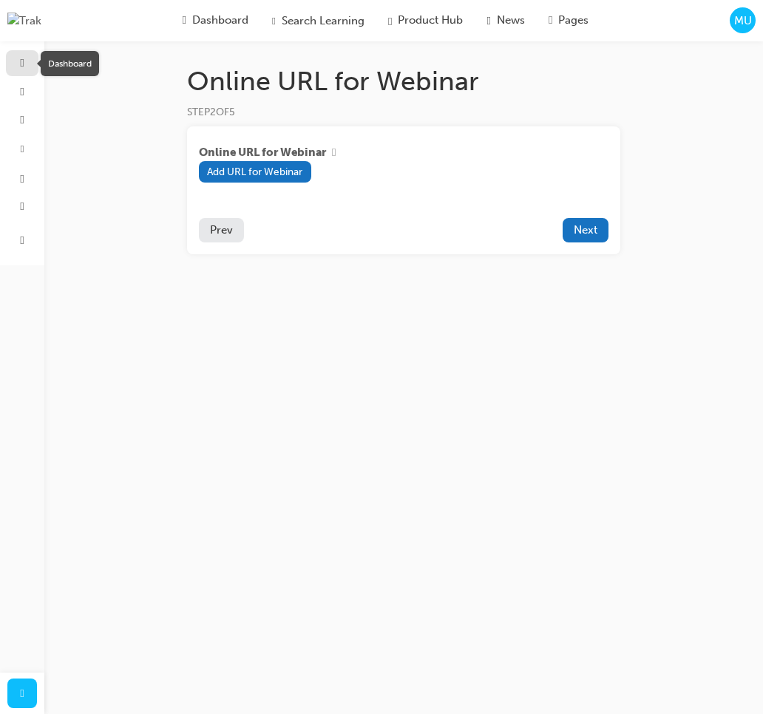
click at [24, 58] on span "guage-icon" at bounding box center [22, 62] width 4 height 13
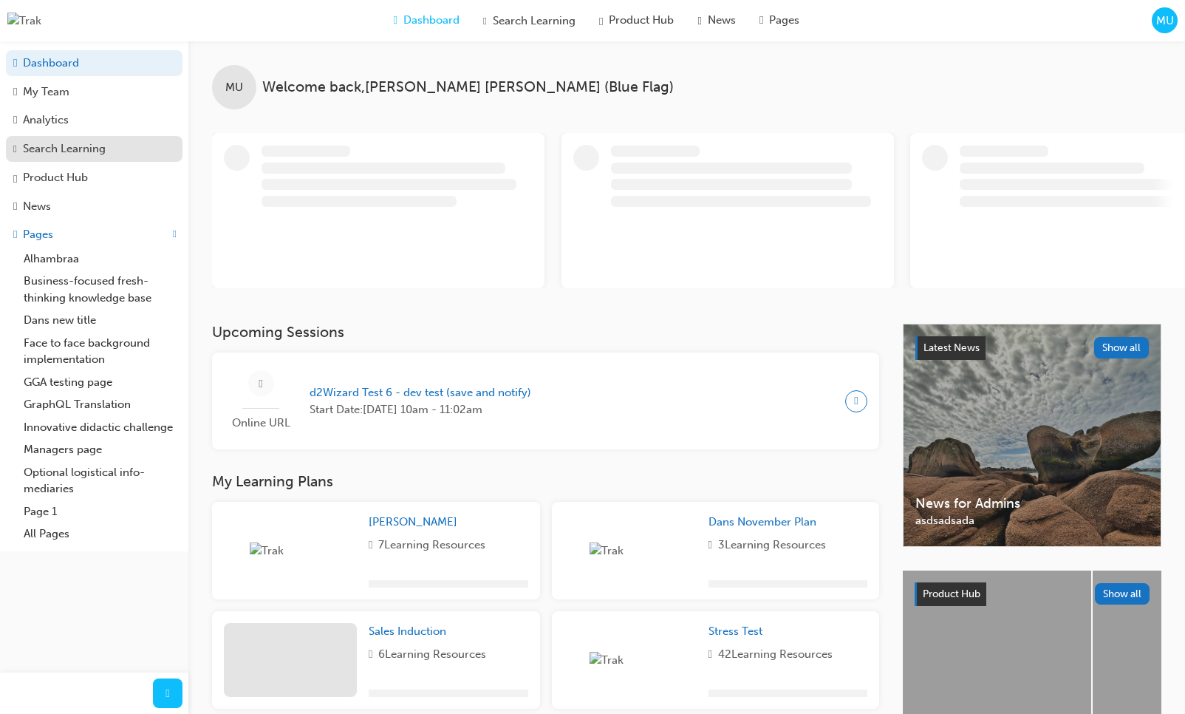
click at [93, 163] on link "Search Learning" at bounding box center [94, 149] width 177 height 27
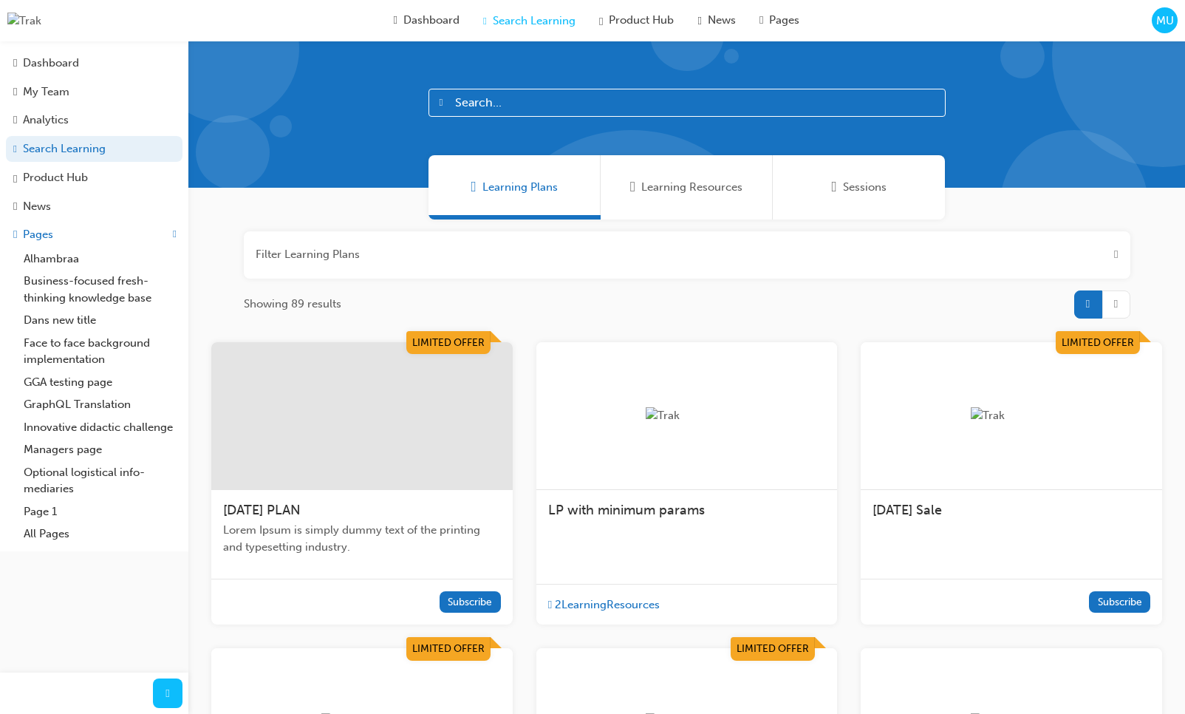
click at [997, 21] on span "MU" at bounding box center [1165, 21] width 18 height 17
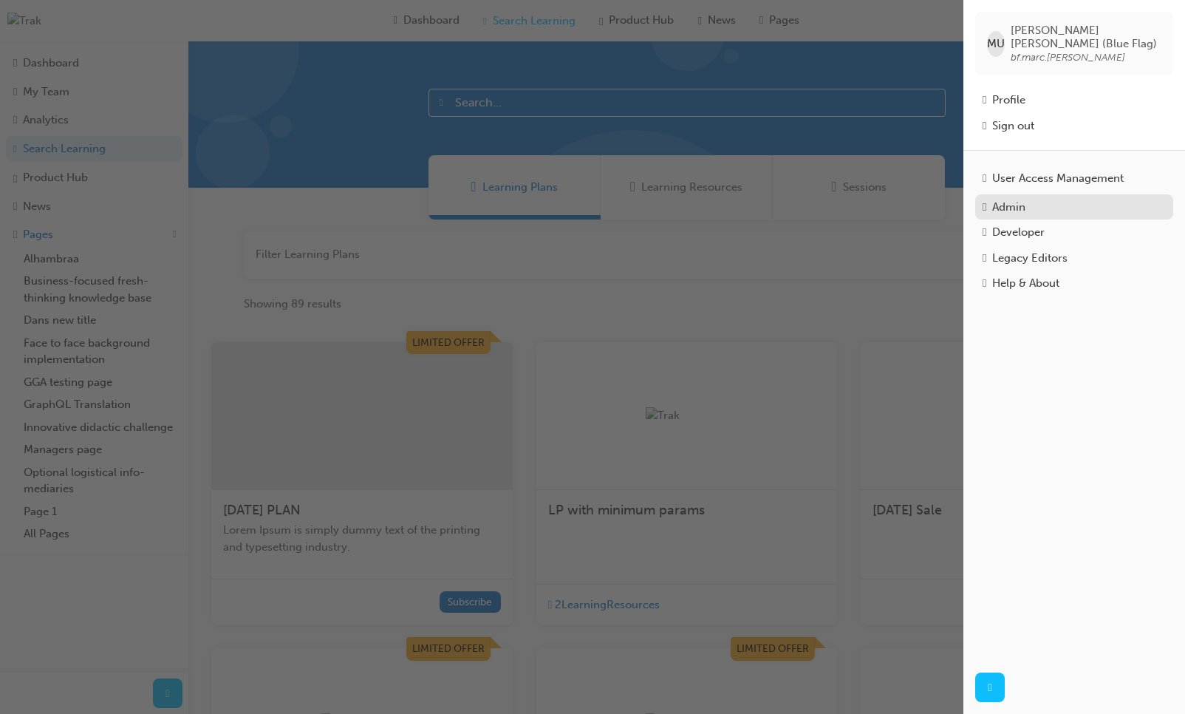
click at [997, 199] on div "Admin" at bounding box center [1074, 207] width 183 height 17
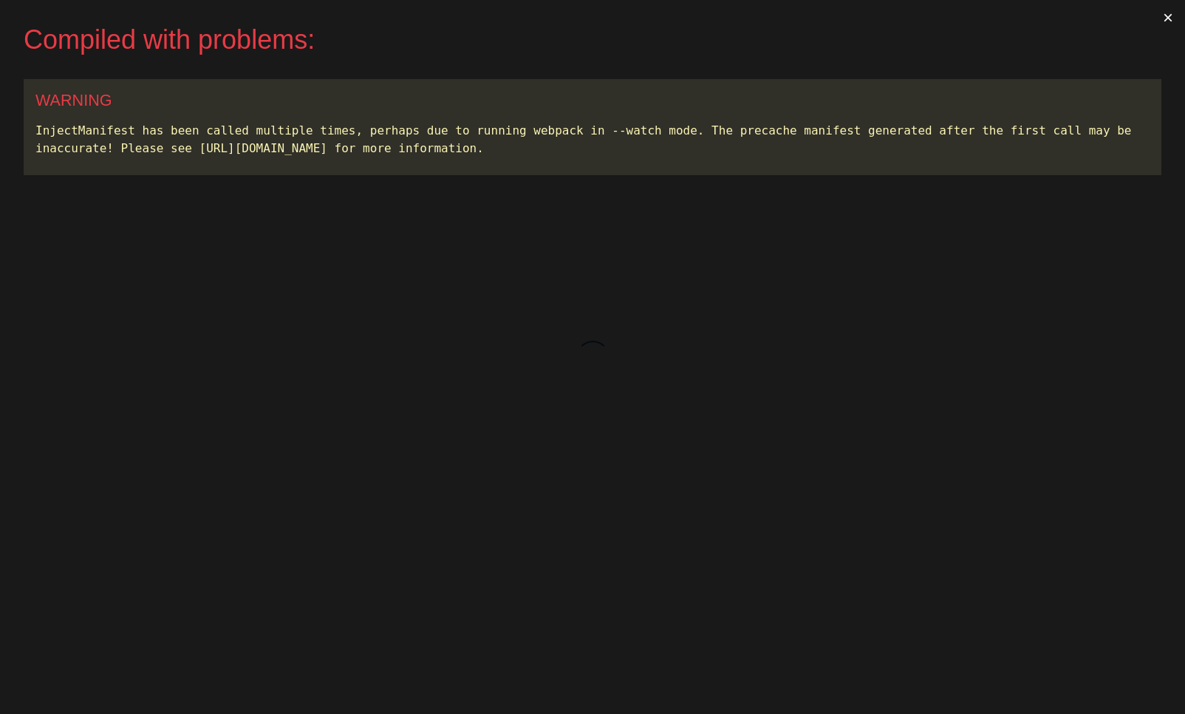
click at [1162, 18] on button "×" at bounding box center [1168, 17] width 34 height 35
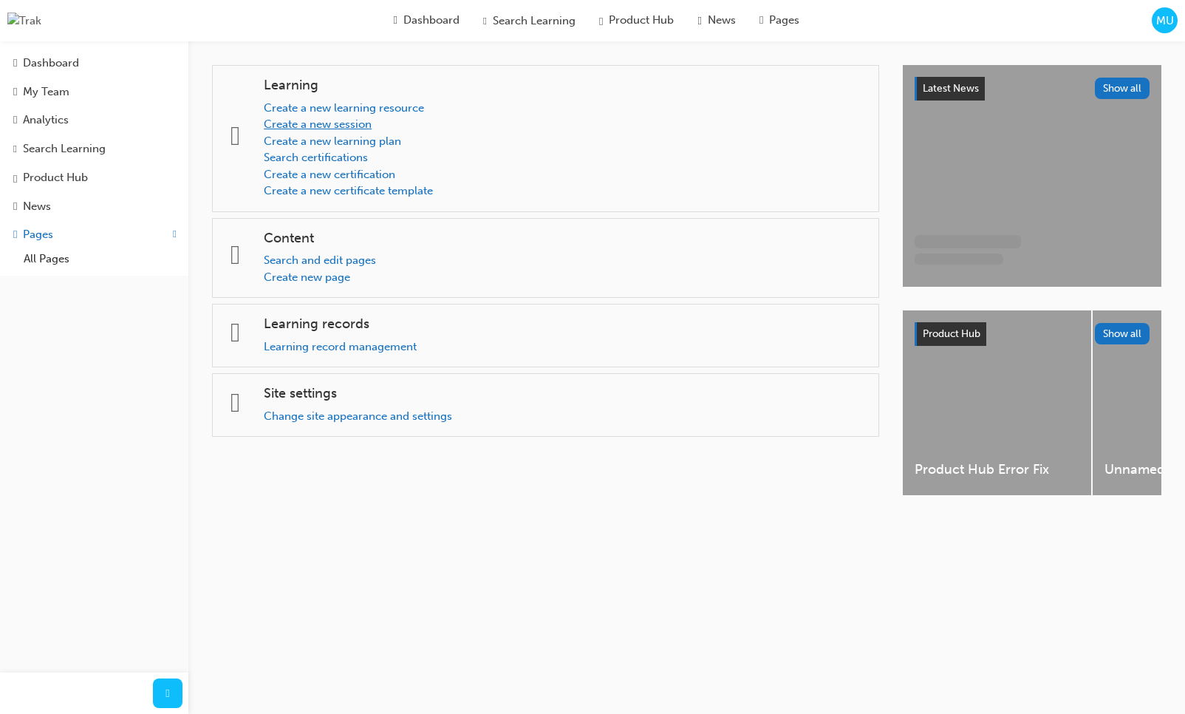
click at [359, 126] on link "Create a new session" at bounding box center [318, 123] width 108 height 13
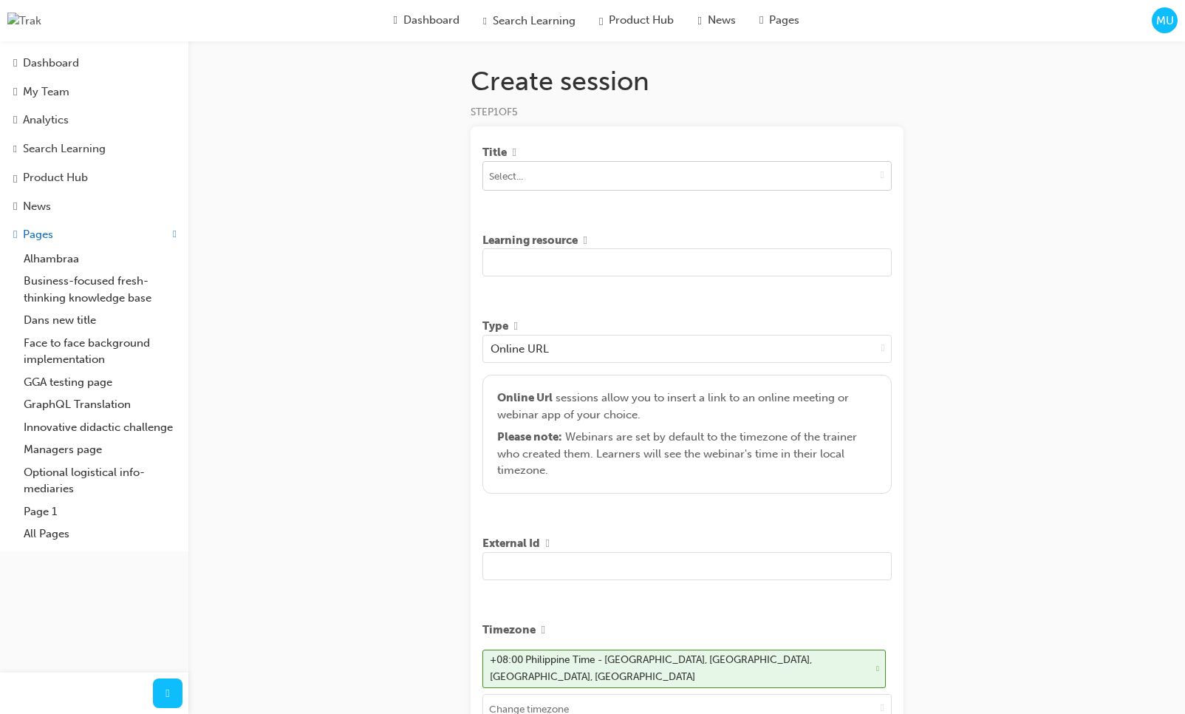
click at [633, 184] on input at bounding box center [687, 176] width 408 height 28
type input "[PERSON_NAME]"
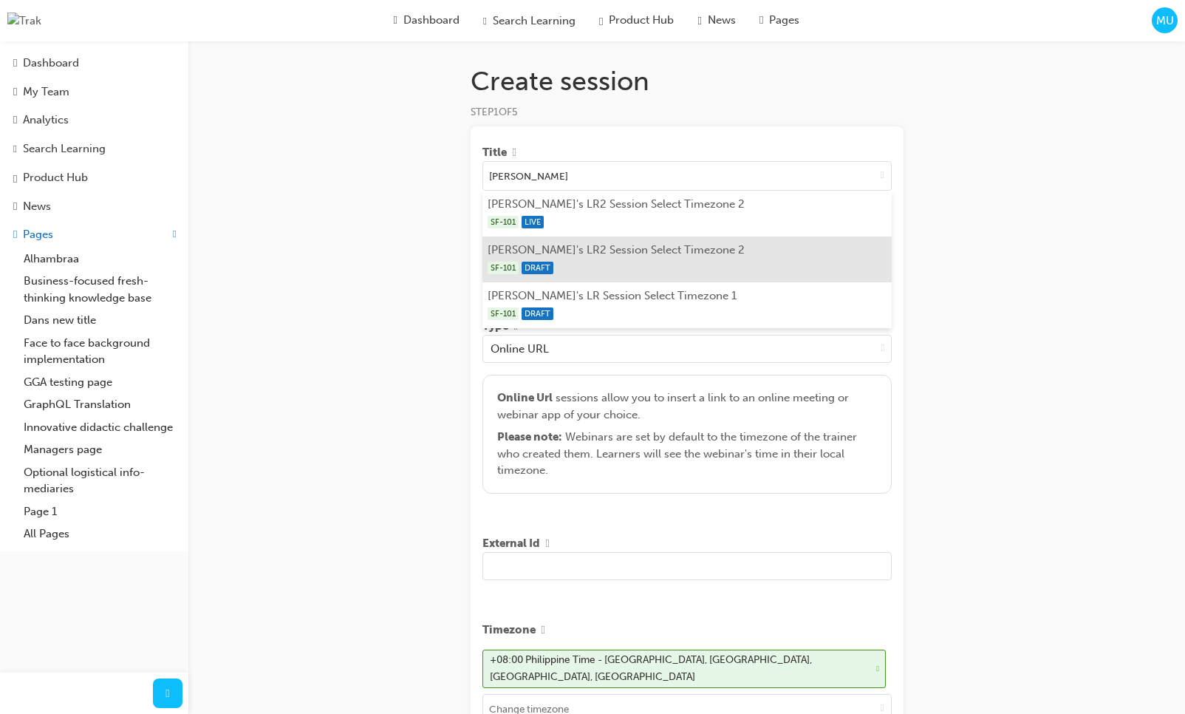
click at [732, 276] on div "SF-101 DRAFT" at bounding box center [687, 268] width 398 height 18
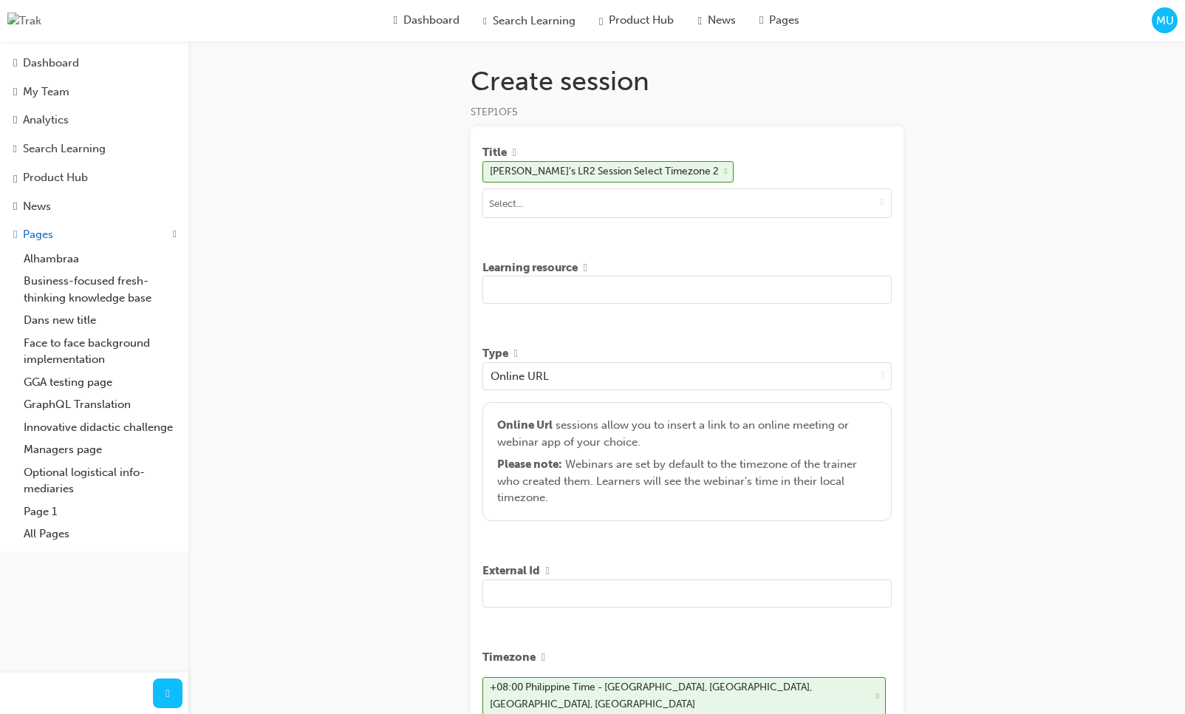
click at [585, 297] on input "text" at bounding box center [687, 290] width 409 height 28
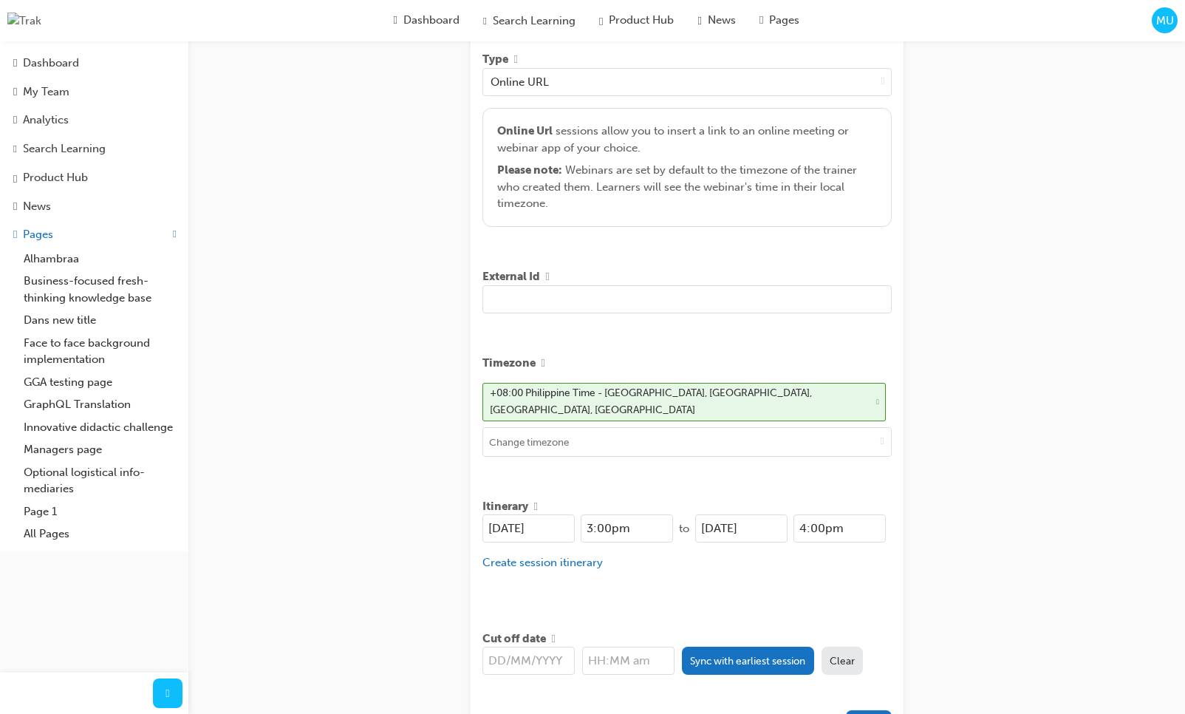
scroll to position [405, 0]
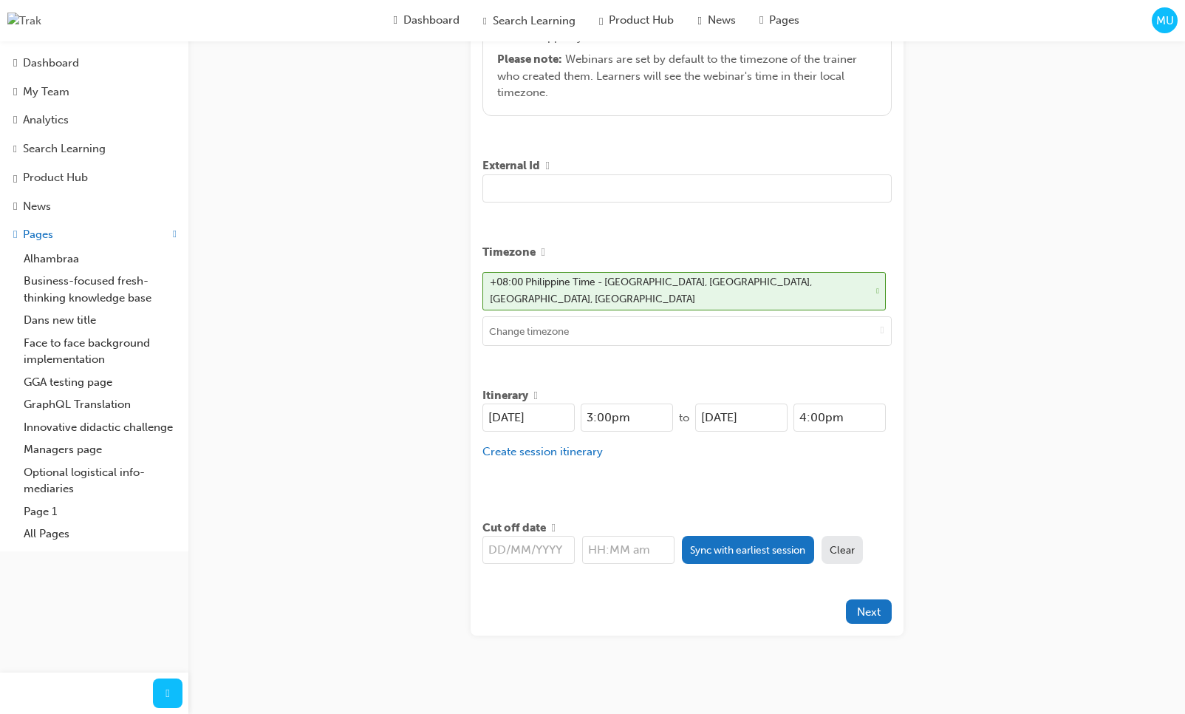
type input "dsf sd fdsf fdsf ds dsf dfds dsf sdf dsfdsfssddsgsdfgfdg df dfg fdg"
click at [743, 528] on div "Cut off date" at bounding box center [687, 527] width 409 height 17
click at [740, 536] on button "Sync with earliest session" at bounding box center [748, 550] width 132 height 28
type input "[DATE]"
type input "3:00pm"
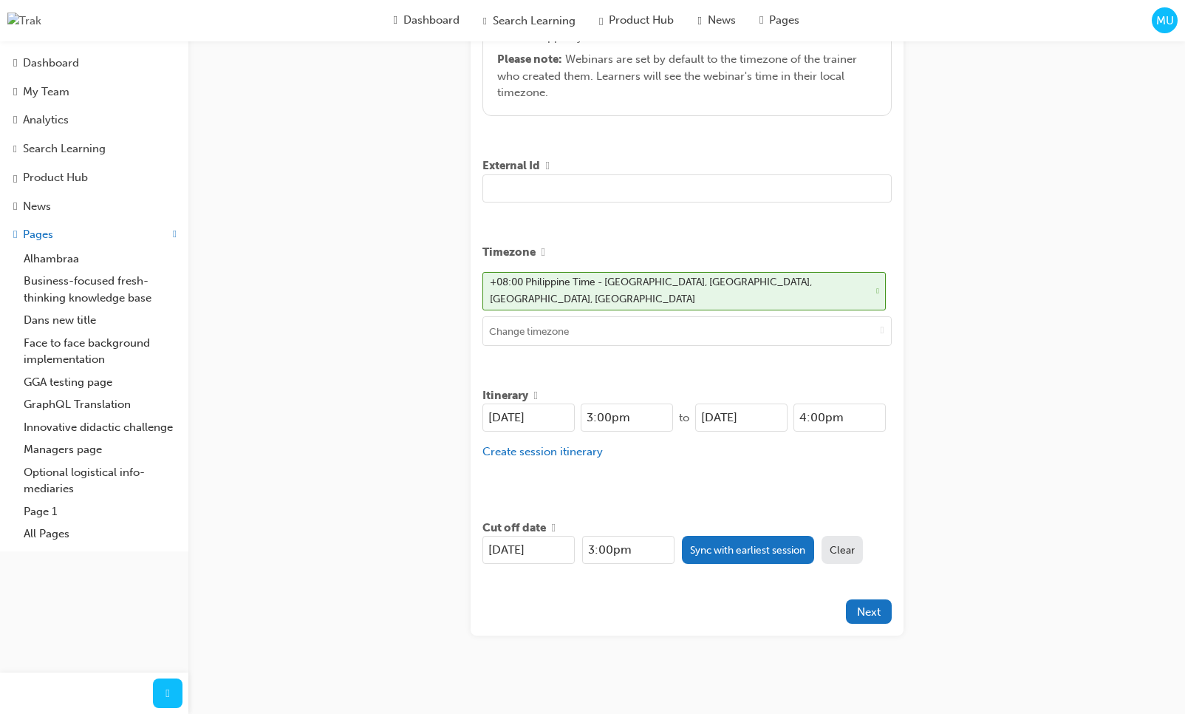
click at [953, 454] on div "Create session STEP 1 OF 5 Title [PERSON_NAME]'s LR2 Session Select Timezone 2 …" at bounding box center [592, 157] width 1185 height 1125
click at [883, 604] on button "Next" at bounding box center [869, 611] width 46 height 24
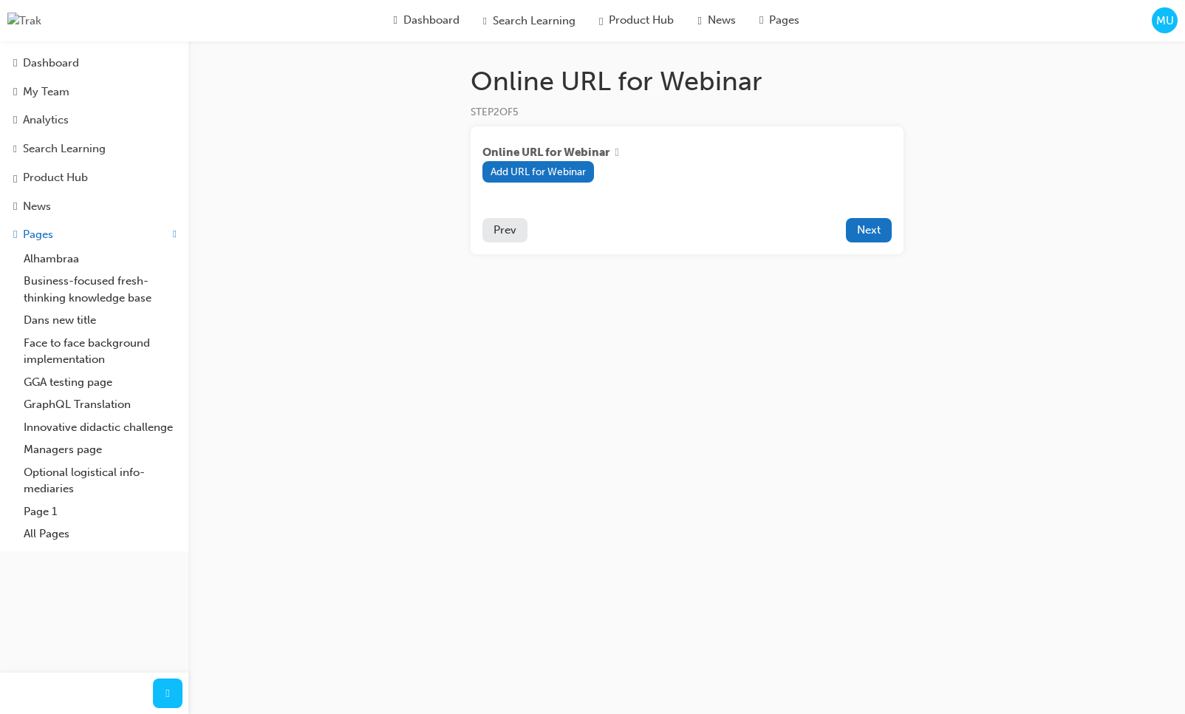
click at [893, 392] on div "Online URL for Webinar STEP 2 OF 5 Online URL for Webinar Add URL for Webinar P…" at bounding box center [592, 357] width 1185 height 714
click at [869, 234] on span "Next" at bounding box center [869, 229] width 24 height 13
